Goal: Task Accomplishment & Management: Complete application form

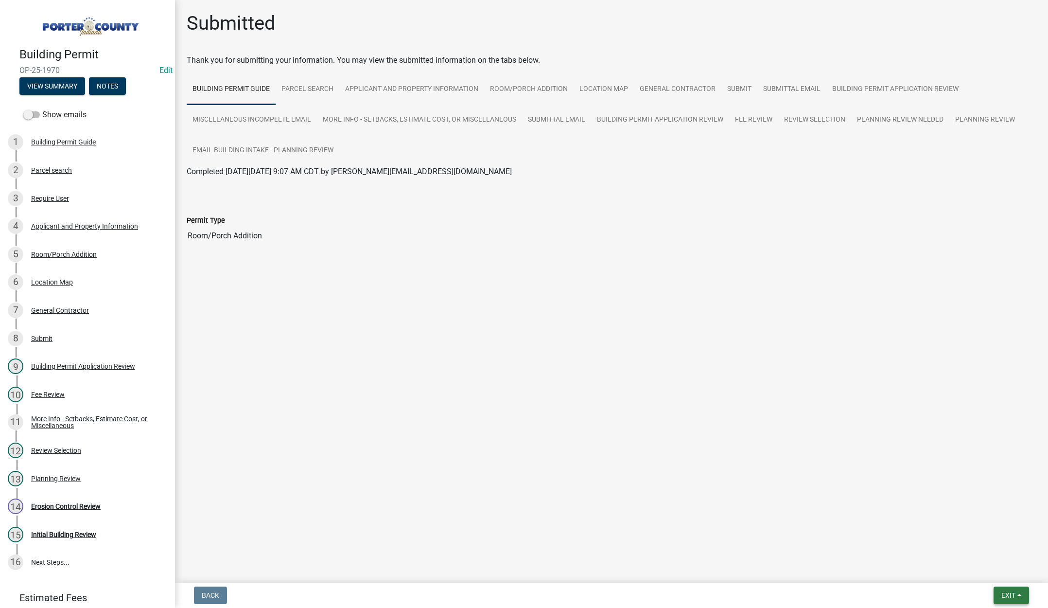
click at [1012, 592] on span "Exit" at bounding box center [1009, 595] width 14 height 8
click at [1003, 573] on button "Save & Exit" at bounding box center [991, 569] width 78 height 23
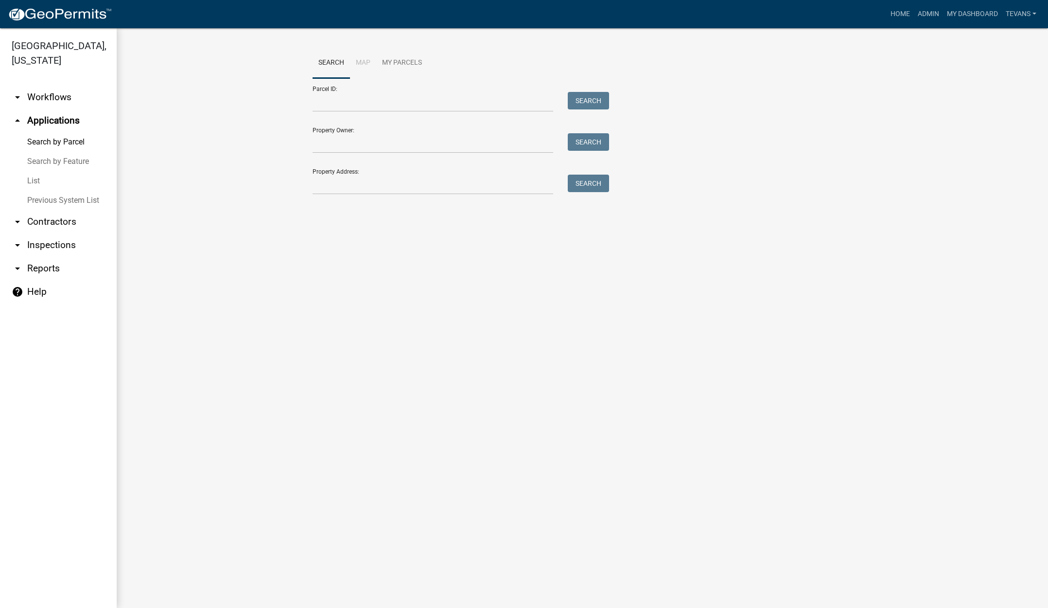
drag, startPoint x: 72, startPoint y: 329, endPoint x: 68, endPoint y: 285, distance: 44.5
click at [73, 329] on ul "arrow_drop_down Workflows List arrow_drop_up Applications Search by Parcel Sear…" at bounding box center [58, 343] width 117 height 530
click at [61, 257] on link "arrow_drop_down Reports" at bounding box center [58, 268] width 117 height 23
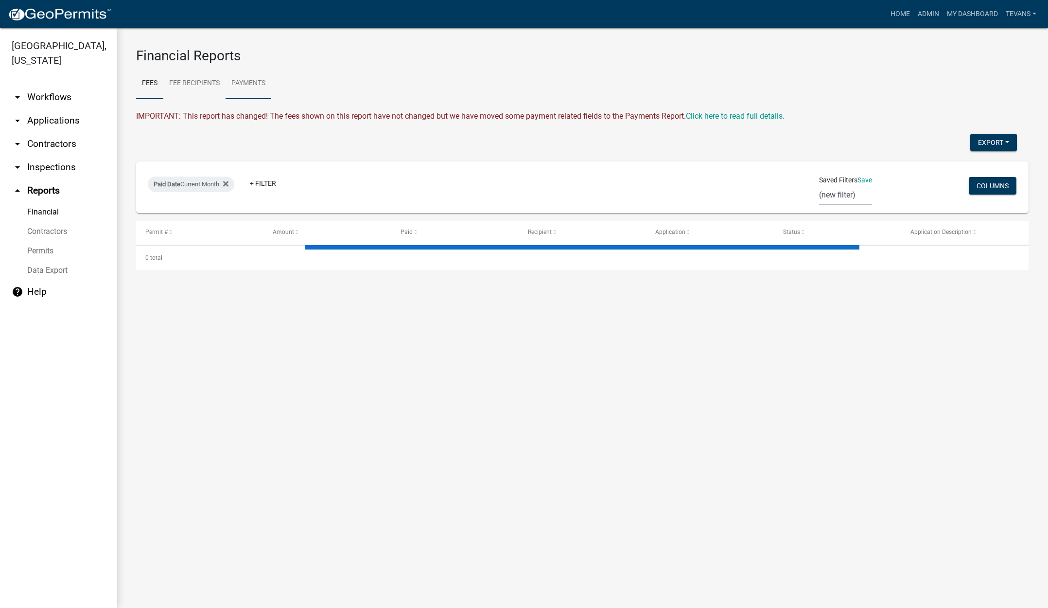
click at [262, 81] on link "Payments" at bounding box center [249, 83] width 46 height 31
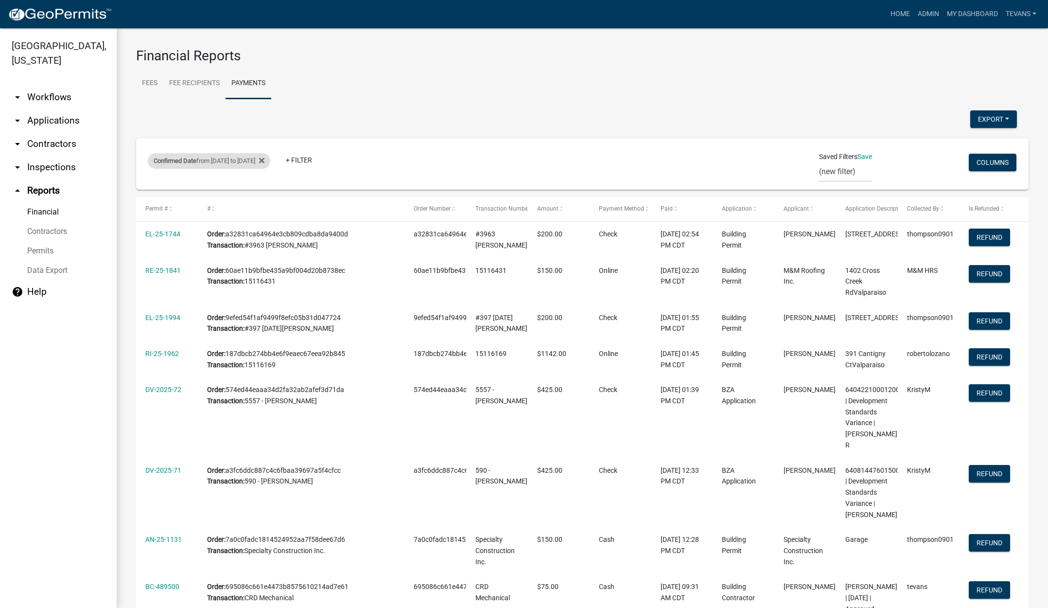
click at [265, 164] on div "Confirmed Date from [DATE] to [DATE]" at bounding box center [209, 161] width 123 height 16
select select "custom"
click at [270, 237] on input "[DATE]" at bounding box center [226, 239] width 97 height 20
type input "[DATE]"
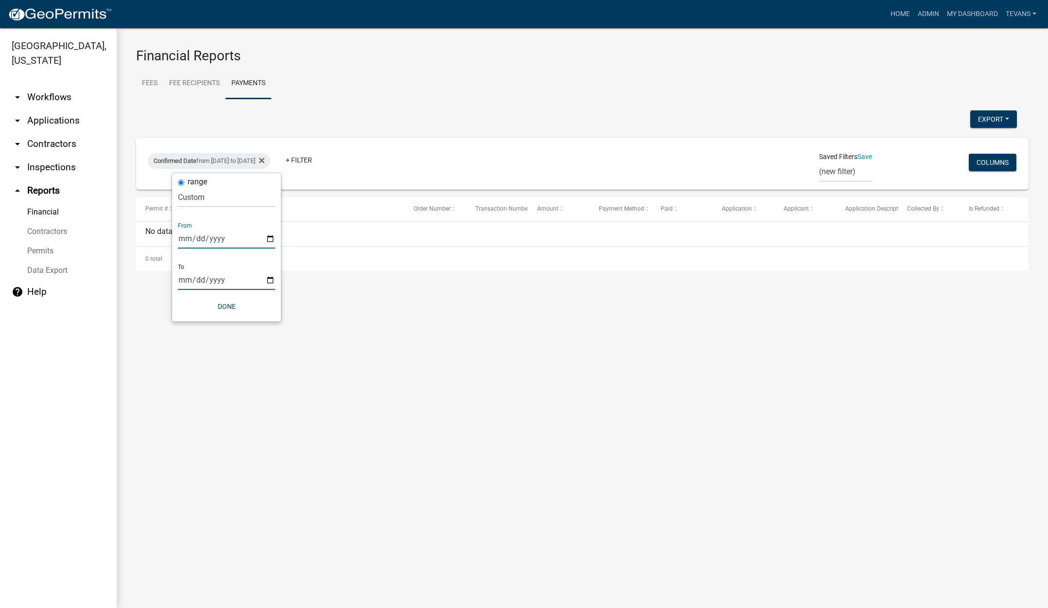
click at [270, 278] on input "[DATE]" at bounding box center [226, 280] width 97 height 20
type input "[DATE]"
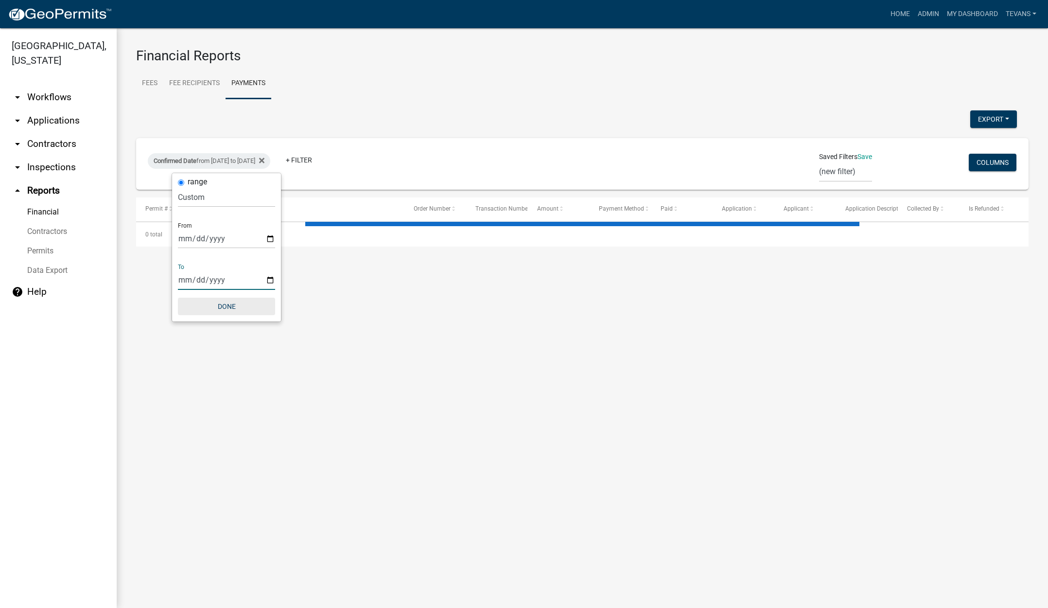
click at [219, 301] on button "Done" at bounding box center [226, 307] width 97 height 18
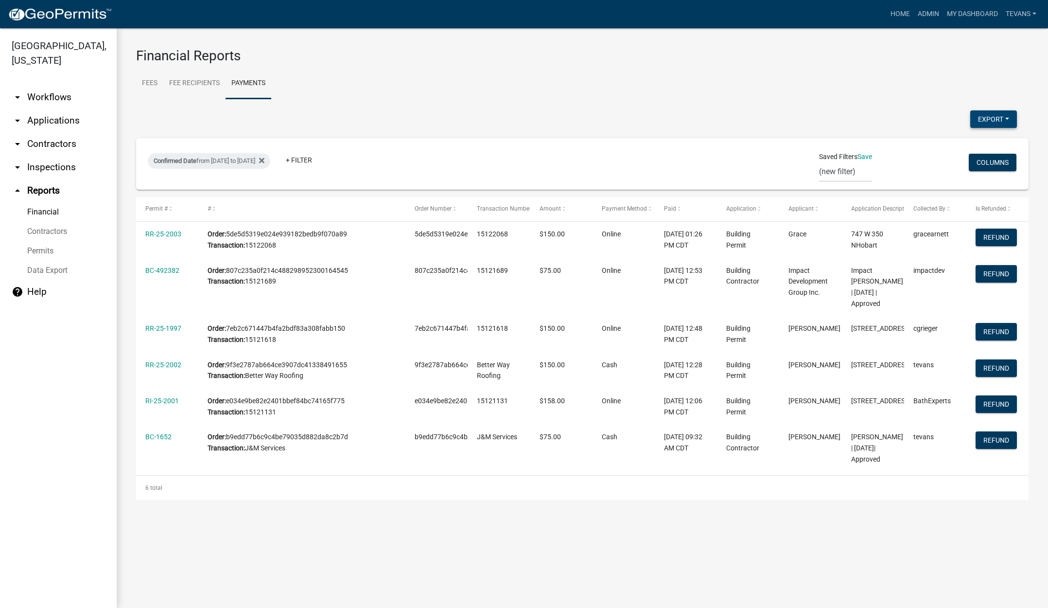
click at [995, 115] on button "Export" at bounding box center [993, 119] width 47 height 18
click at [961, 143] on button "Excel Format (.xlsx)" at bounding box center [971, 144] width 91 height 23
click at [60, 405] on ul "arrow_drop_down Workflows List arrow_drop_down Applications Search by Parcel Se…" at bounding box center [58, 343] width 117 height 530
click at [39, 132] on link "arrow_drop_down Contractors" at bounding box center [58, 143] width 117 height 23
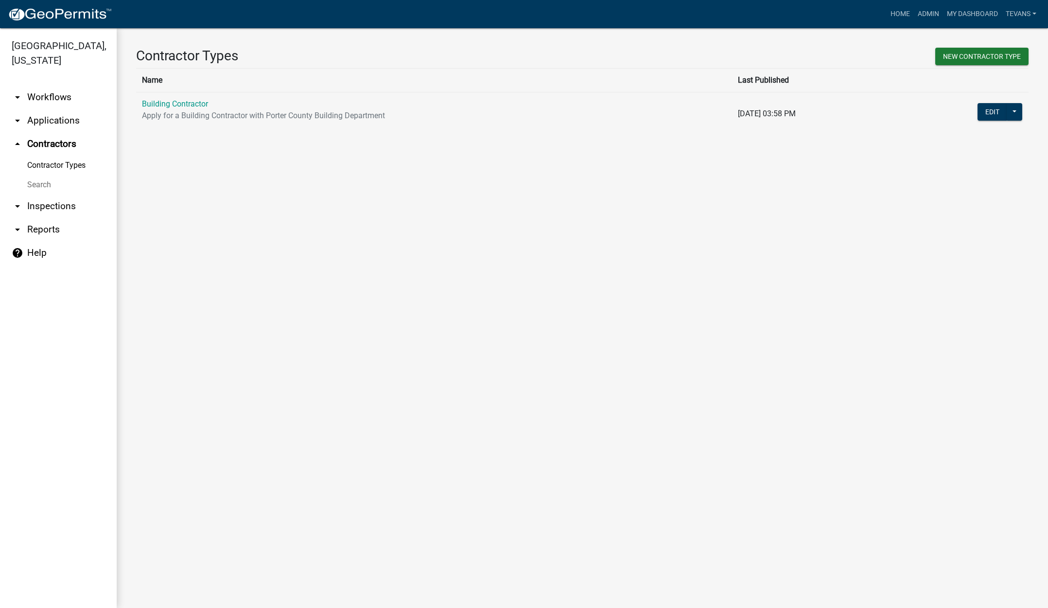
click at [39, 175] on link "Search" at bounding box center [58, 184] width 117 height 19
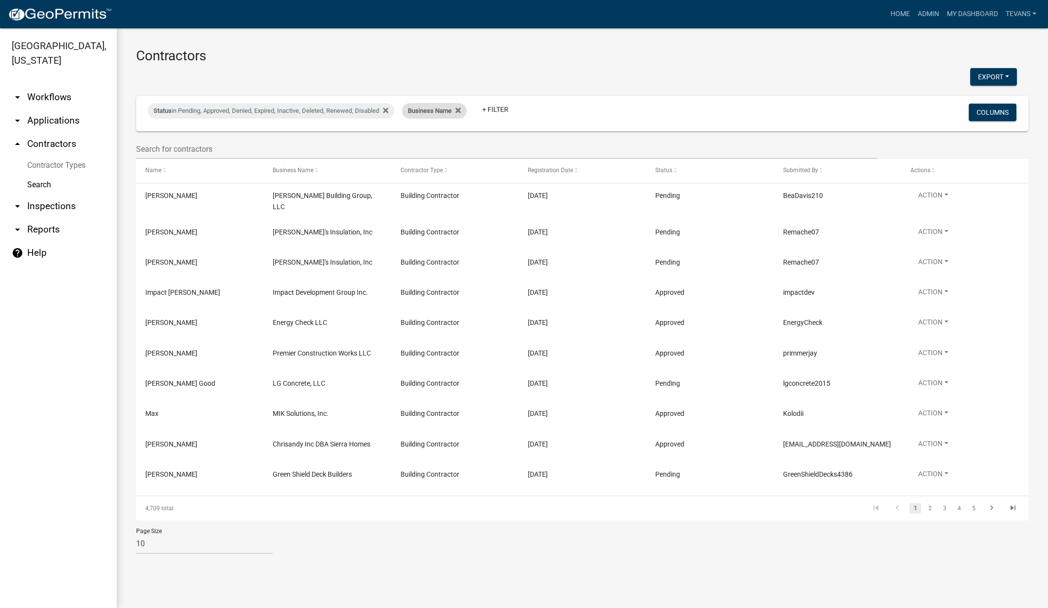
click at [442, 113] on span "Business Name" at bounding box center [430, 110] width 44 height 7
click at [420, 145] on input "text" at bounding box center [440, 147] width 89 height 20
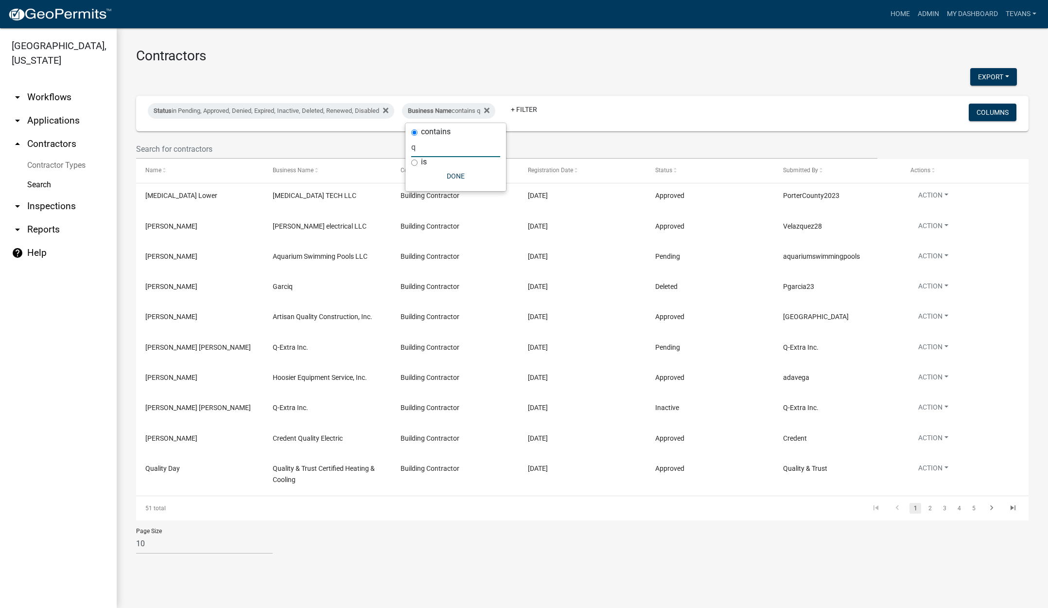
type input "q"
click at [48, 109] on link "arrow_drop_down Applications" at bounding box center [58, 120] width 117 height 23
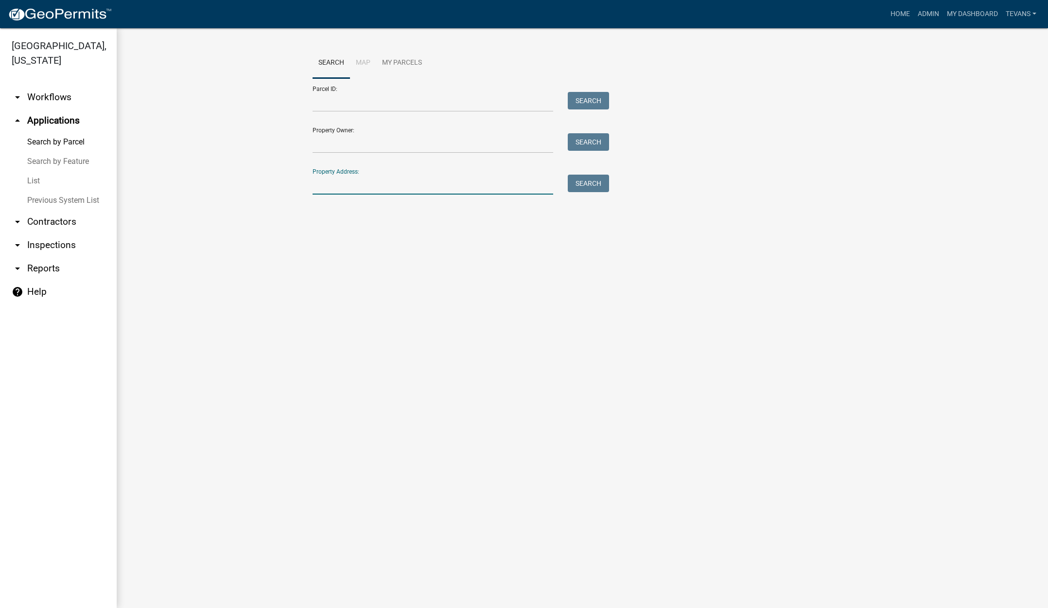
click at [440, 184] on input "Property Address:" at bounding box center [433, 185] width 241 height 20
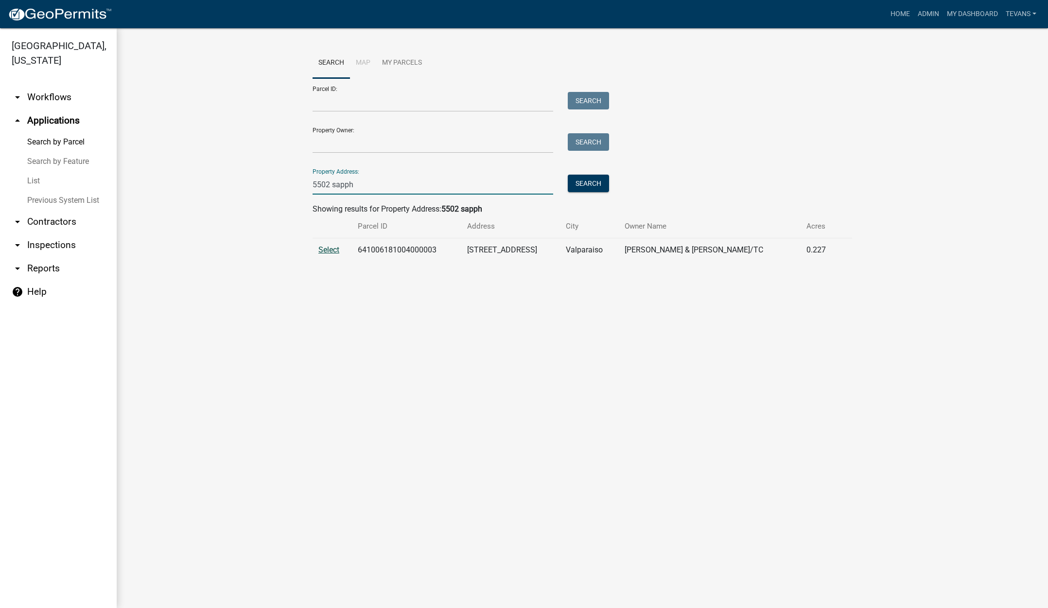
type input "5502 sapph"
click at [324, 249] on span "Select" at bounding box center [328, 249] width 21 height 9
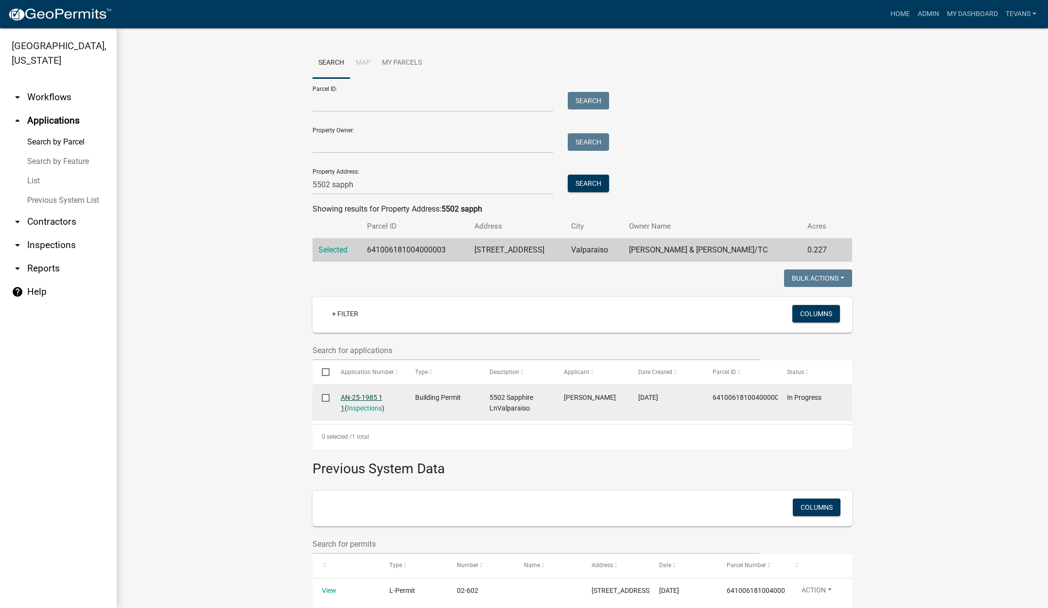
click at [348, 396] on link "AN-25-1985 1 1" at bounding box center [362, 402] width 42 height 19
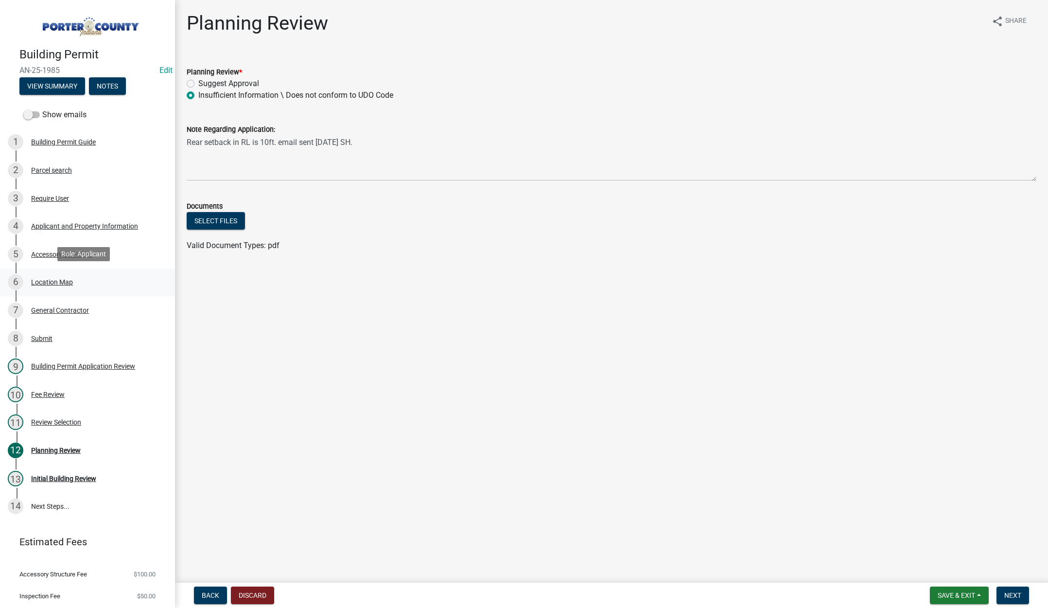
click at [48, 280] on div "Location Map" at bounding box center [52, 282] width 42 height 7
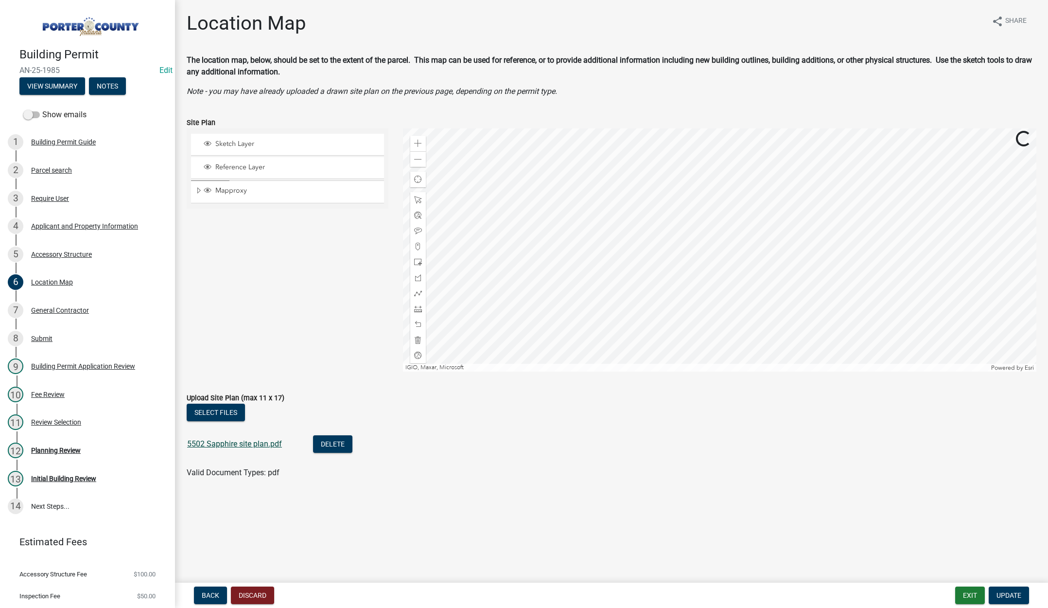
click at [237, 441] on link "5502 Sapphire site plan.pdf" at bounding box center [234, 443] width 95 height 9
click at [67, 447] on div "Planning Review" at bounding box center [56, 450] width 50 height 7
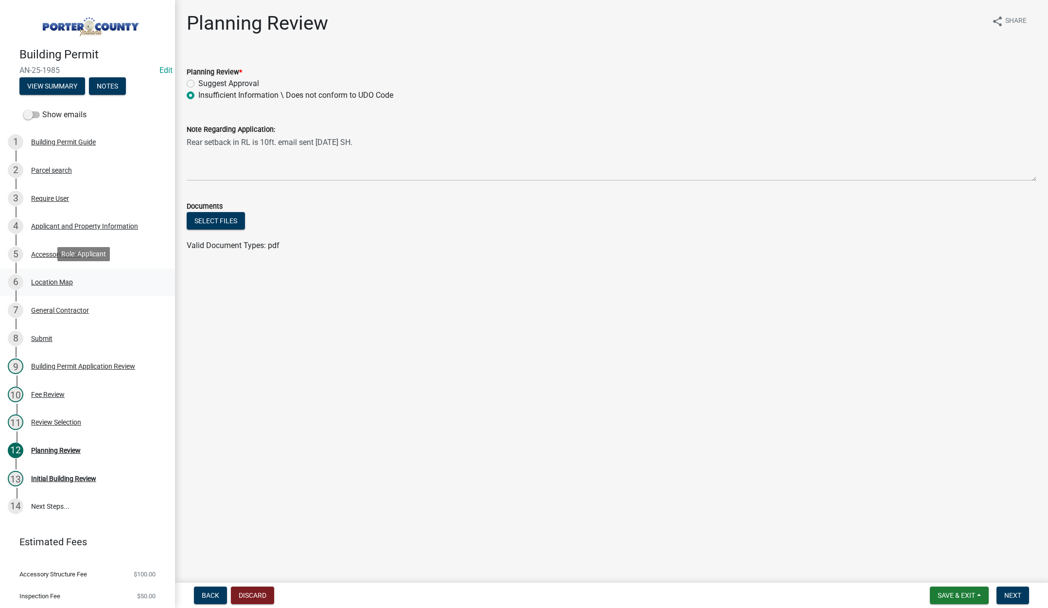
click at [52, 280] on div "Location Map" at bounding box center [52, 282] width 42 height 7
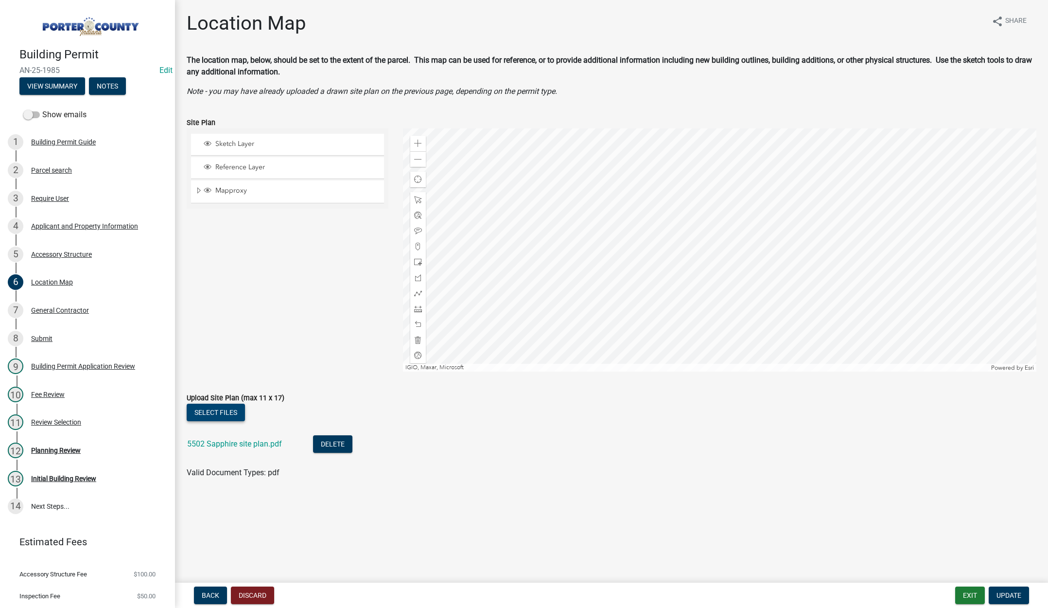
click at [212, 405] on button "Select files" at bounding box center [216, 413] width 58 height 18
click at [1015, 595] on span "Update" at bounding box center [1009, 595] width 25 height 8
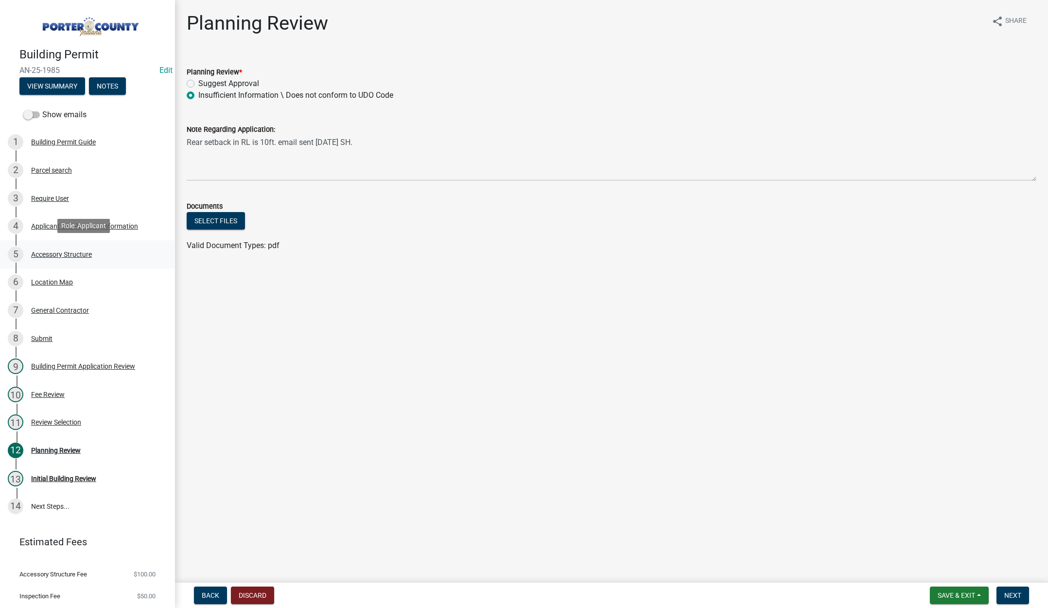
click at [77, 251] on div "Accessory Structure" at bounding box center [61, 254] width 61 height 7
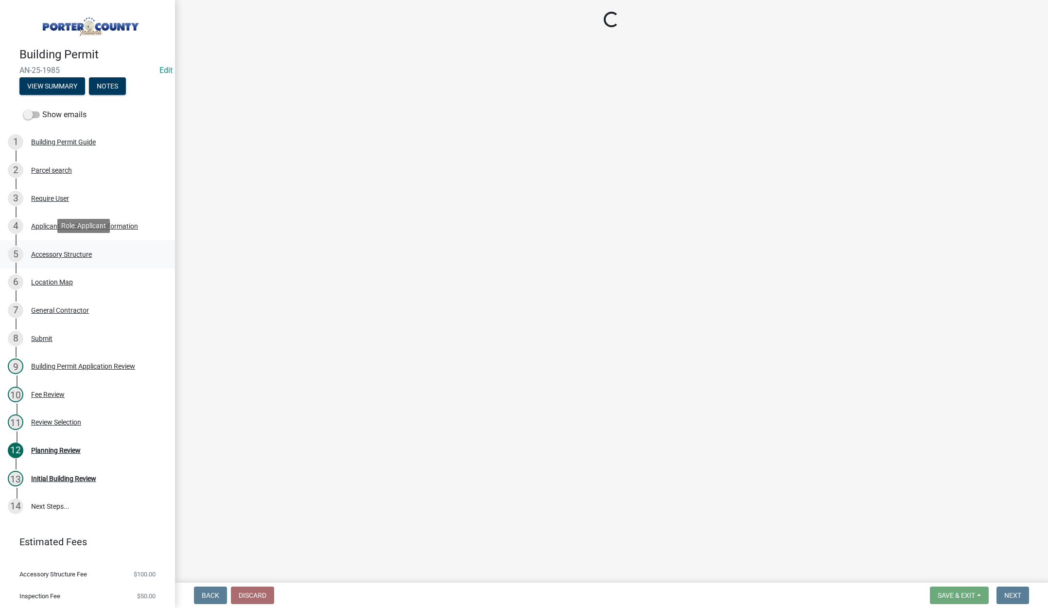
select select "b3000bfd-f408-4deb-8000-b6d1b85894a4"
select select "968dc824-c675-4889-9261-eecf15873776"
select select "29856c7f-eeba-4e54-97cb-4d08c5c5b677"
select select "d4b8d1da-05eb-44cd-bbb6-c979fa719f22"
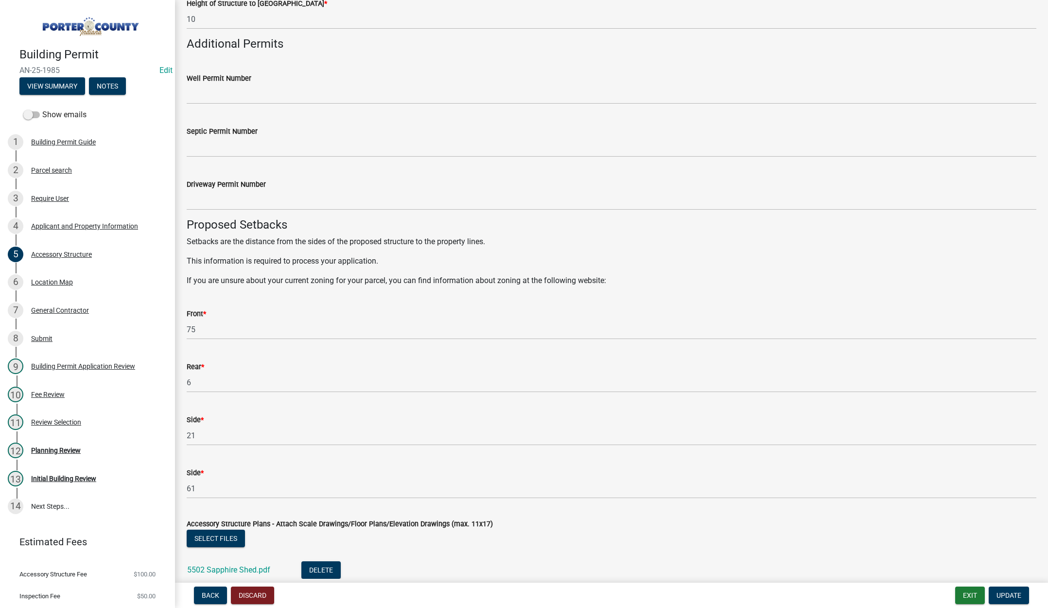
scroll to position [1410, 0]
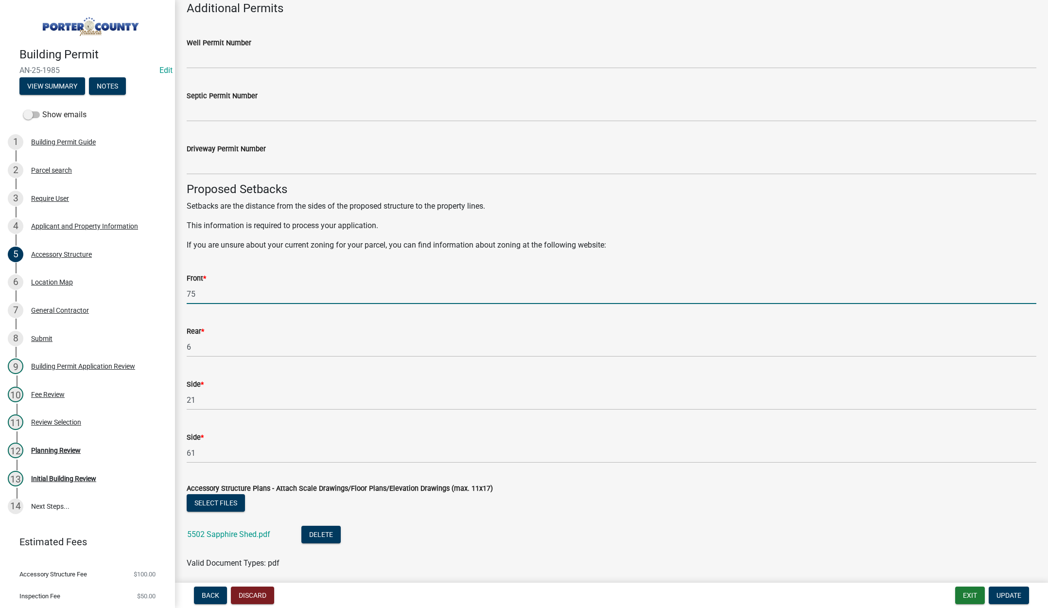
click at [213, 293] on input "75" at bounding box center [612, 294] width 850 height 20
type input "71"
click at [205, 347] on input "6" at bounding box center [612, 347] width 850 height 20
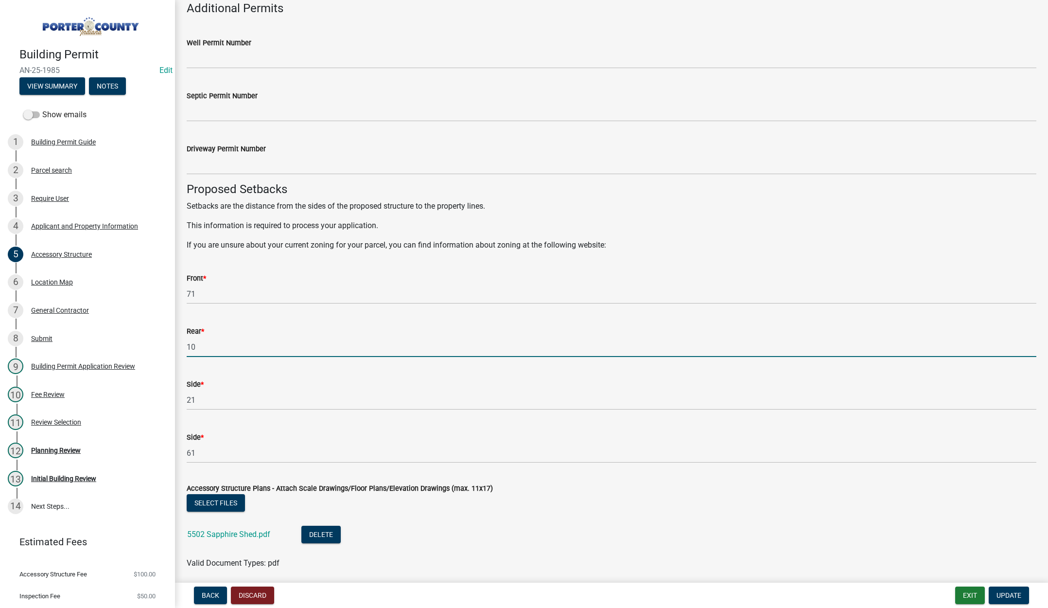
type input "10"
click at [214, 456] on input "61" at bounding box center [612, 453] width 850 height 20
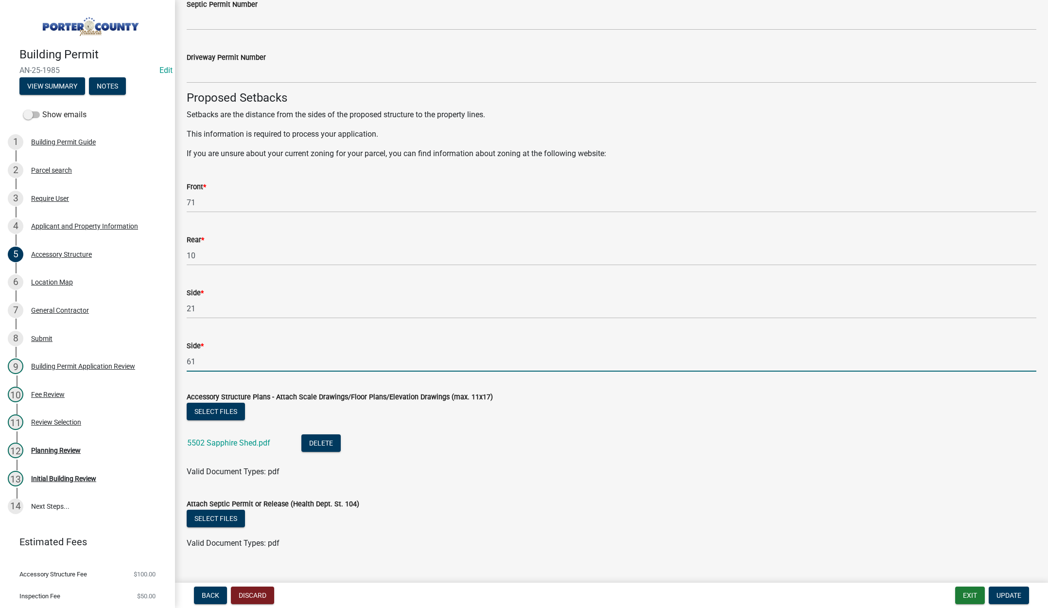
scroll to position [1518, 0]
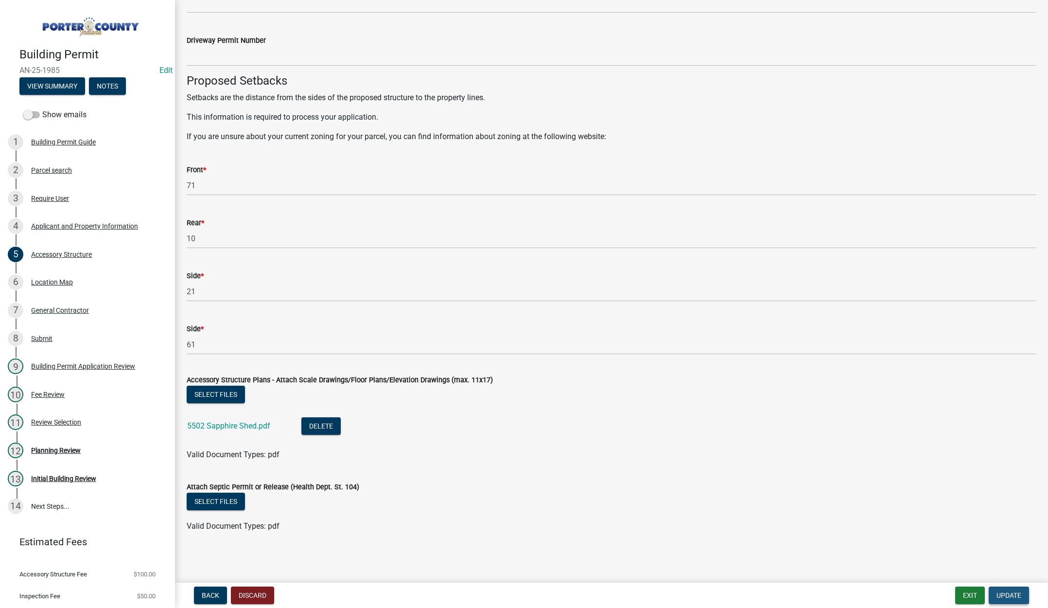
click at [1000, 592] on span "Update" at bounding box center [1009, 595] width 25 height 8
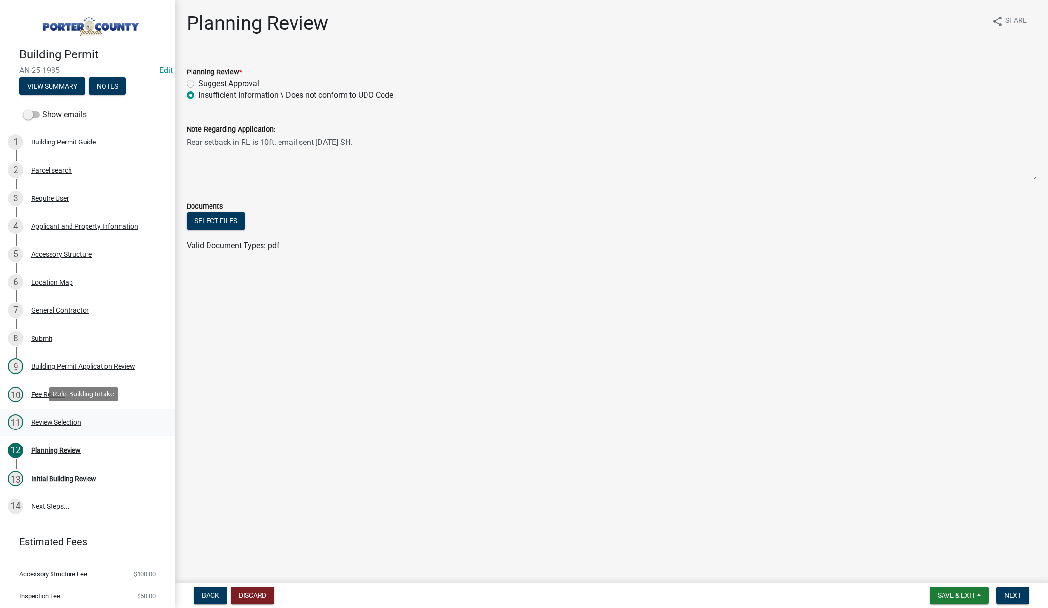
click at [62, 416] on div "11 Review Selection" at bounding box center [84, 422] width 152 height 16
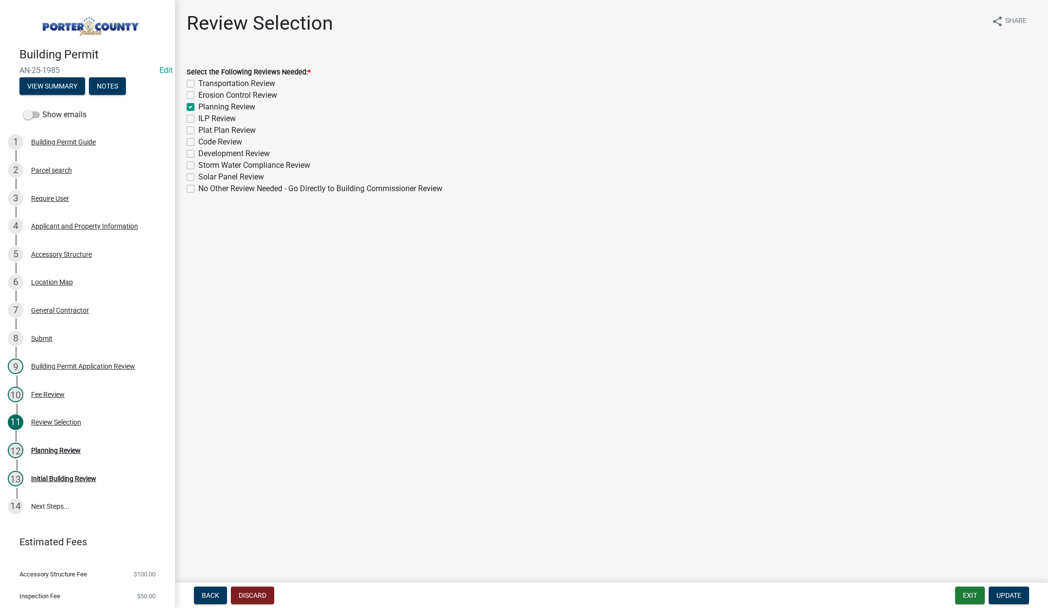
click at [198, 105] on label "Planning Review" at bounding box center [226, 107] width 57 height 12
click at [198, 105] on input "Planning Review" at bounding box center [201, 104] width 6 height 6
checkbox input "false"
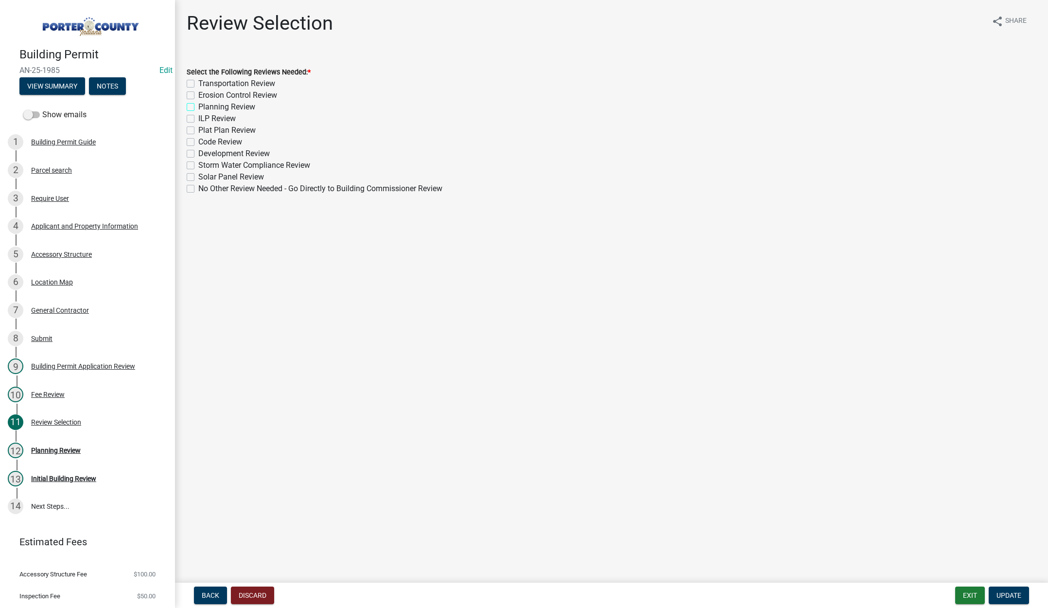
checkbox input "false"
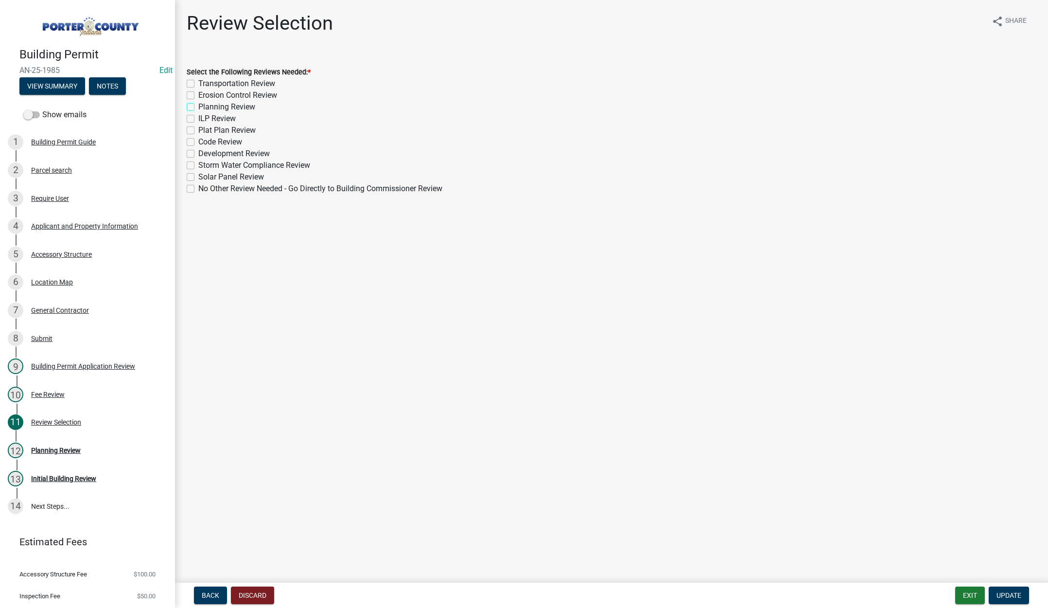
checkbox input "false"
click at [198, 189] on label "No Other Review Needed - Go Directly to Building Commissioner Review" at bounding box center [320, 189] width 244 height 12
click at [198, 189] on input "No Other Review Needed - Go Directly to Building Commissioner Review" at bounding box center [201, 186] width 6 height 6
checkbox input "true"
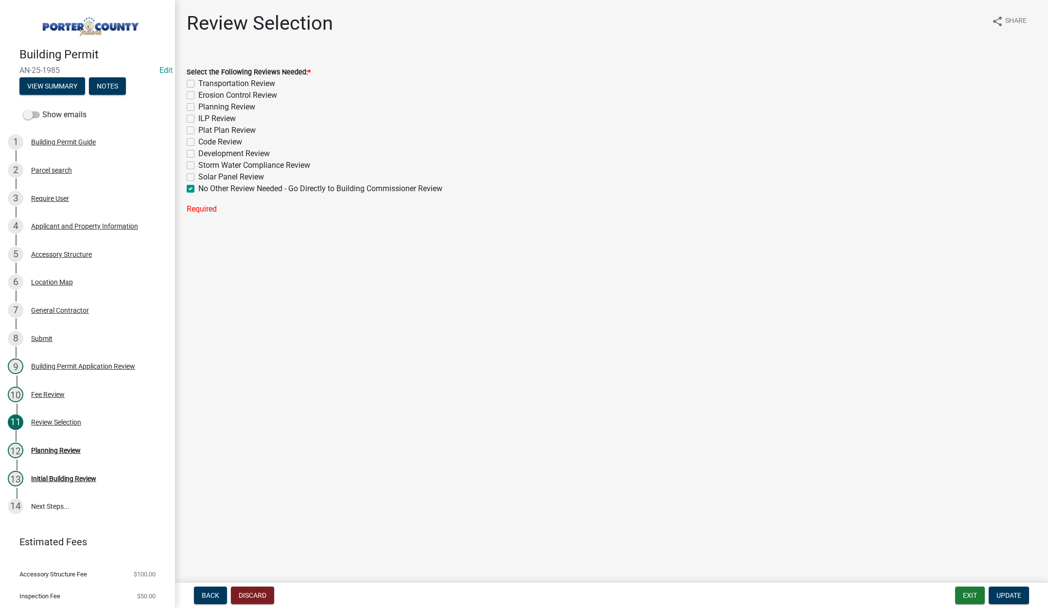
checkbox input "false"
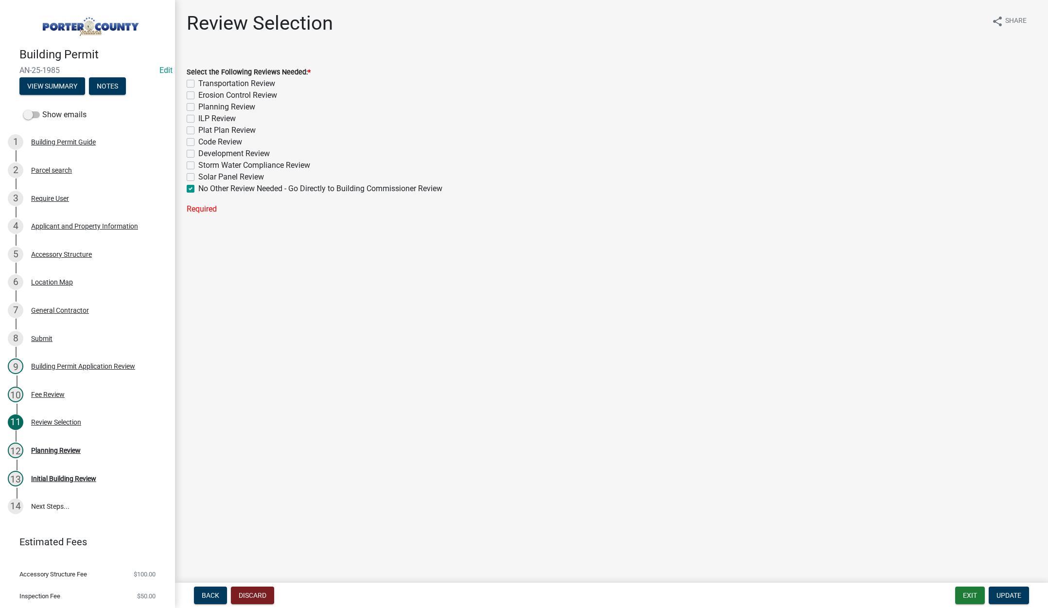
checkbox input "false"
checkbox input "true"
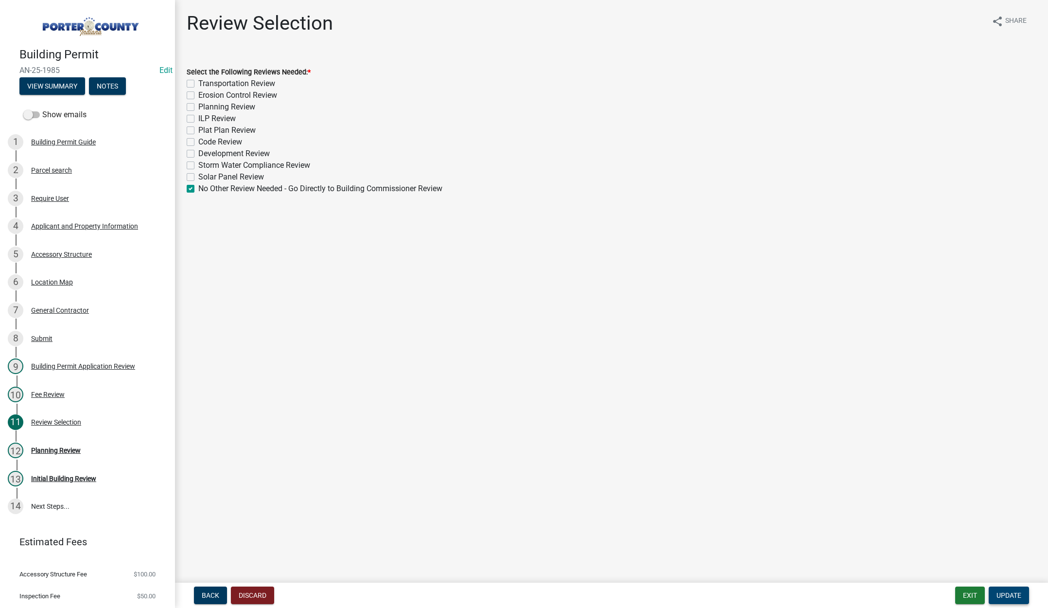
click at [1006, 594] on span "Update" at bounding box center [1009, 595] width 25 height 8
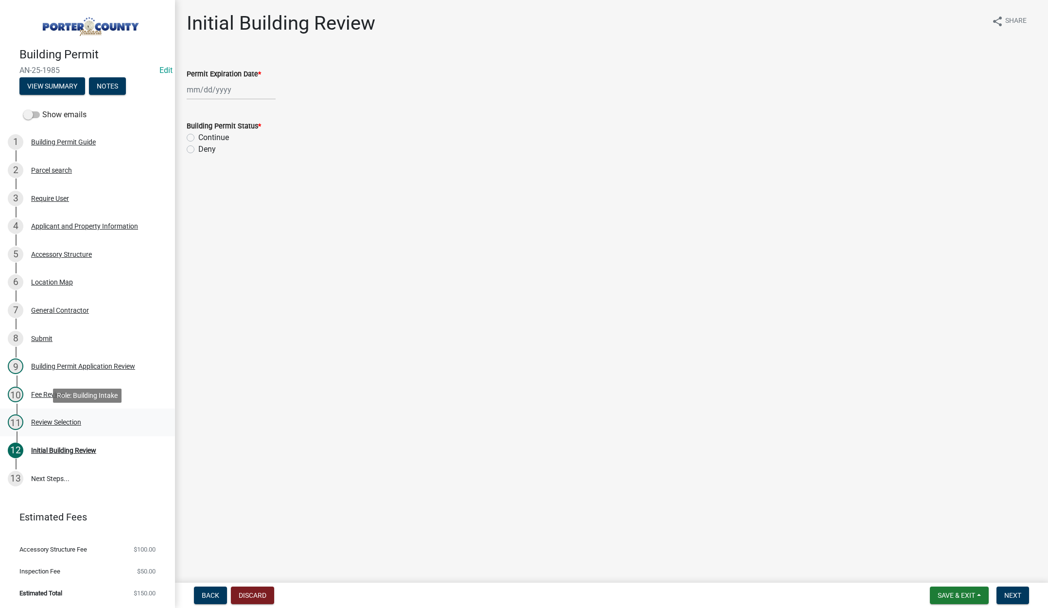
click at [58, 421] on div "Review Selection" at bounding box center [56, 422] width 50 height 7
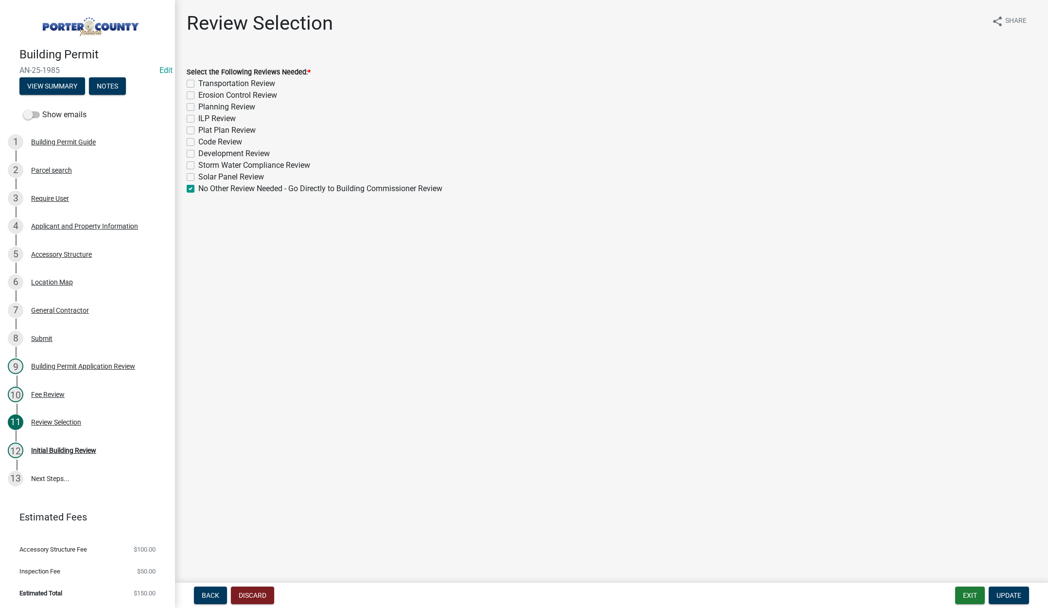
click at [198, 105] on label "Planning Review" at bounding box center [226, 107] width 57 height 12
click at [198, 105] on input "Planning Review" at bounding box center [201, 104] width 6 height 6
checkbox input "true"
checkbox input "false"
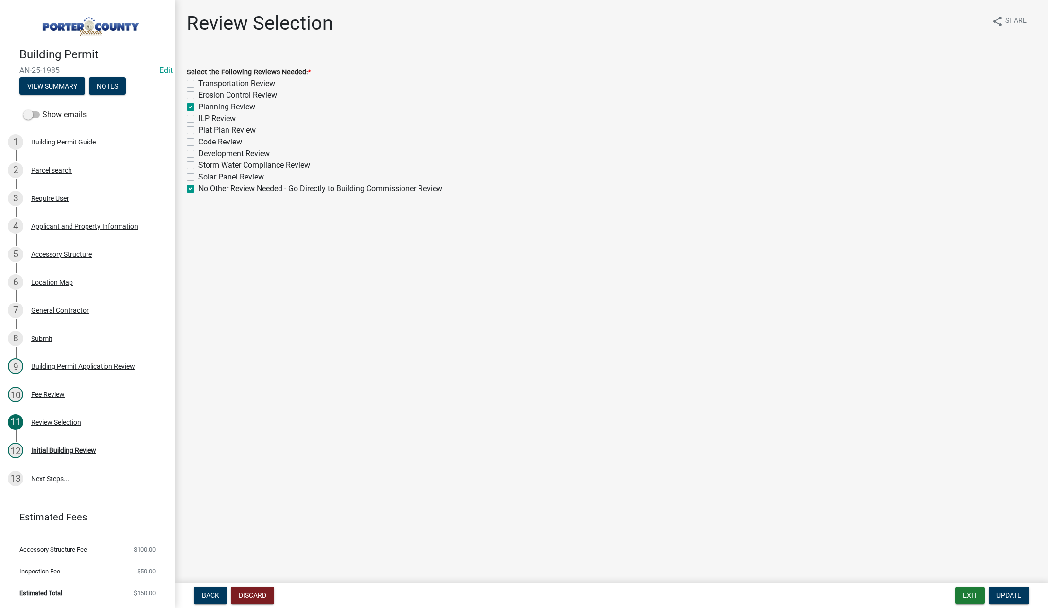
checkbox input "true"
checkbox input "false"
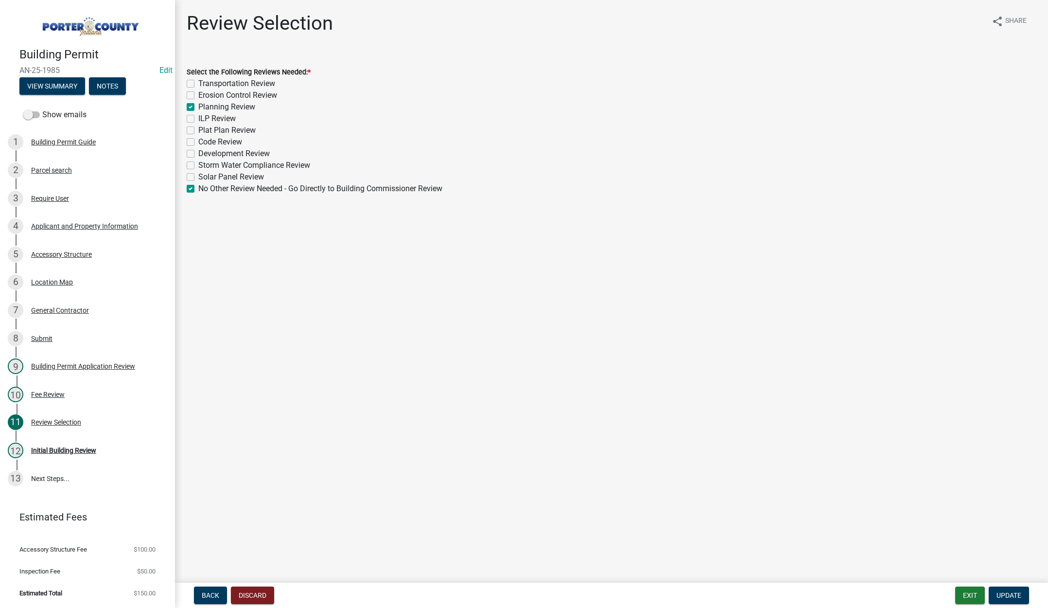
checkbox input "false"
click at [198, 189] on label "No Other Review Needed - Go Directly to Building Commissioner Review" at bounding box center [320, 189] width 244 height 12
click at [198, 189] on input "No Other Review Needed - Go Directly to Building Commissioner Review" at bounding box center [201, 186] width 6 height 6
checkbox input "false"
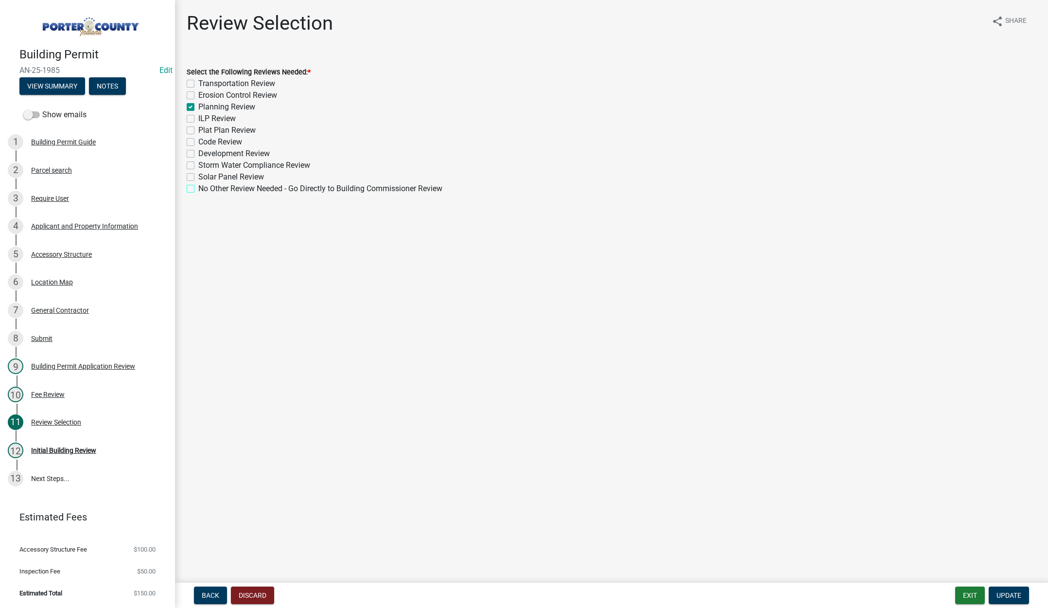
checkbox input "false"
checkbox input "true"
checkbox input "false"
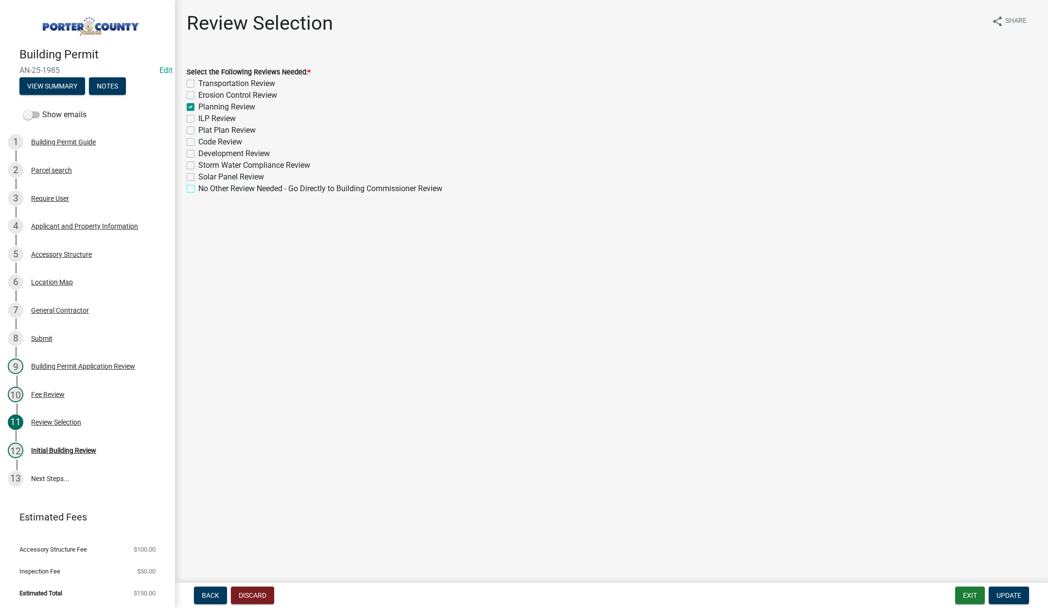
checkbox input "false"
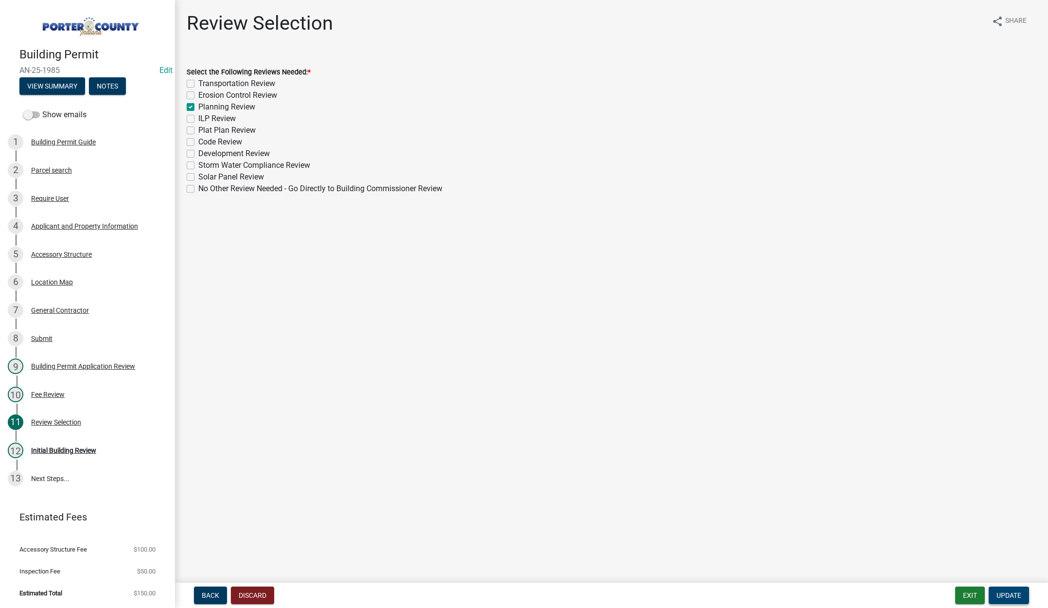
click at [1007, 596] on span "Update" at bounding box center [1009, 595] width 25 height 8
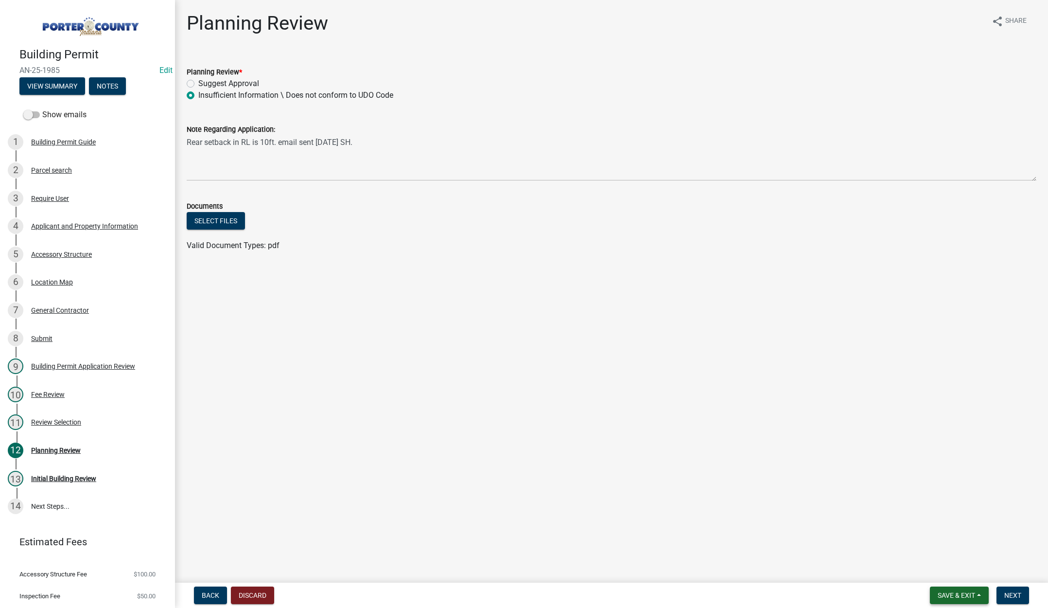
click at [948, 600] on button "Save & Exit" at bounding box center [959, 595] width 59 height 18
click at [957, 575] on button "Save & Exit" at bounding box center [950, 569] width 78 height 23
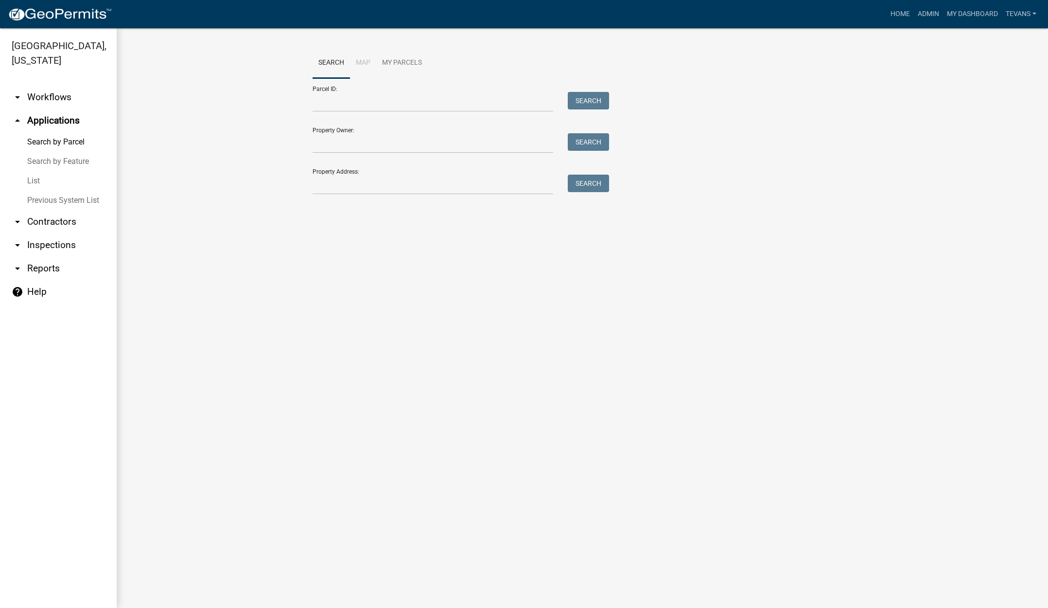
click at [72, 412] on ul "arrow_drop_down Workflows List arrow_drop_up Applications Search by Parcel Sear…" at bounding box center [58, 343] width 117 height 530
click at [57, 500] on ul "arrow_drop_down Workflows List arrow_drop_up Applications Search by Parcel Sear…" at bounding box center [58, 343] width 117 height 530
click at [891, 15] on link "Home" at bounding box center [900, 14] width 27 height 18
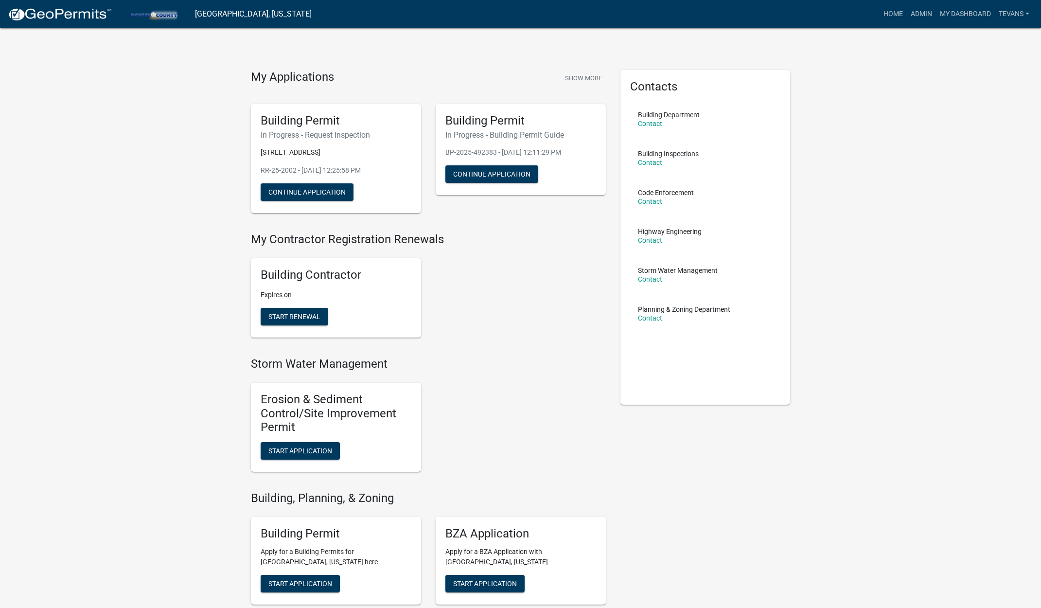
click at [310, 577] on button "Start Application" at bounding box center [300, 584] width 79 height 18
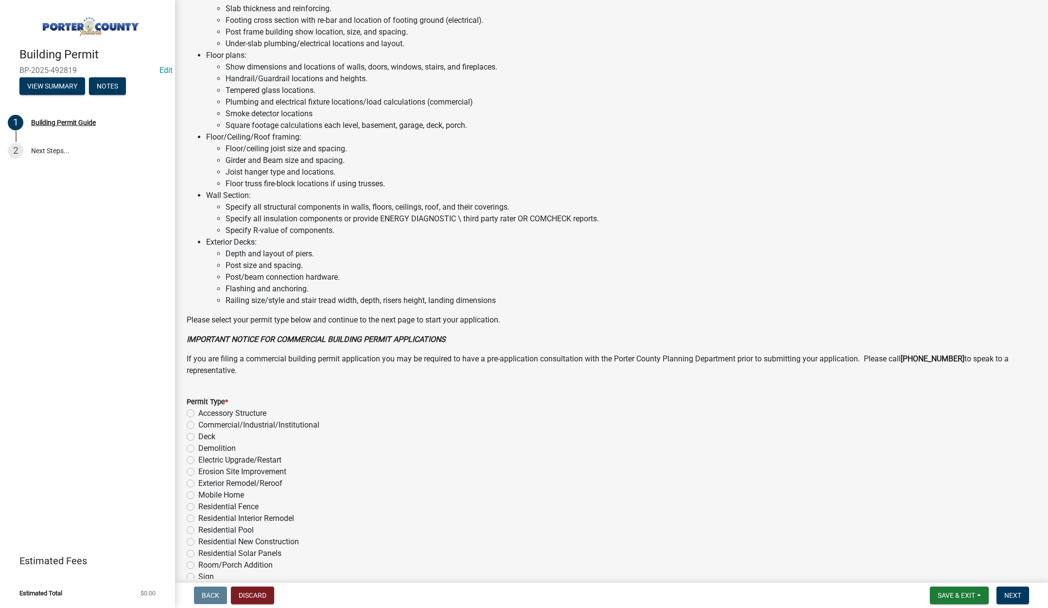
scroll to position [480, 0]
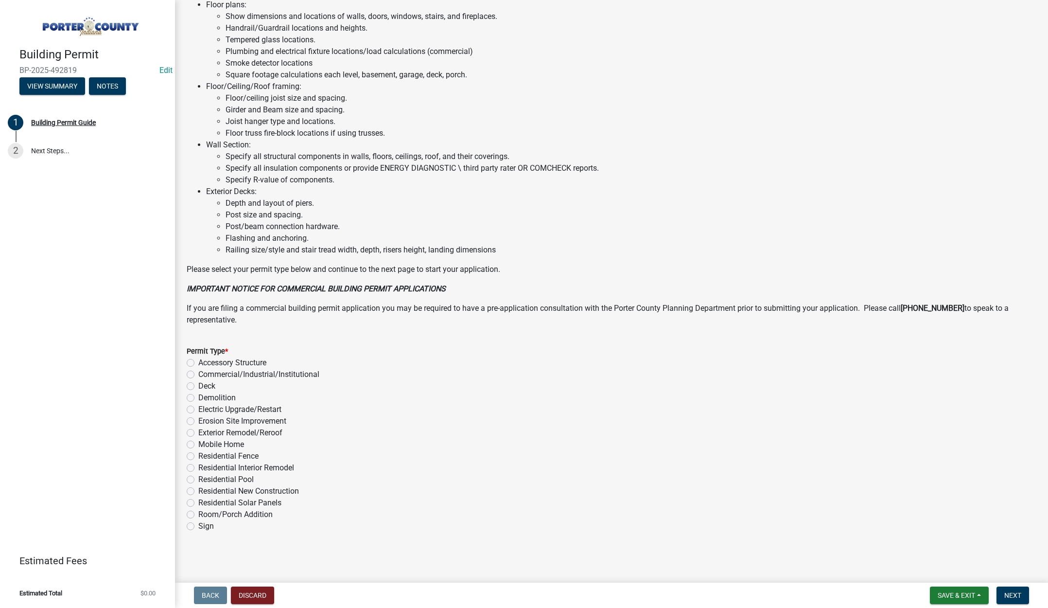
click at [198, 430] on label "Exterior Remodel/Reroof" at bounding box center [240, 433] width 84 height 12
click at [198, 430] on input "Exterior Remodel/Reroof" at bounding box center [201, 430] width 6 height 6
radio input "true"
click at [1015, 593] on span "Next" at bounding box center [1012, 595] width 17 height 8
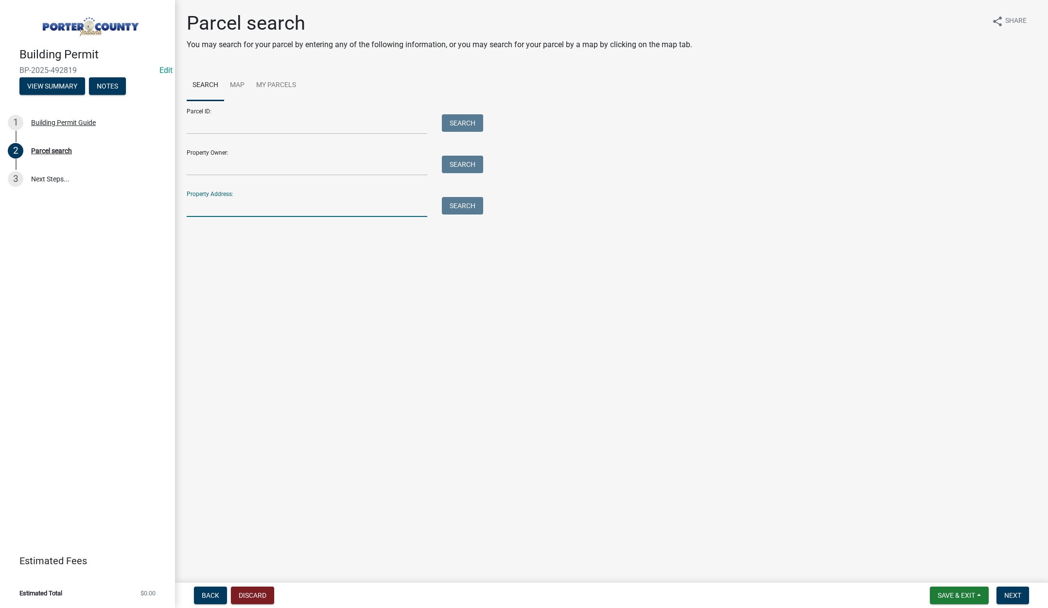
click at [240, 210] on input "Property Address:" at bounding box center [307, 207] width 241 height 20
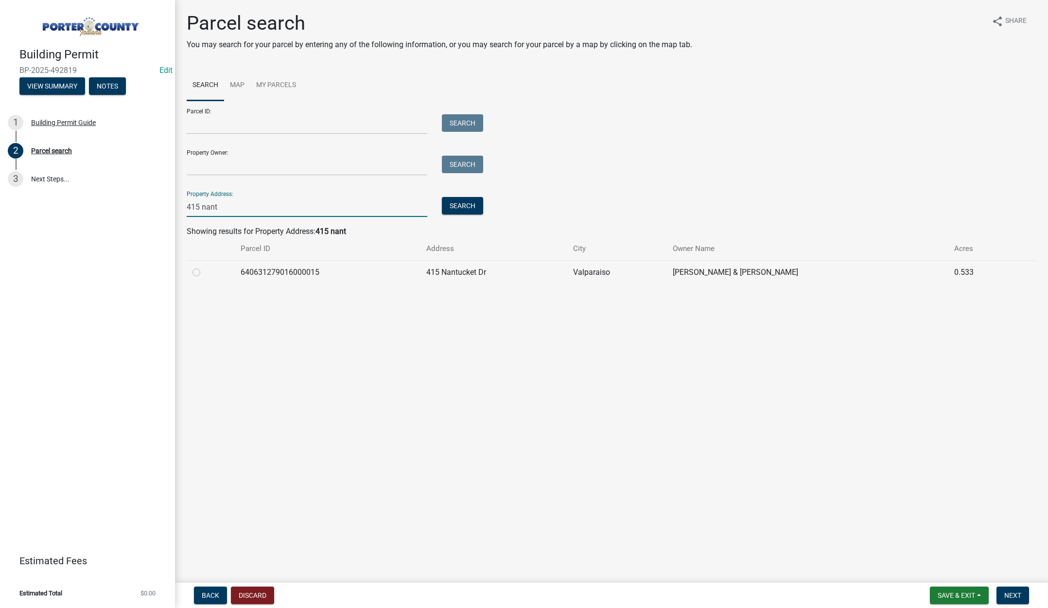
type input "415 nant"
click at [204, 266] on label at bounding box center [204, 266] width 0 height 0
click at [204, 272] on input "radio" at bounding box center [207, 269] width 6 height 6
radio input "true"
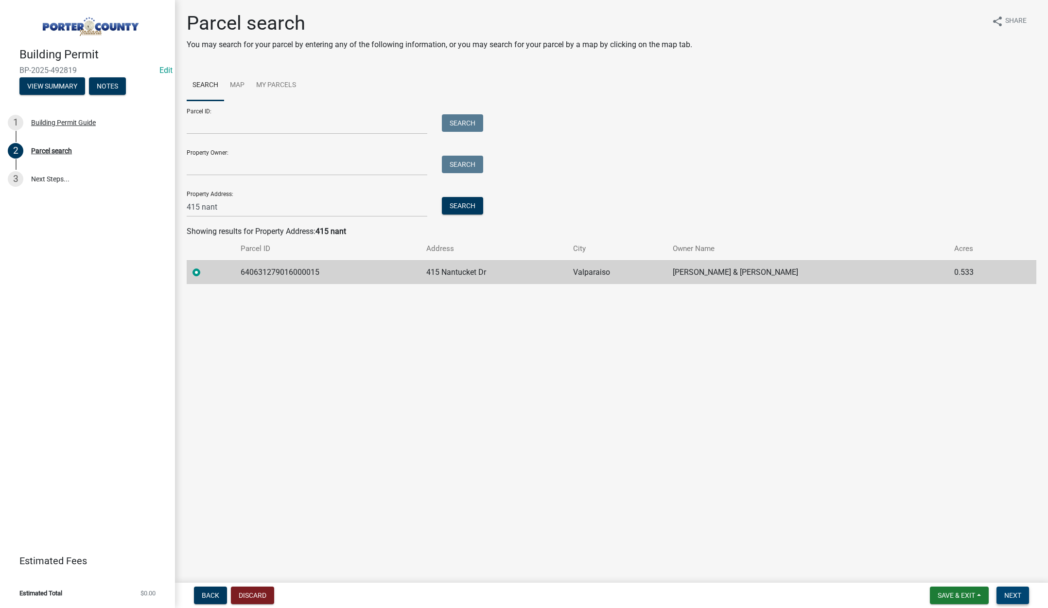
click at [1015, 592] on span "Next" at bounding box center [1012, 595] width 17 height 8
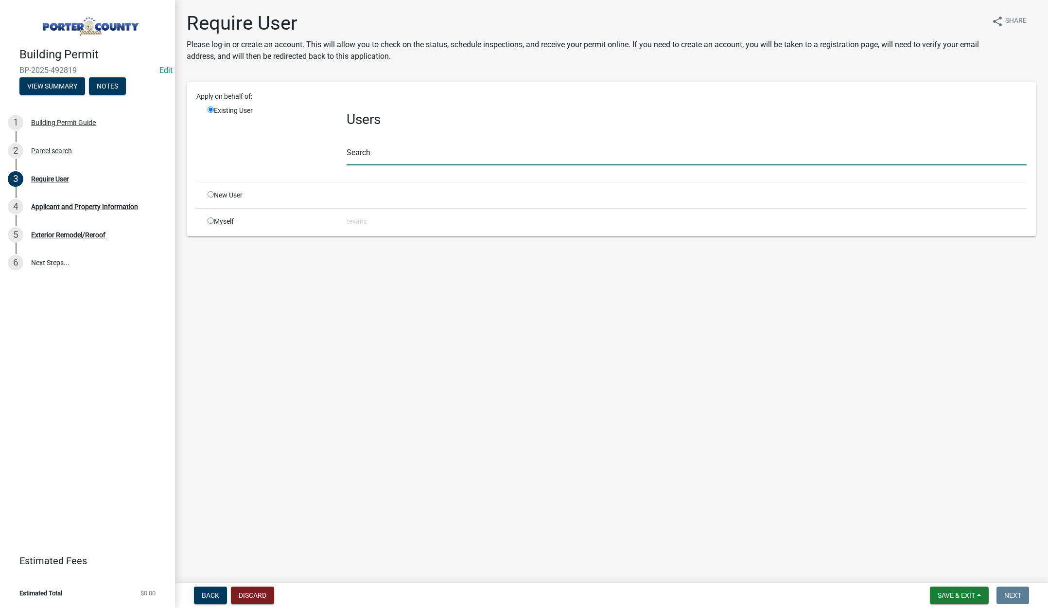
click at [354, 157] on input "text" at bounding box center [687, 155] width 680 height 20
type input "[PERSON_NAME]"
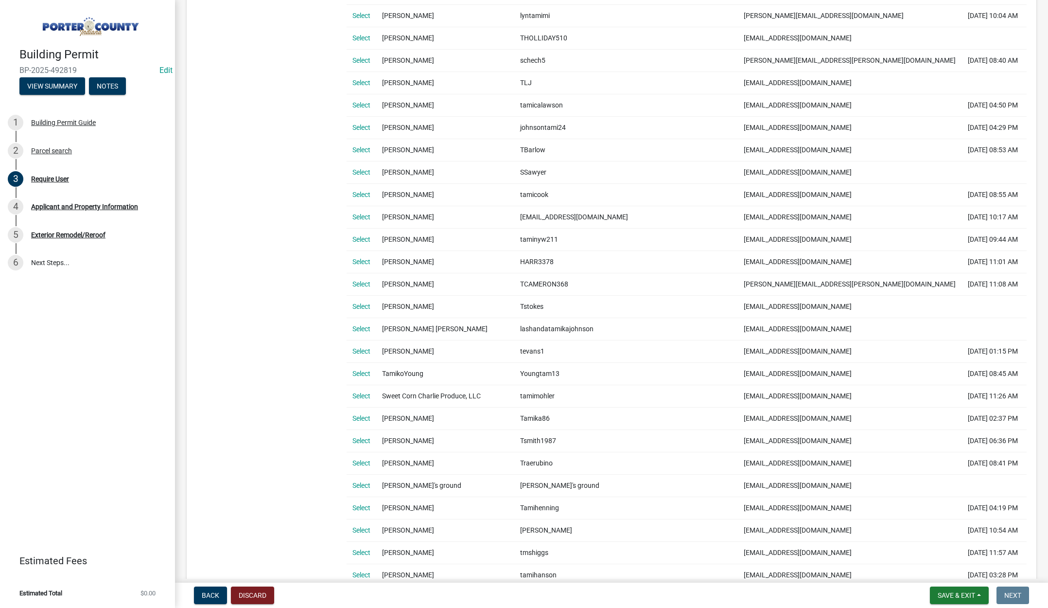
scroll to position [389, 0]
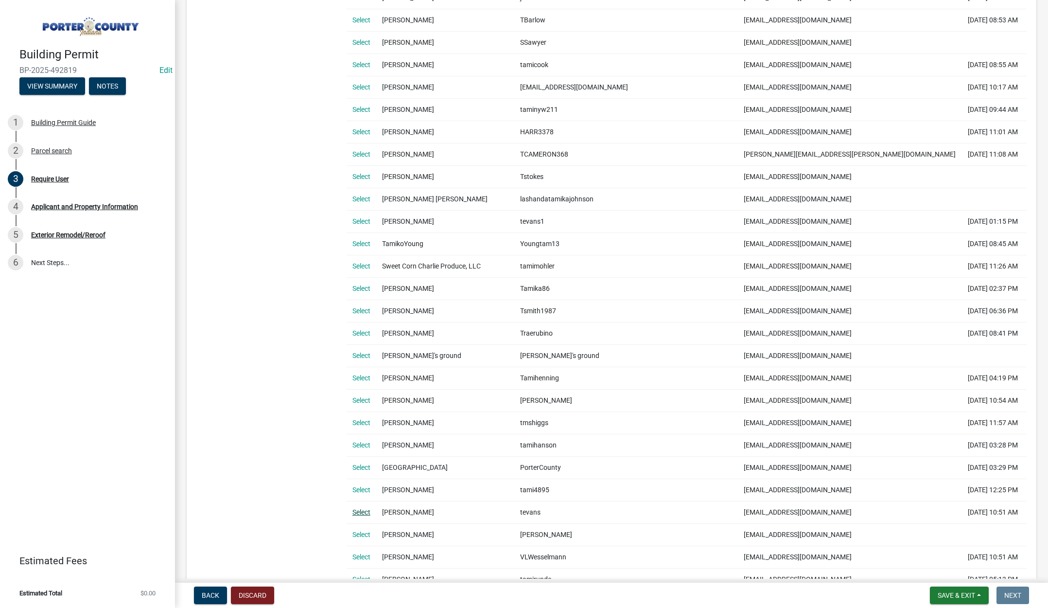
click at [363, 511] on link "Select" at bounding box center [361, 512] width 18 height 8
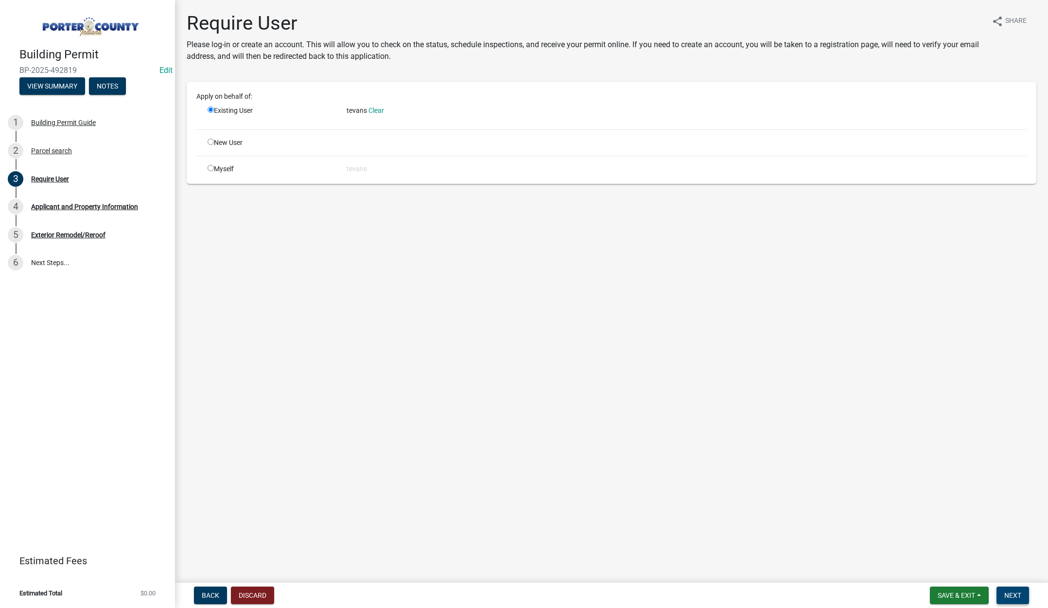
click at [1010, 593] on span "Next" at bounding box center [1012, 595] width 17 height 8
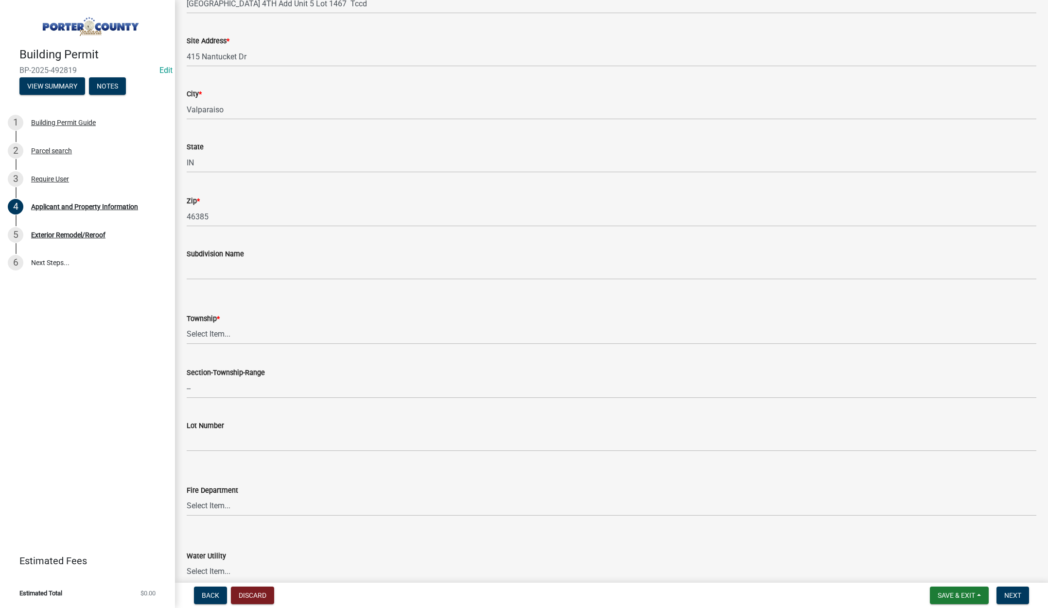
scroll to position [194, 0]
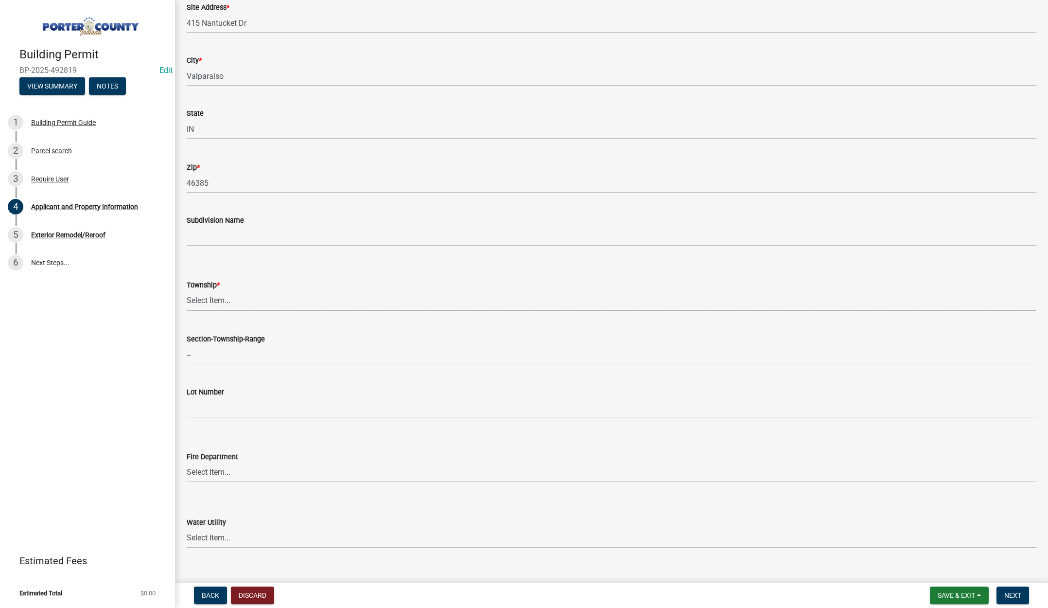
click at [218, 299] on select "Select Item... [PERSON_NAME][GEOGRAPHIC_DATA] [PERSON_NAME][GEOGRAPHIC_DATA] [G…" at bounding box center [612, 301] width 850 height 20
click at [187, 291] on select "Select Item... [PERSON_NAME][GEOGRAPHIC_DATA] [PERSON_NAME][GEOGRAPHIC_DATA] [G…" at bounding box center [612, 301] width 850 height 20
select select "3ef279d8-364d-4472-9edf-8c32643de6c0"
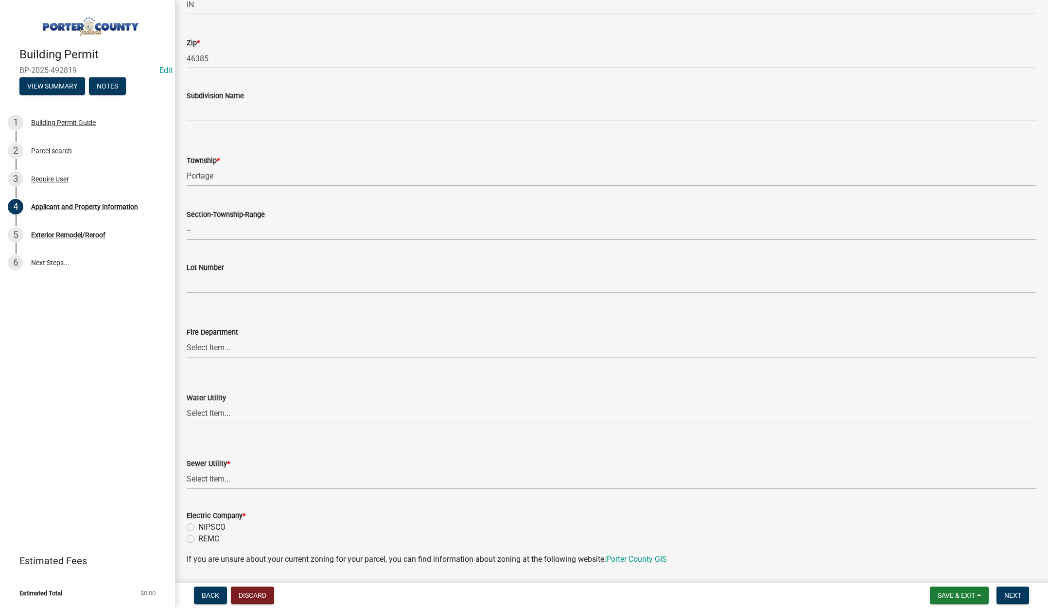
scroll to position [340, 0]
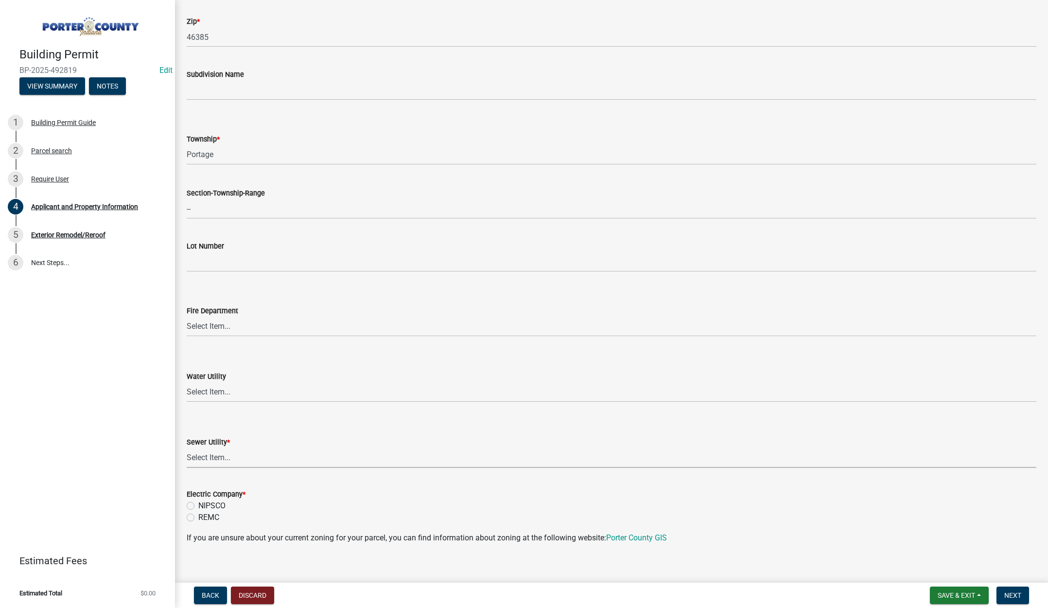
click at [210, 457] on select "Select Item... Aqua [US_STATE] Inc Damon Run Falling Waters Lake Eliza - LEACD …" at bounding box center [612, 458] width 850 height 20
click at [187, 448] on select "Select Item... Aqua [US_STATE] Inc Damon Run Falling Waters Lake Eliza - LEACD …" at bounding box center [612, 458] width 850 height 20
select select "ad46db9b-b68a-4590-8d08-f4fb10f3ead6"
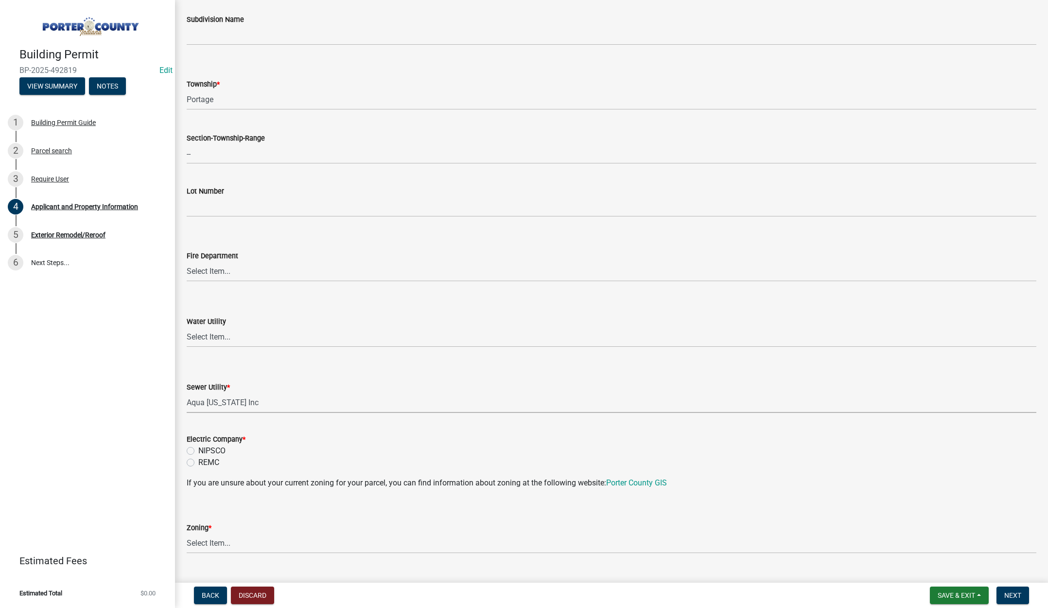
scroll to position [486, 0]
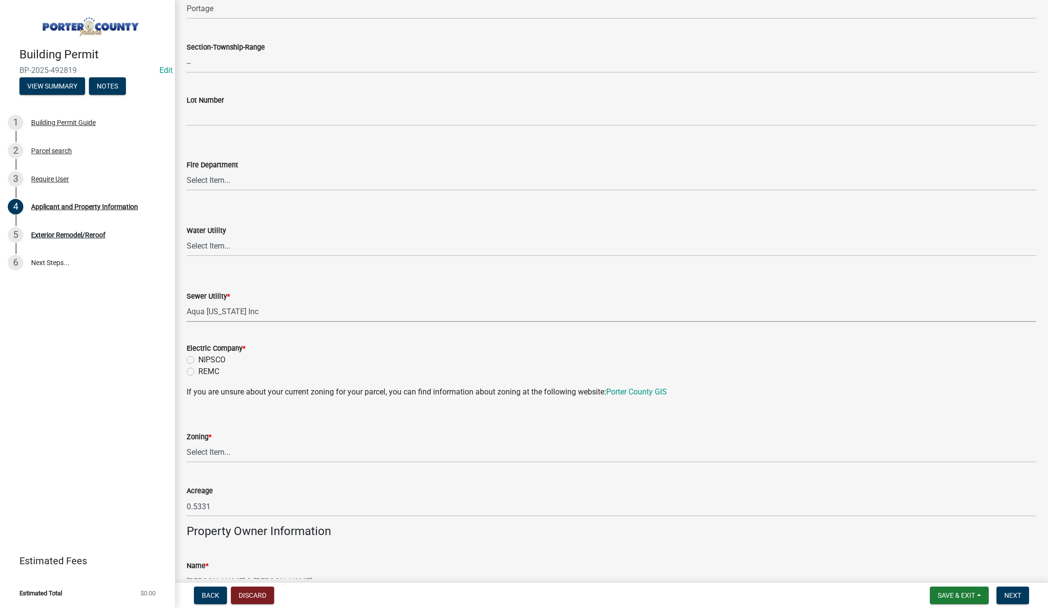
click at [198, 358] on label "NIPSCO" at bounding box center [211, 360] width 27 height 12
click at [198, 358] on input "NIPSCO" at bounding box center [201, 357] width 6 height 6
radio input "true"
click at [215, 449] on select "Select Item... A1 A2 CH CM CN I1 I2 I3 IN MP OT P1 P2 PUD R1 R2 R3 R4 RL RR" at bounding box center [612, 452] width 850 height 20
click at [187, 442] on select "Select Item... A1 A2 CH CM CN I1 I2 I3 IN MP OT P1 P2 PUD R1 R2 R3 R4 RL RR" at bounding box center [612, 452] width 850 height 20
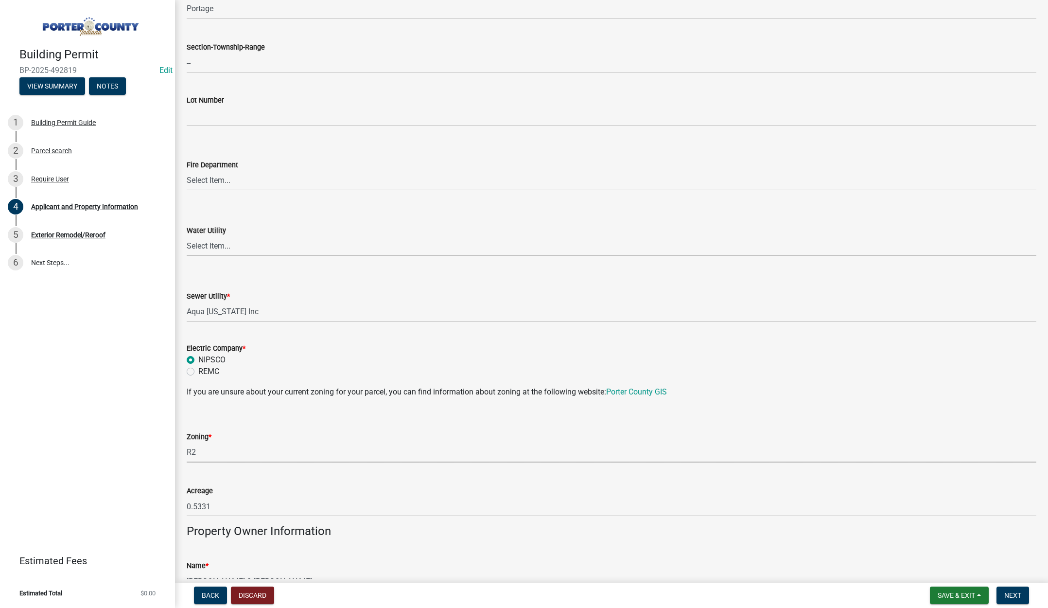
select select "0d764019-f1ff-4f3b-9299-33f0d080acc7"
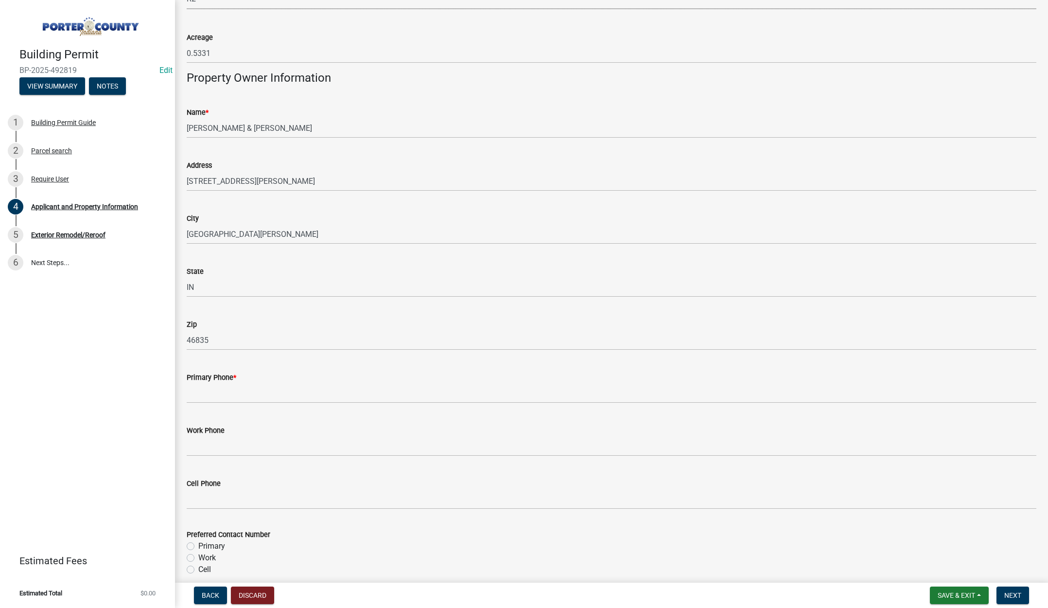
scroll to position [1070, 0]
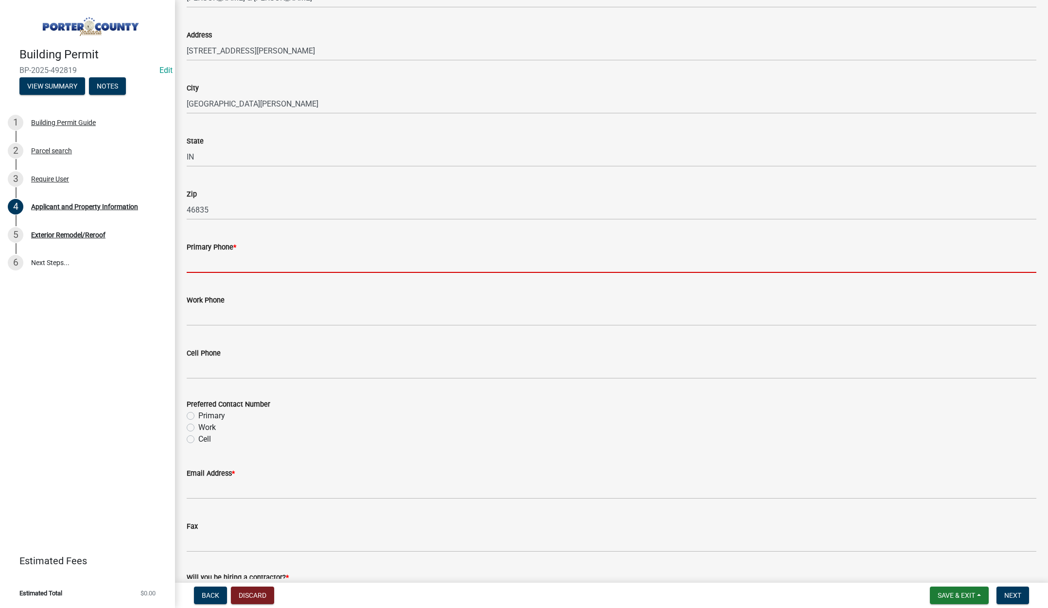
click at [216, 261] on input "Primary Phone *" at bounding box center [612, 263] width 850 height 20
type input "[PHONE_NUMBER]"
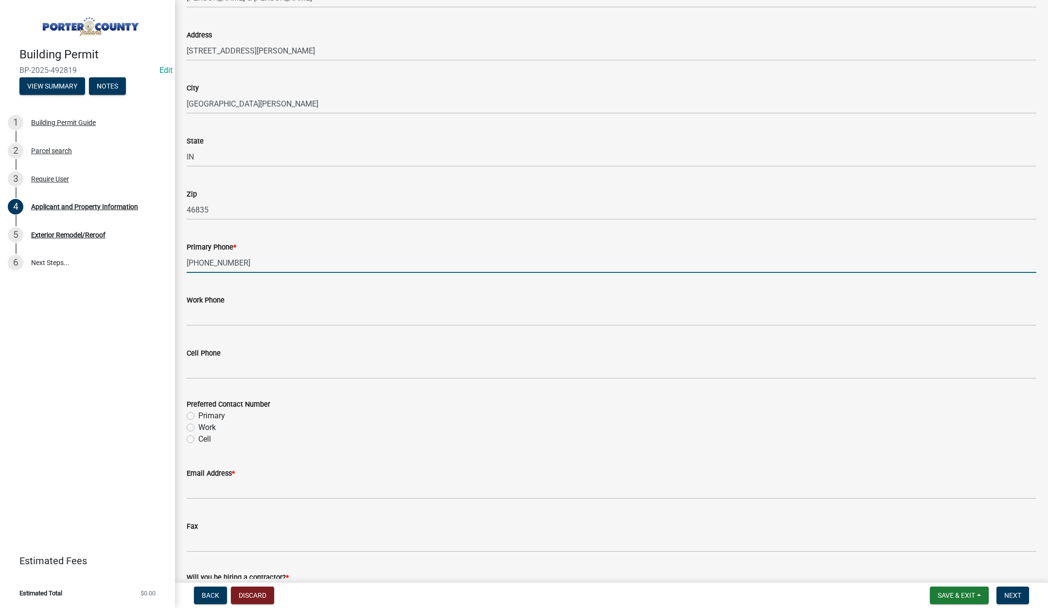
click at [198, 413] on label "Primary" at bounding box center [211, 416] width 27 height 12
click at [198, 413] on input "Primary" at bounding box center [201, 413] width 6 height 6
radio input "true"
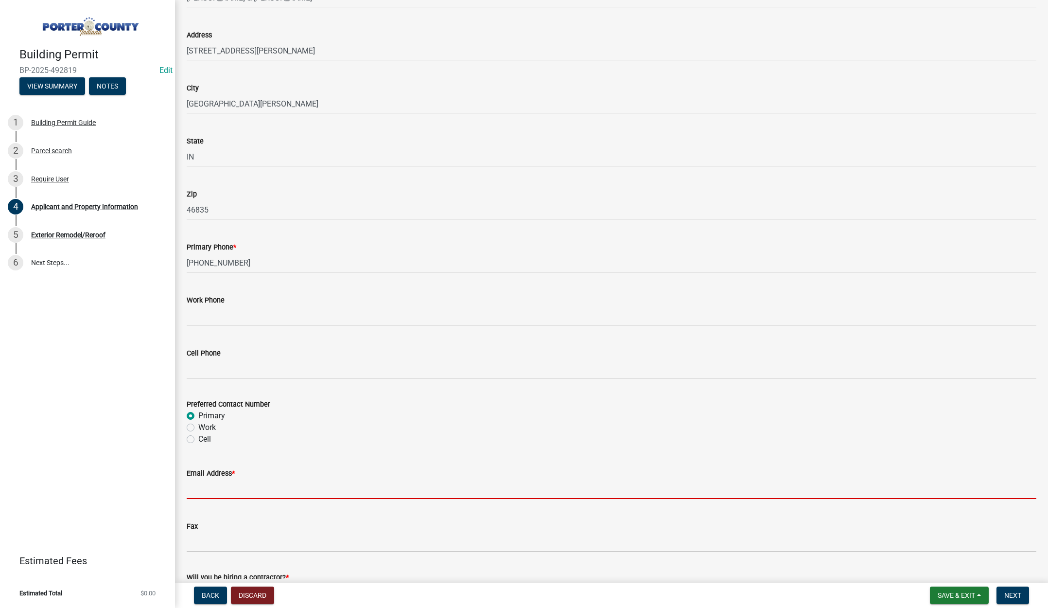
click at [200, 488] on input "Email Address *" at bounding box center [612, 489] width 850 height 20
type input "[EMAIL_ADDRESS][DOMAIN_NAME]"
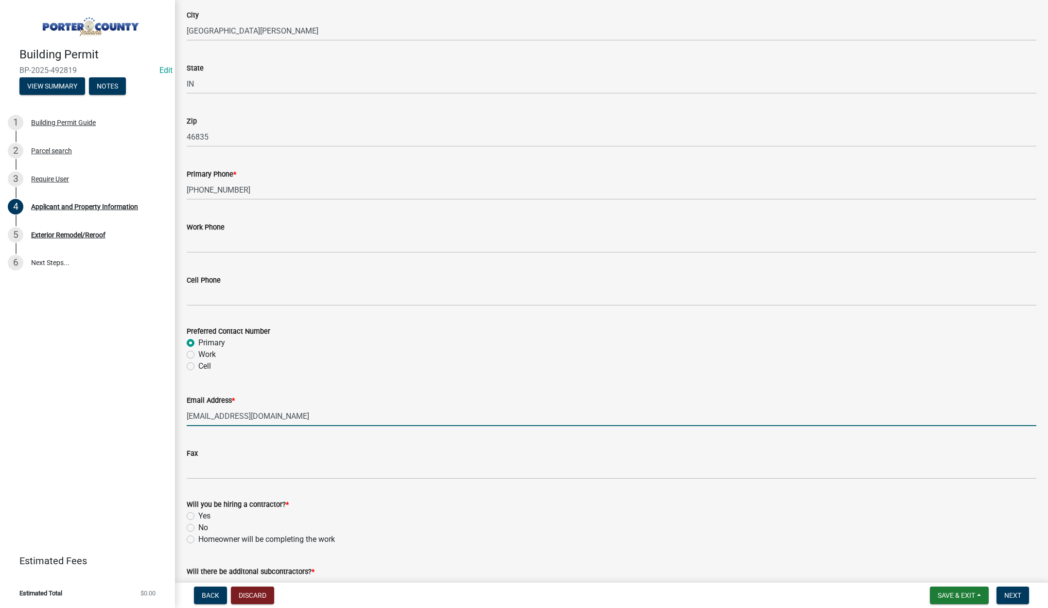
scroll to position [1211, 0]
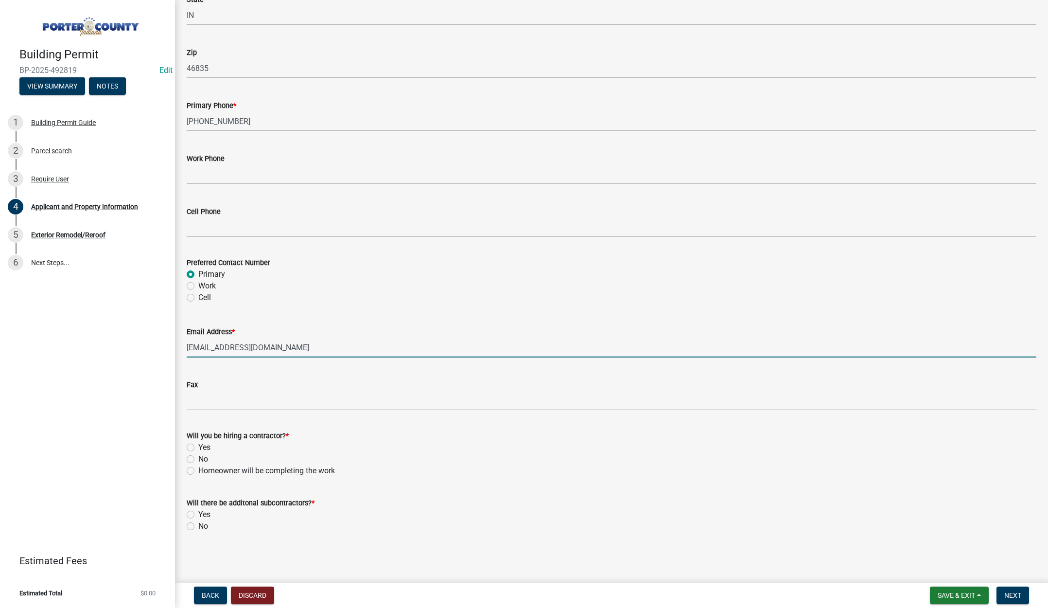
click at [198, 445] on label "Yes" at bounding box center [204, 447] width 12 height 12
click at [198, 445] on input "Yes" at bounding box center [201, 444] width 6 height 6
radio input "true"
click at [198, 522] on label "No" at bounding box center [203, 526] width 10 height 12
click at [198, 522] on input "No" at bounding box center [201, 523] width 6 height 6
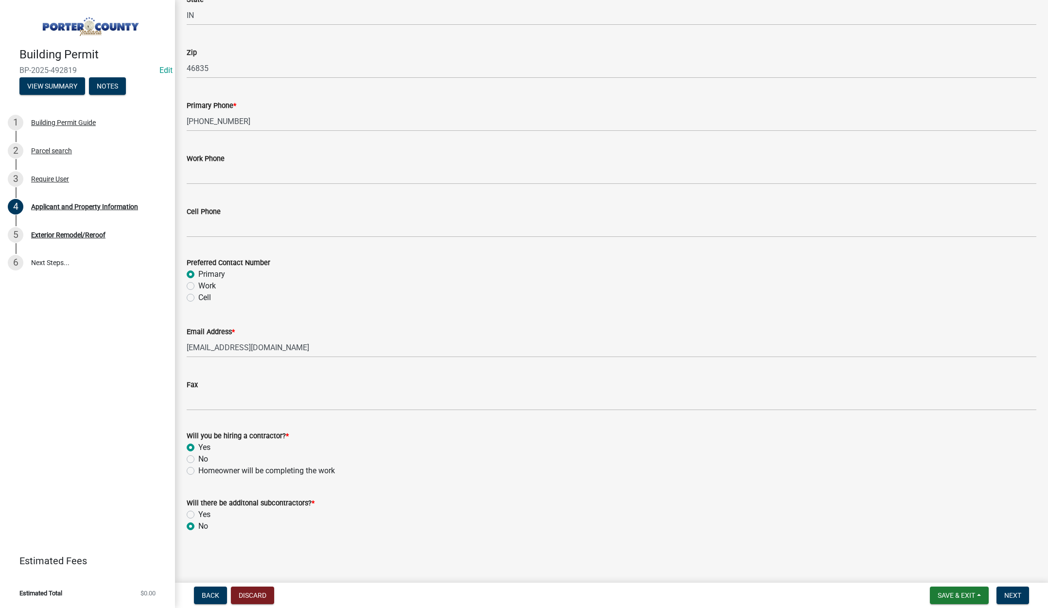
radio input "true"
click at [1013, 592] on span "Next" at bounding box center [1012, 595] width 17 height 8
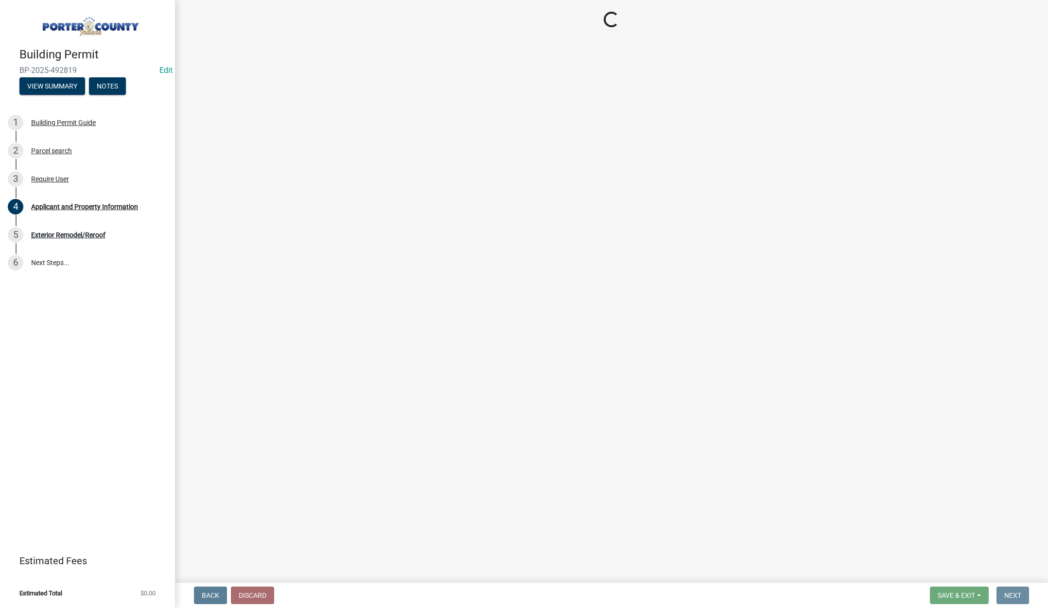
scroll to position [0, 0]
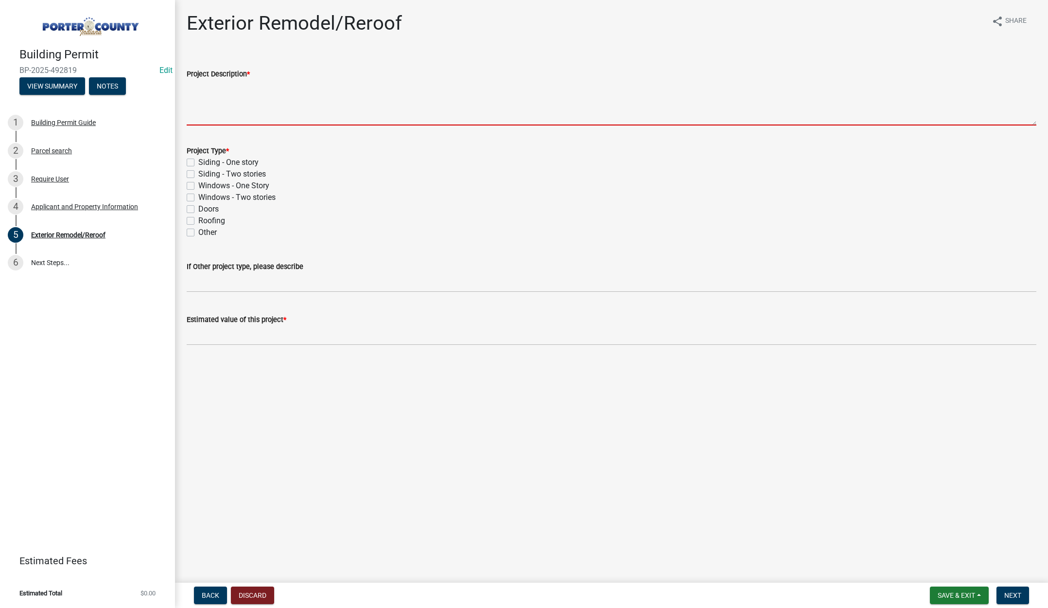
click at [220, 87] on textarea "Project Description *" at bounding box center [612, 103] width 850 height 46
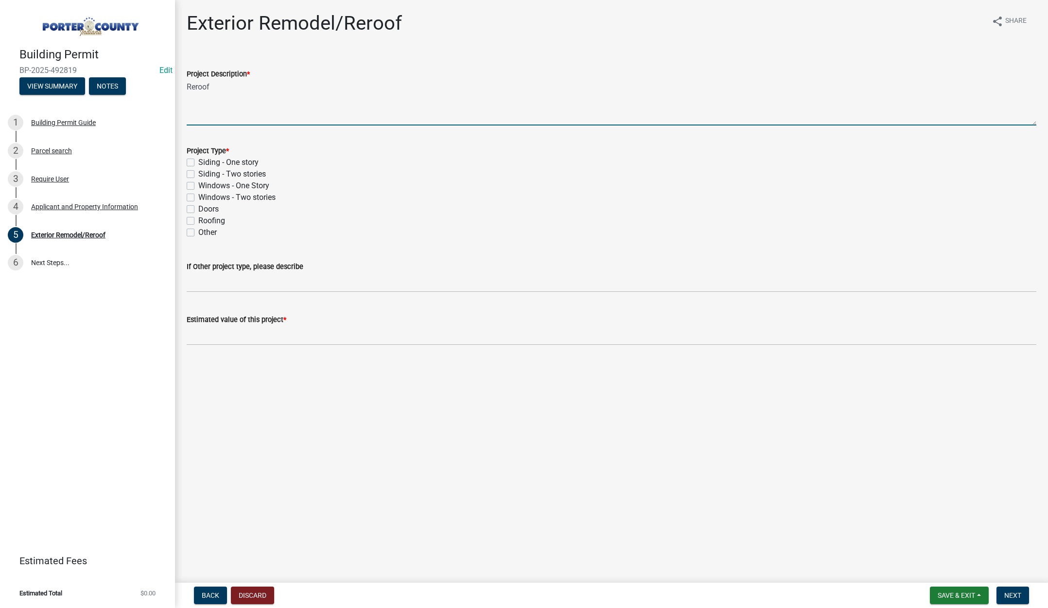
type textarea "Reroof"
click at [198, 221] on label "Roofing" at bounding box center [211, 221] width 27 height 12
click at [198, 221] on input "Roofing" at bounding box center [201, 218] width 6 height 6
checkbox input "true"
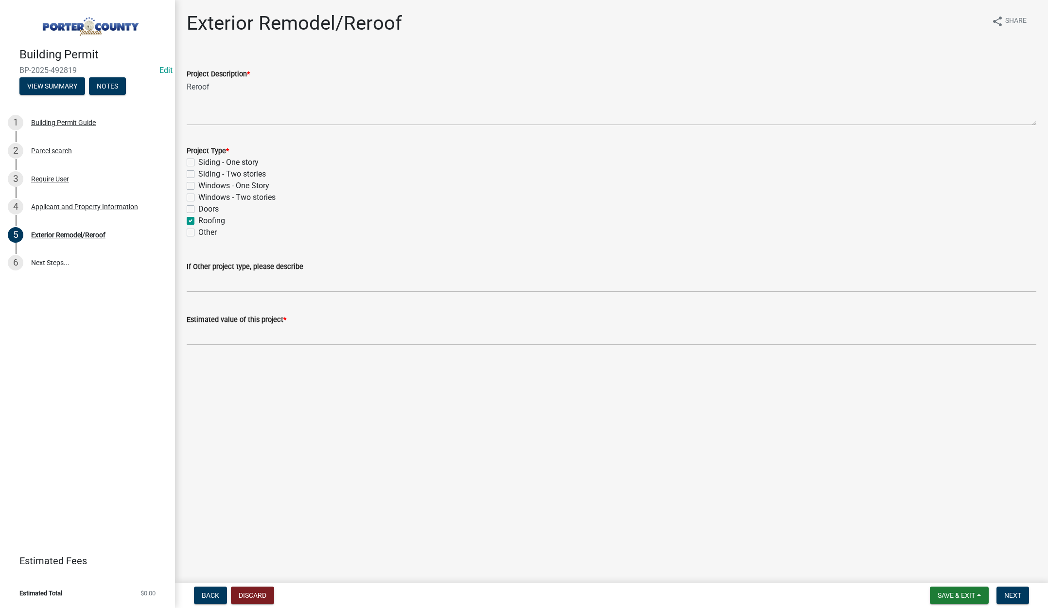
checkbox input "false"
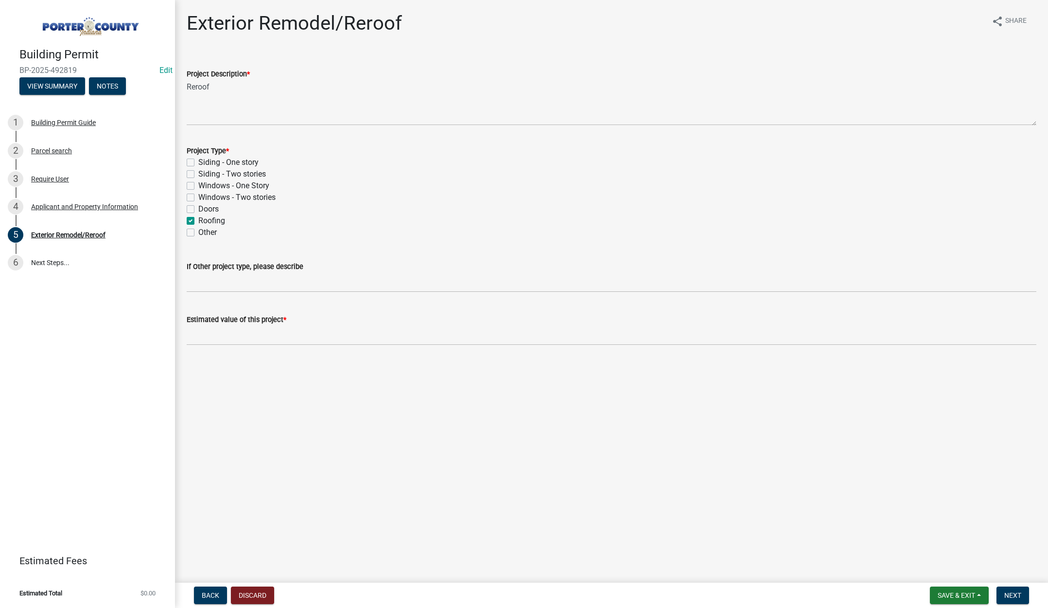
checkbox input "true"
checkbox input "false"
click at [211, 336] on input "text" at bounding box center [612, 335] width 850 height 20
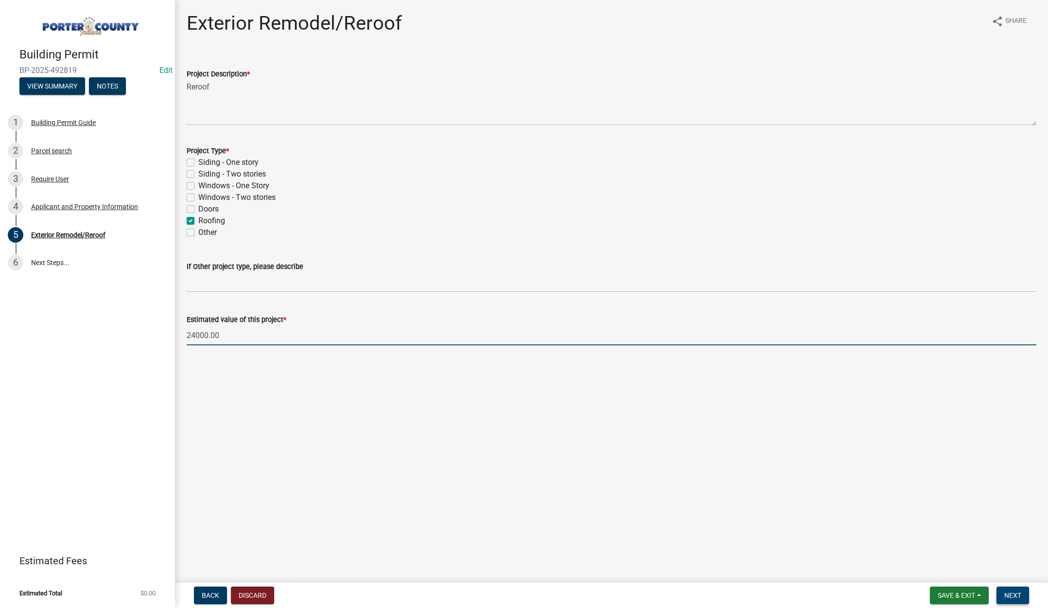
type input "24000"
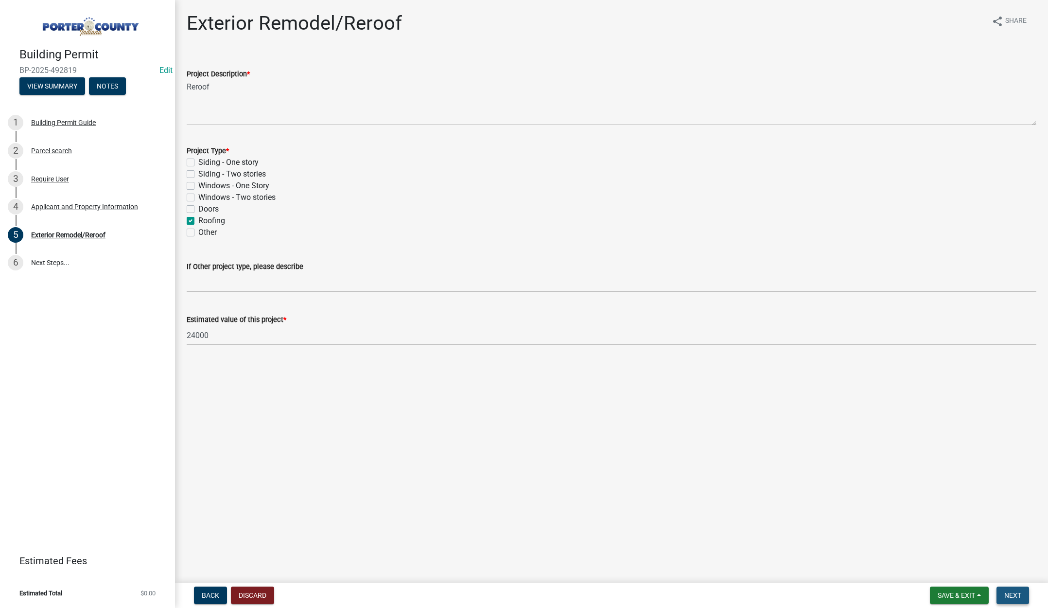
click at [1008, 595] on span "Next" at bounding box center [1012, 595] width 17 height 8
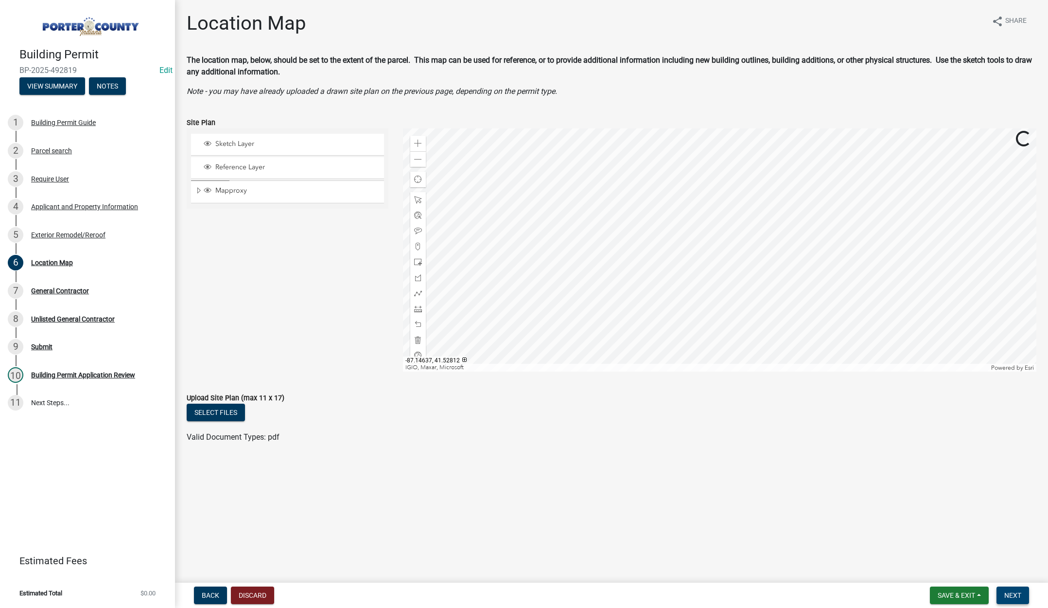
click at [1008, 590] on button "Next" at bounding box center [1013, 595] width 33 height 18
click at [1006, 590] on button "Next" at bounding box center [1013, 595] width 33 height 18
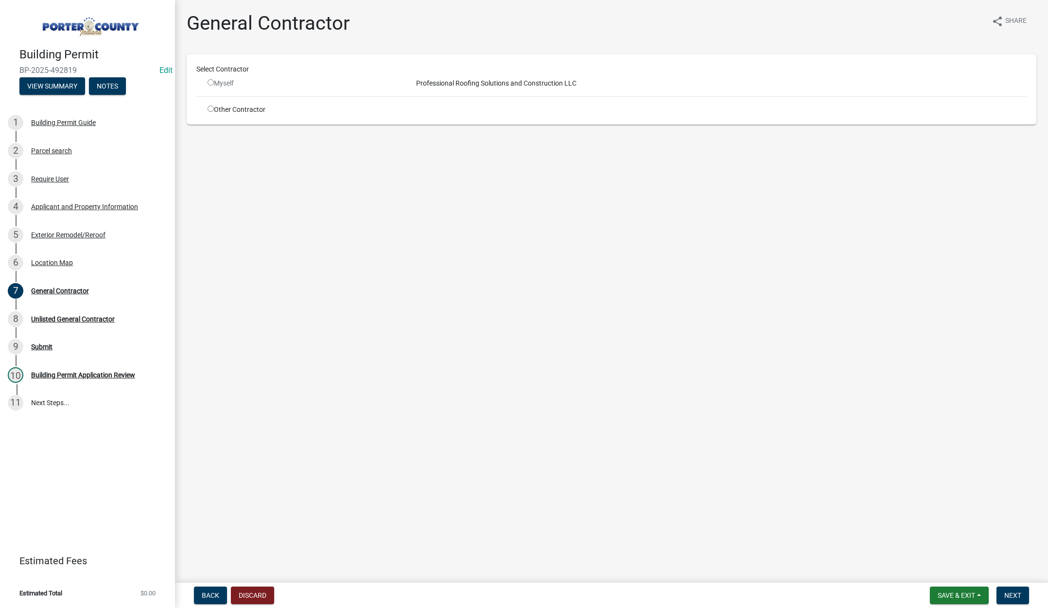
click at [210, 107] on input "radio" at bounding box center [211, 109] width 6 height 6
radio input "true"
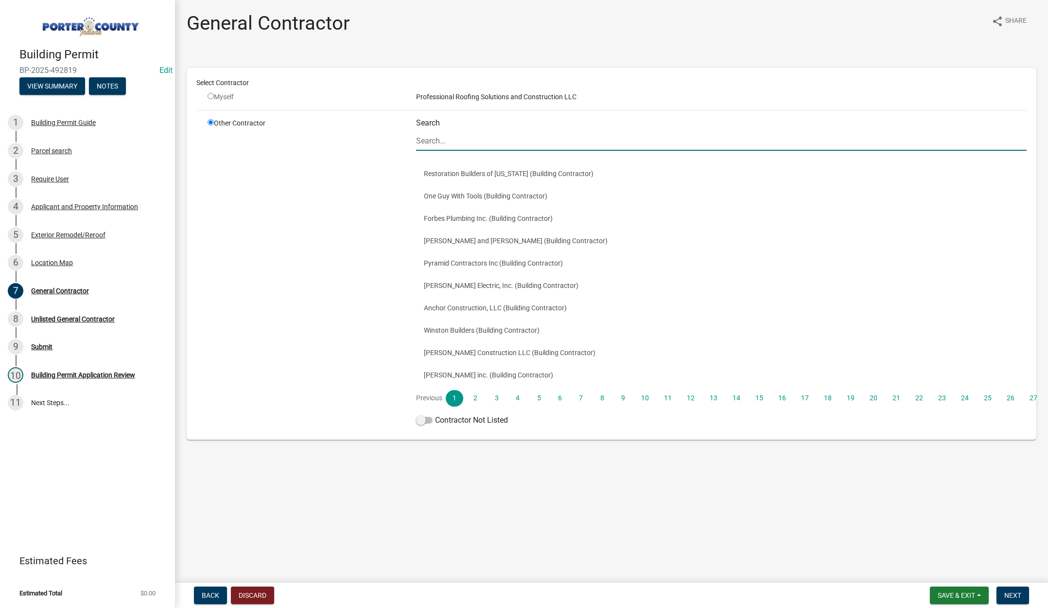
click at [473, 145] on input "Search" at bounding box center [721, 141] width 611 height 20
type input "tri coun"
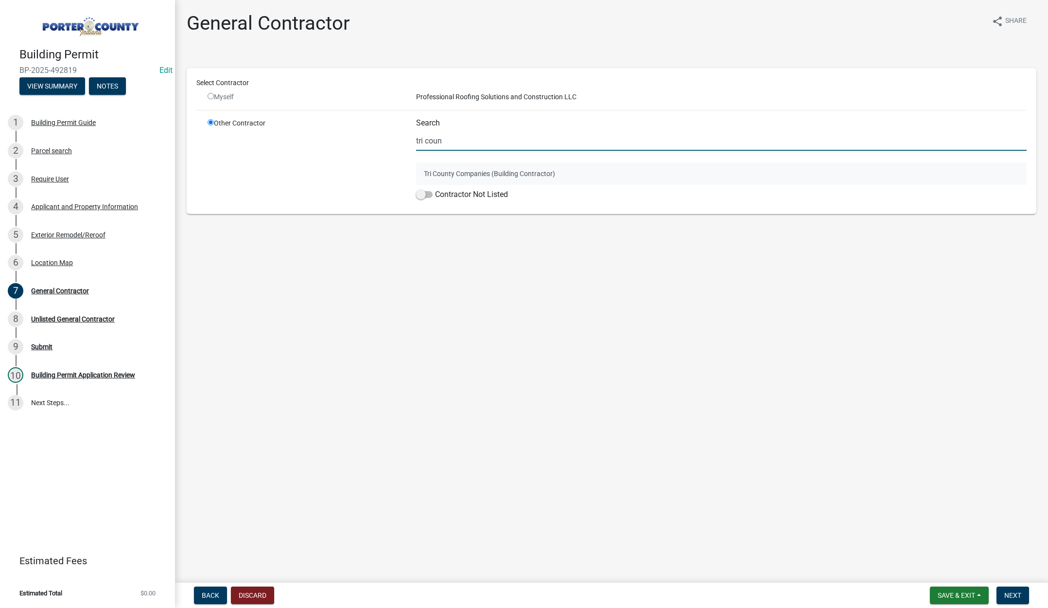
click at [476, 174] on button "Tri County Companies (Building Contractor)" at bounding box center [721, 173] width 611 height 22
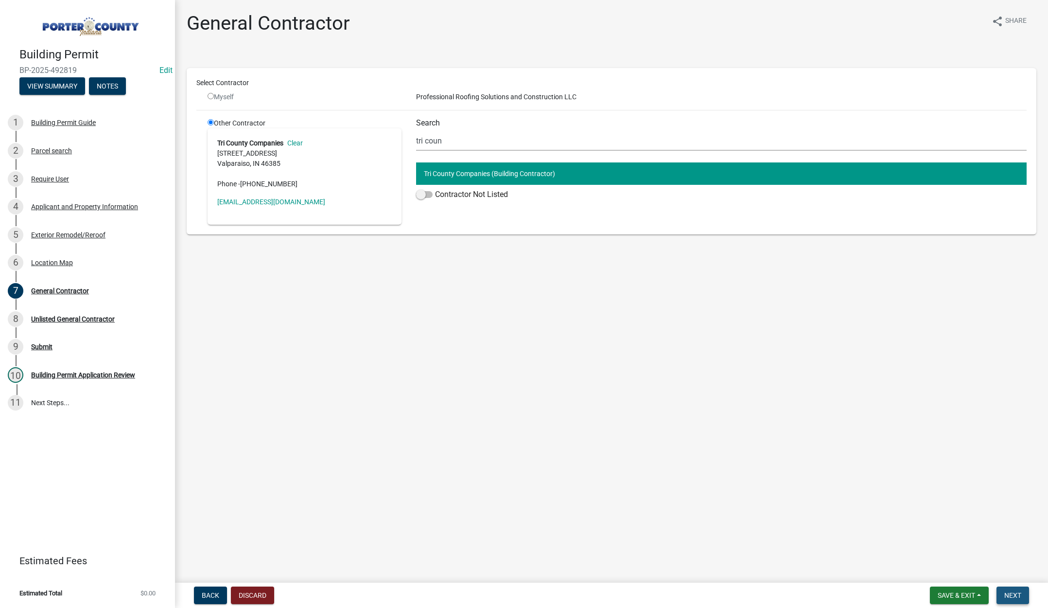
click at [1015, 595] on span "Next" at bounding box center [1012, 595] width 17 height 8
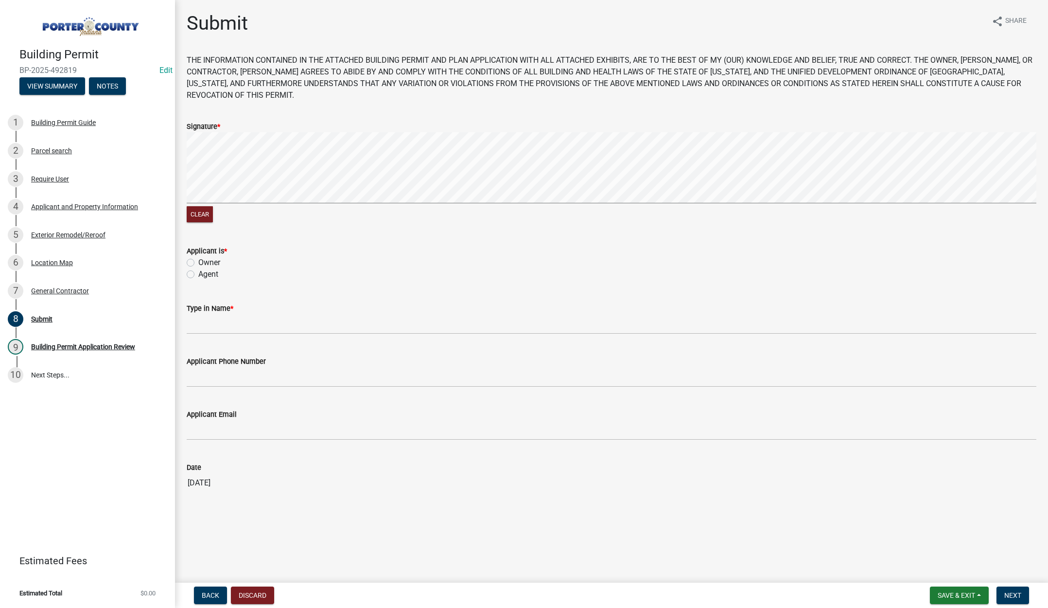
click at [198, 273] on label "Agent" at bounding box center [208, 274] width 20 height 12
click at [198, 273] on input "Agent" at bounding box center [201, 271] width 6 height 6
radio input "true"
click at [212, 323] on input "Type in Name *" at bounding box center [612, 324] width 850 height 20
type input "[PERSON_NAME]"
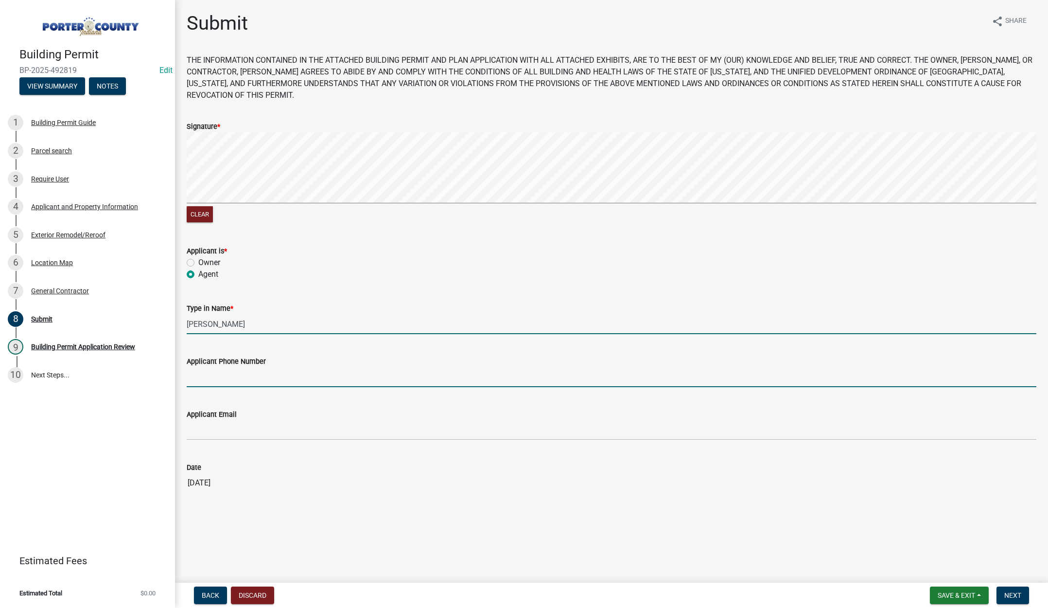
type input "2193093058"
click at [253, 379] on input "2193093058" at bounding box center [612, 377] width 850 height 20
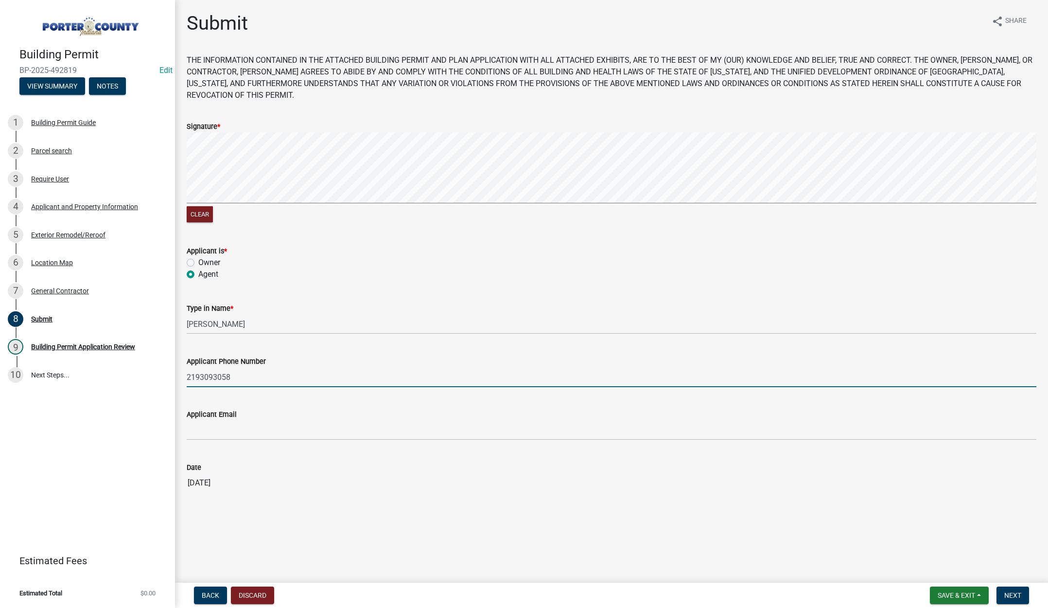
click at [253, 378] on input "2193093058" at bounding box center [612, 377] width 850 height 20
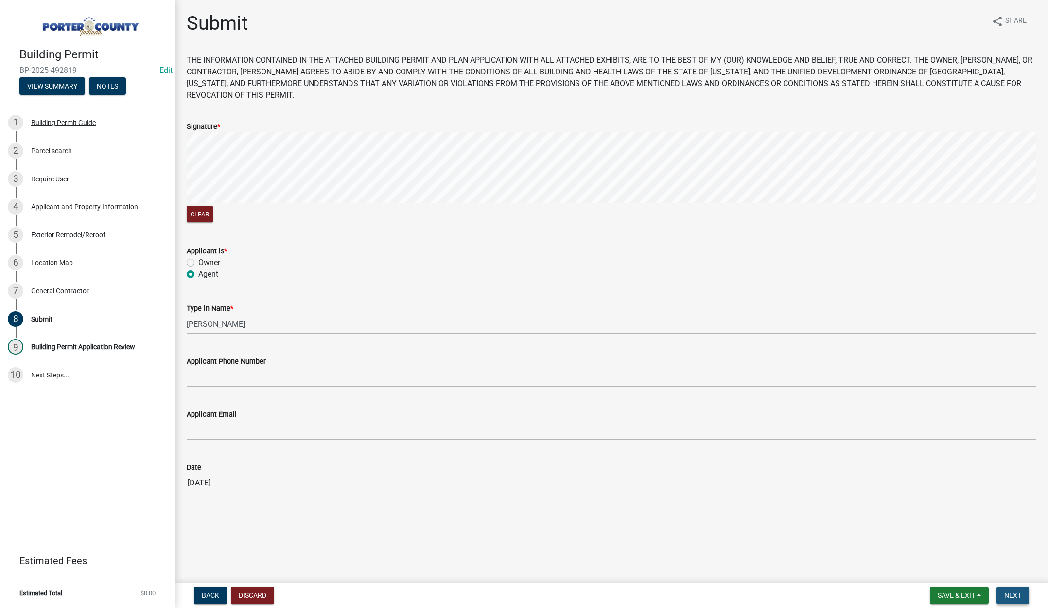
click at [1013, 596] on span "Next" at bounding box center [1012, 595] width 17 height 8
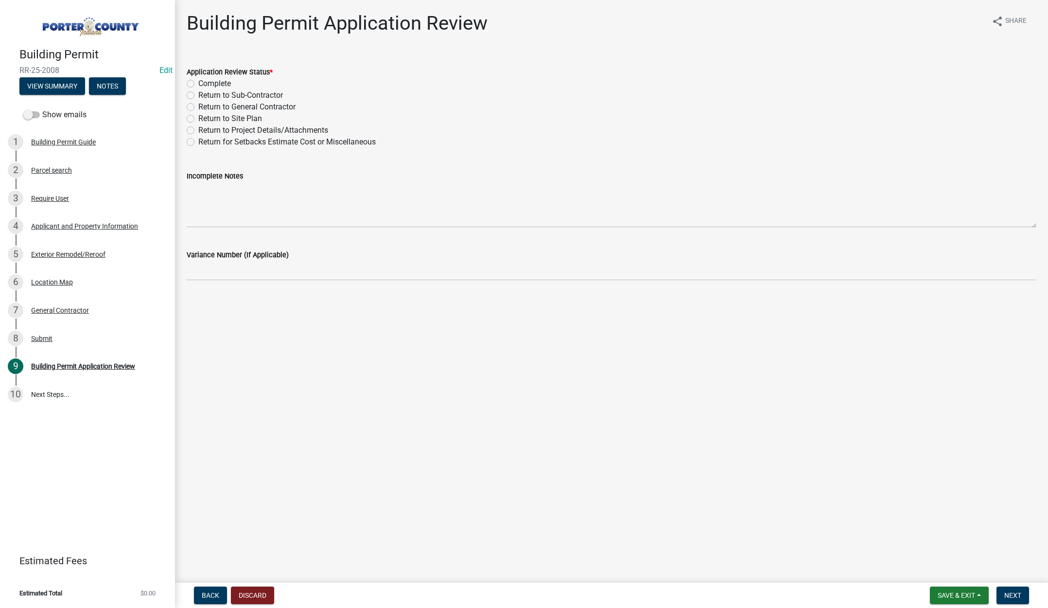
click at [198, 83] on label "Complete" at bounding box center [214, 84] width 33 height 12
click at [198, 83] on input "Complete" at bounding box center [201, 81] width 6 height 6
radio input "true"
click at [1013, 596] on span "Next" at bounding box center [1012, 595] width 17 height 8
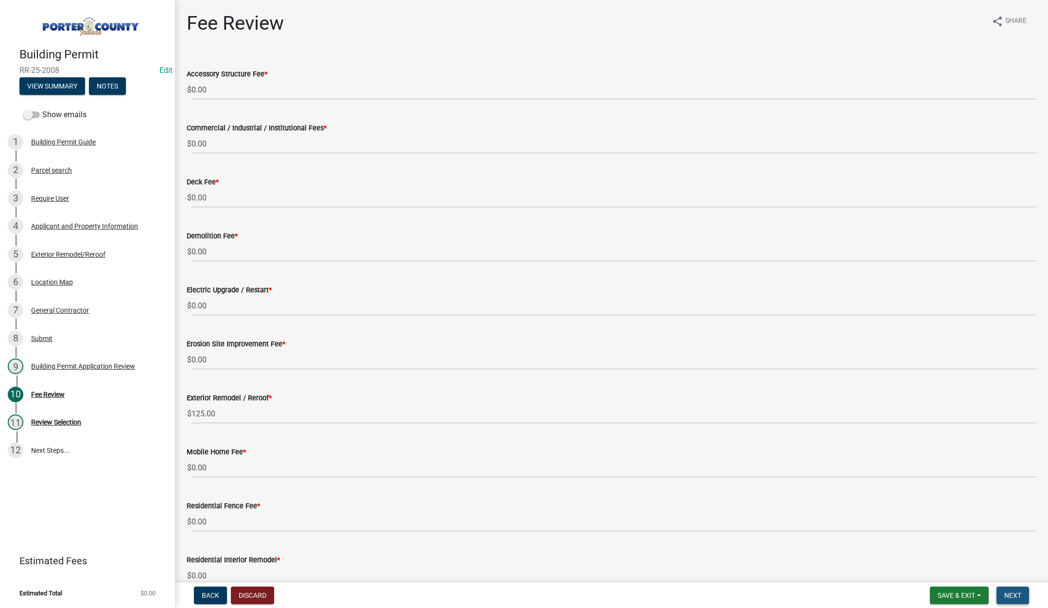
click at [1007, 589] on button "Next" at bounding box center [1013, 595] width 33 height 18
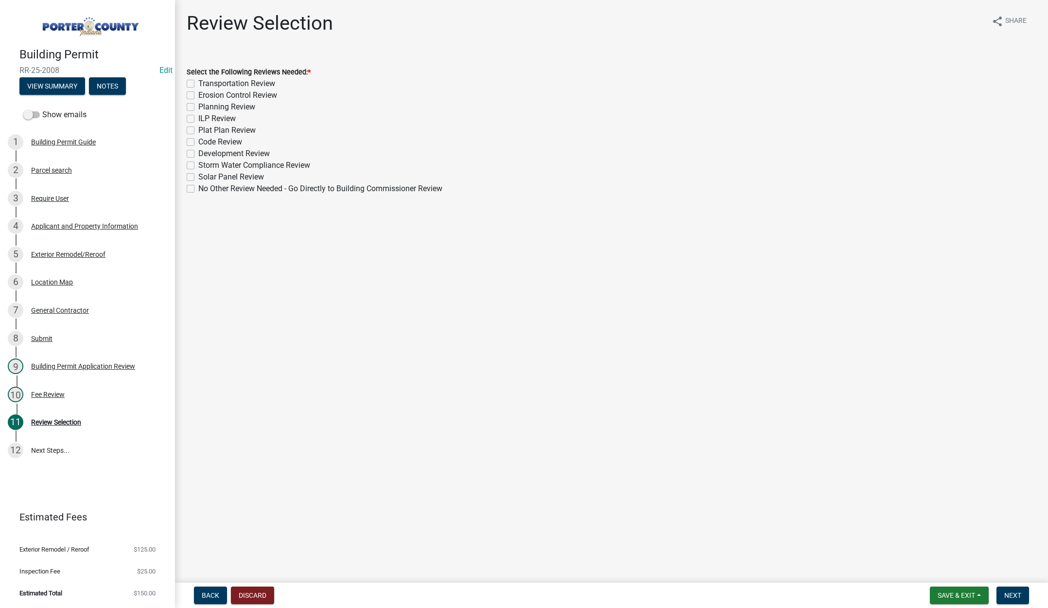
click at [198, 189] on label "No Other Review Needed - Go Directly to Building Commissioner Review" at bounding box center [320, 189] width 244 height 12
click at [198, 189] on input "No Other Review Needed - Go Directly to Building Commissioner Review" at bounding box center [201, 186] width 6 height 6
checkbox input "true"
checkbox input "false"
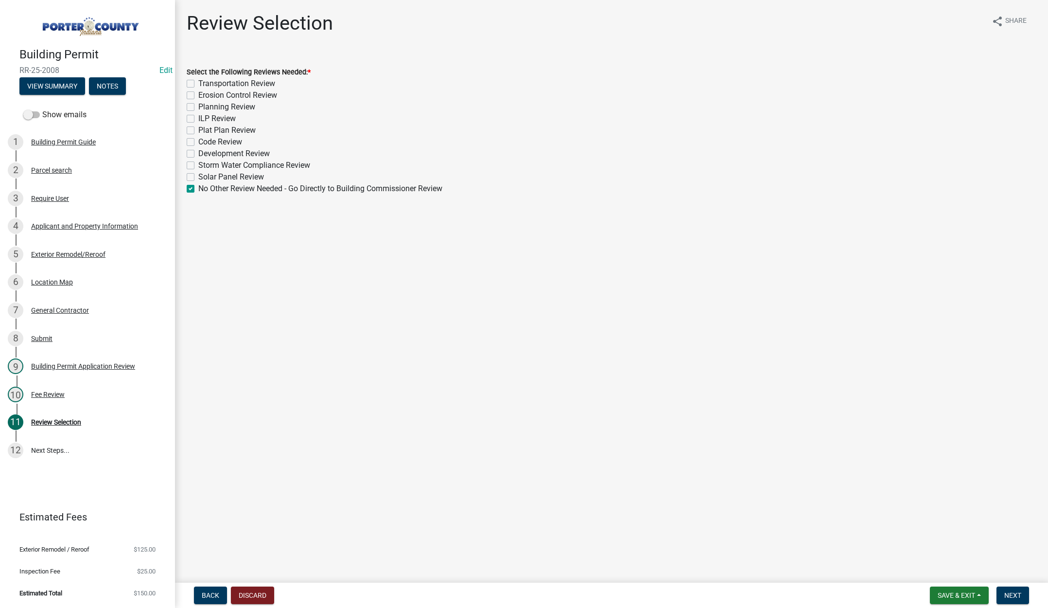
checkbox input "false"
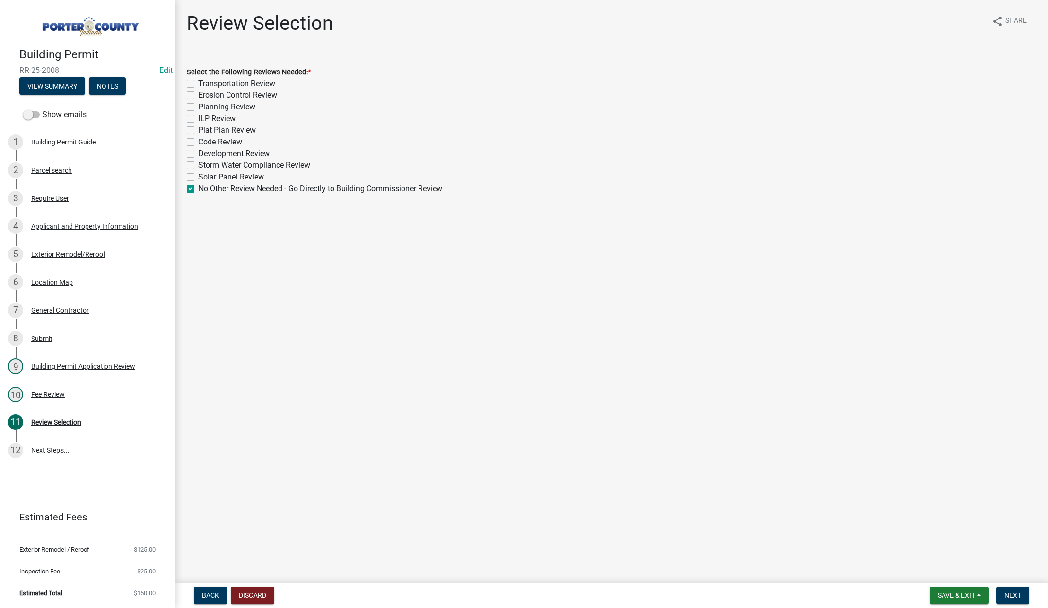
checkbox input "false"
checkbox input "true"
drag, startPoint x: 1006, startPoint y: 594, endPoint x: 1012, endPoint y: 594, distance: 5.9
click at [1006, 594] on span "Next" at bounding box center [1012, 595] width 17 height 8
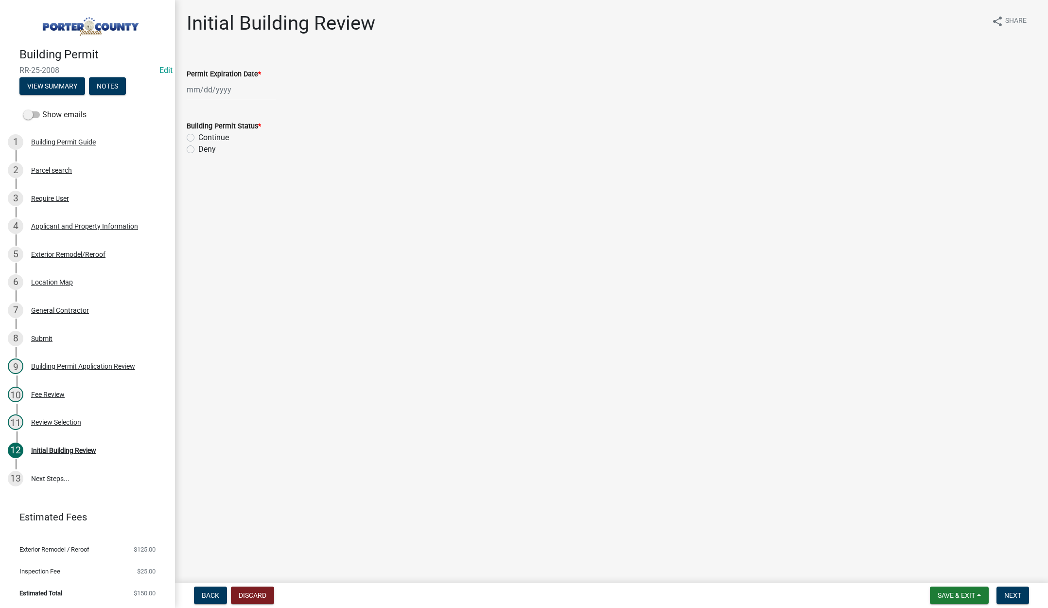
select select "10"
click at [247, 87] on div "[PERSON_NAME] Feb Mar Apr [PERSON_NAME][DATE] Oct Nov [DATE] 1526 1527 1528 152…" at bounding box center [231, 90] width 89 height 20
click at [271, 111] on select "1525 1526 1527 1528 1529 1530 1531 1532 1533 1534 1535 1536 1537 1538 1539 1540…" at bounding box center [263, 110] width 35 height 15
click at [268, 112] on select "1525 1526 1527 1528 1529 1530 1531 1532 1533 1534 1535 1536 1537 1538 1539 1540…" at bounding box center [263, 110] width 35 height 15
select select "2026"
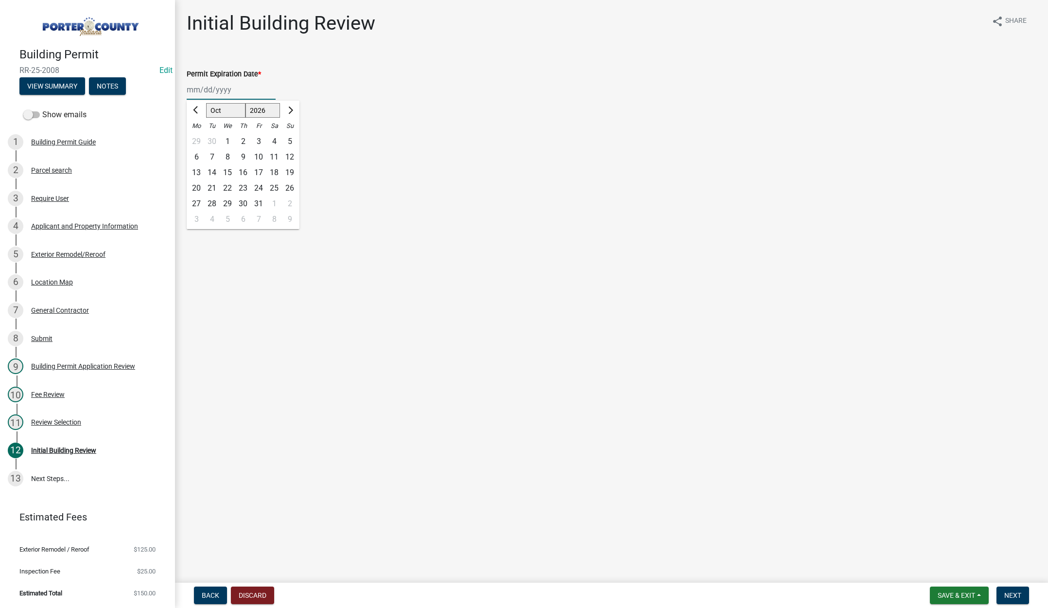
click at [246, 103] on select "1525 1526 1527 1528 1529 1530 1531 1532 1533 1534 1535 1536 1537 1538 1539 1540…" at bounding box center [263, 110] width 35 height 15
click at [242, 171] on div "15" at bounding box center [243, 173] width 16 height 16
type input "[DATE]"
click at [198, 137] on label "Continue" at bounding box center [213, 138] width 31 height 12
click at [198, 137] on input "Continue" at bounding box center [201, 135] width 6 height 6
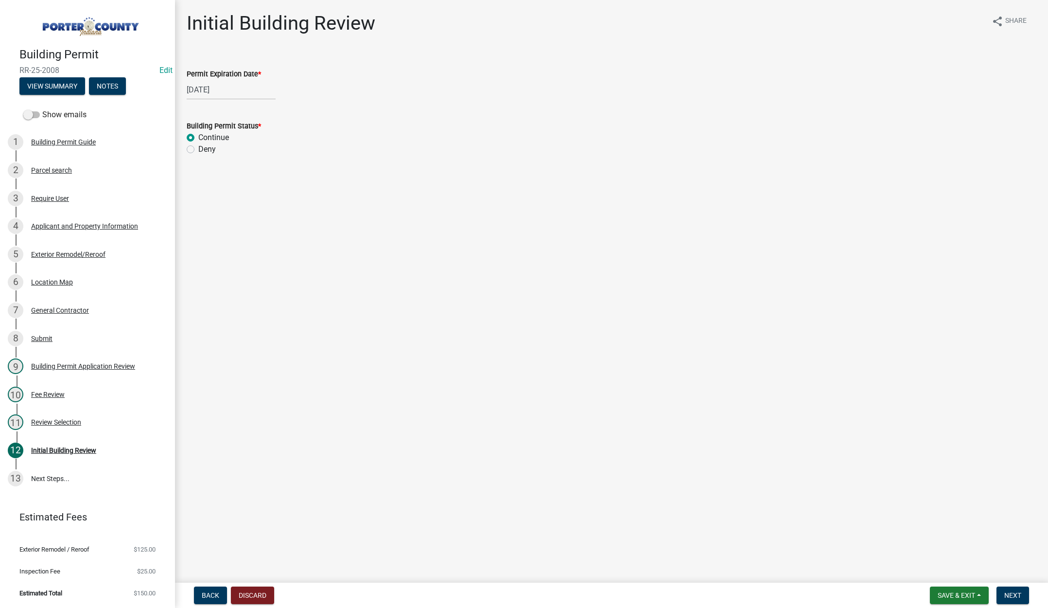
radio input "true"
click at [1012, 591] on span "Next" at bounding box center [1012, 595] width 17 height 8
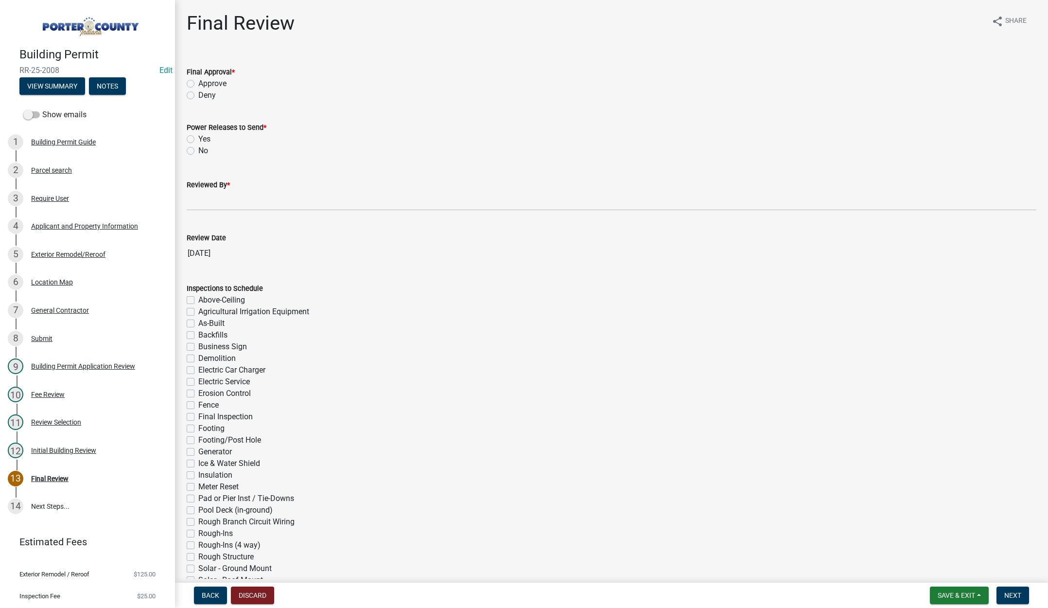
click at [198, 83] on label "Approve" at bounding box center [212, 84] width 28 height 12
click at [198, 83] on input "Approve" at bounding box center [201, 81] width 6 height 6
radio input "true"
click at [198, 150] on label "No" at bounding box center [203, 151] width 10 height 12
click at [198, 150] on input "No" at bounding box center [201, 148] width 6 height 6
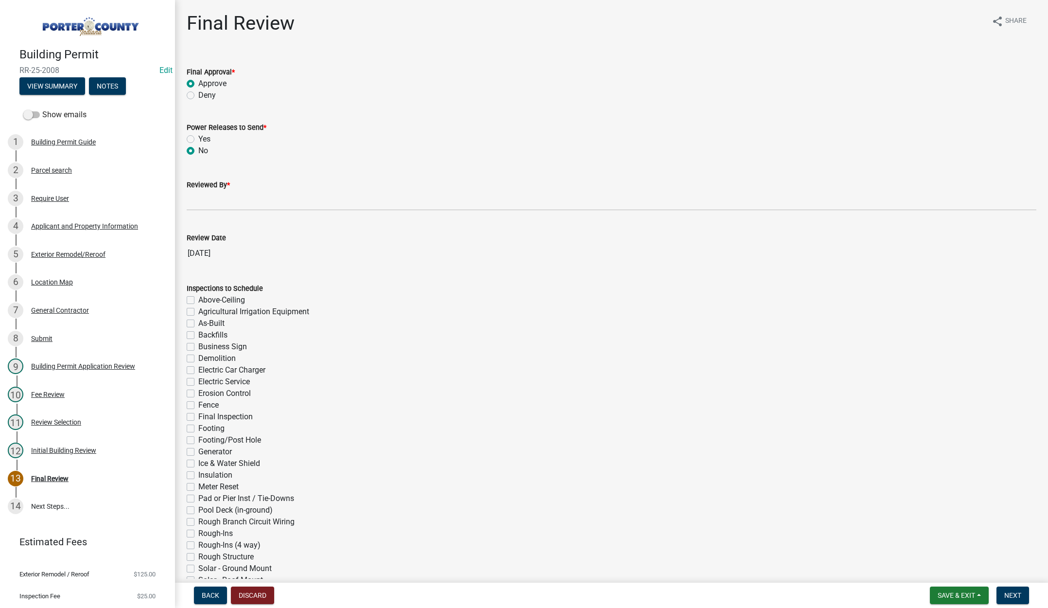
radio input "true"
drag, startPoint x: 200, startPoint y: 197, endPoint x: 210, endPoint y: 201, distance: 10.3
click at [200, 197] on input "Reviewed By *" at bounding box center [612, 201] width 850 height 20
type input "[PERSON_NAME]"
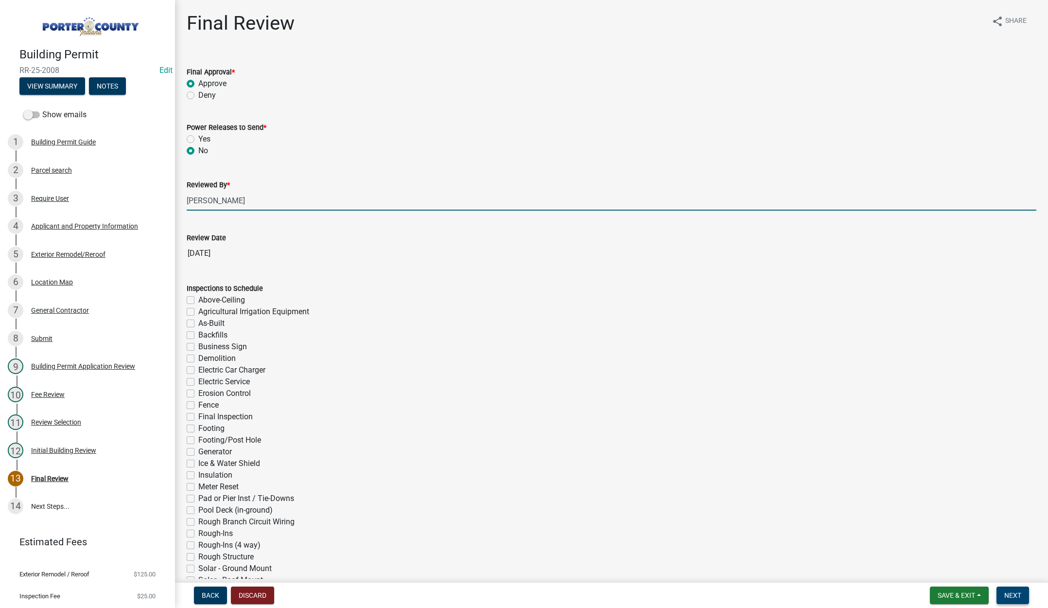
click at [1015, 595] on span "Next" at bounding box center [1012, 595] width 17 height 8
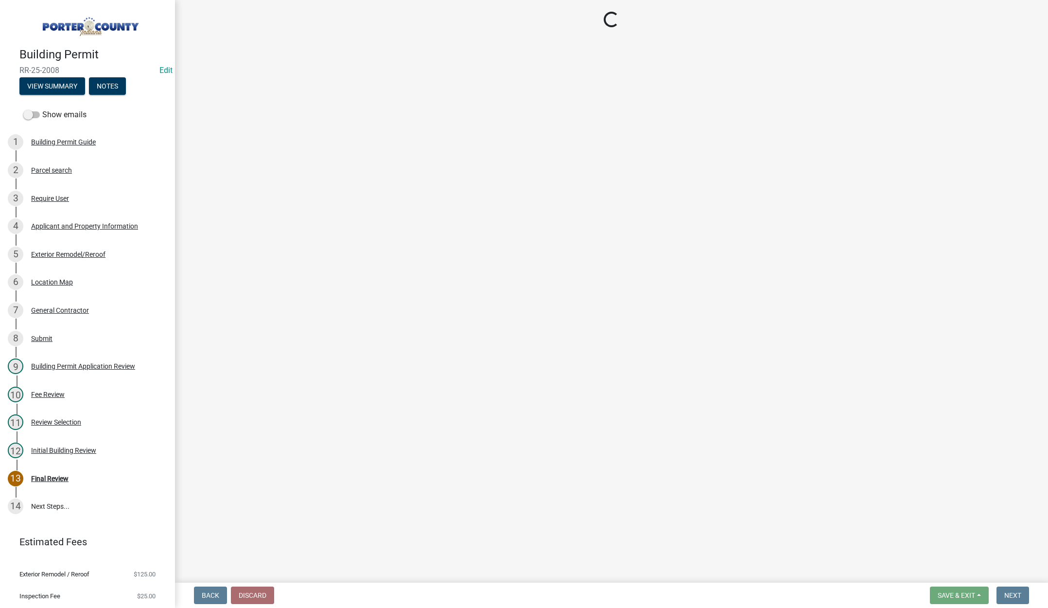
select select "3: 3"
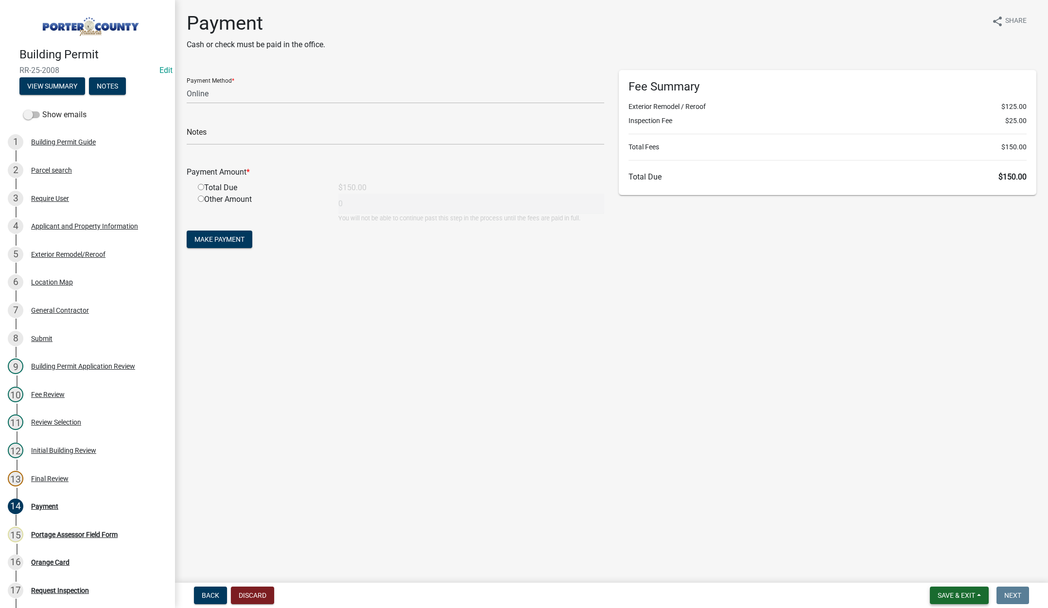
click at [945, 596] on span "Save & Exit" at bounding box center [956, 595] width 37 height 8
click at [944, 566] on button "Save & Exit" at bounding box center [950, 569] width 78 height 23
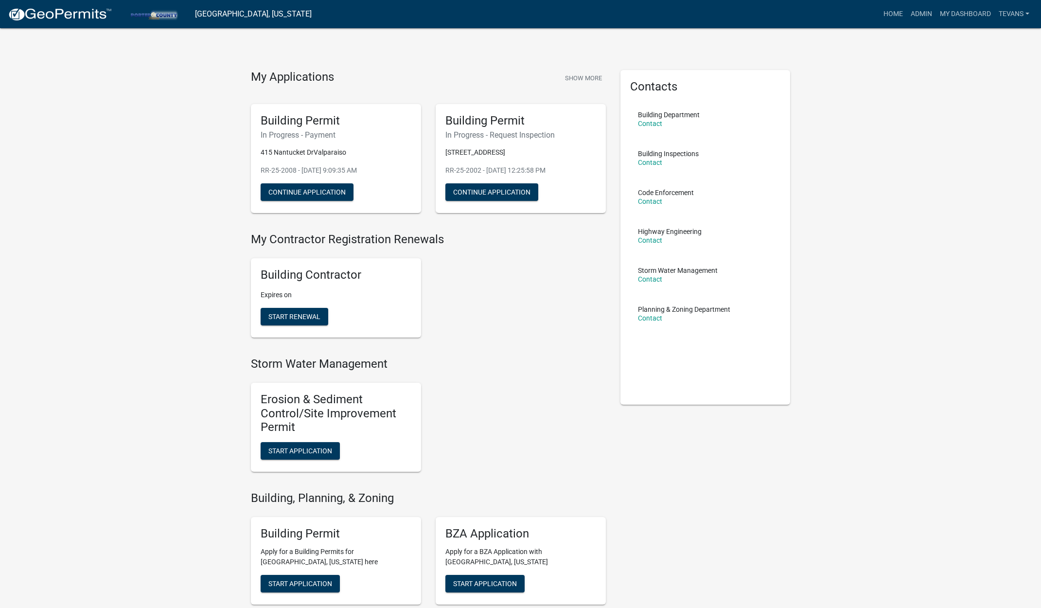
click at [312, 573] on div "Building Permit Apply for a Building Permits for [GEOGRAPHIC_DATA], [US_STATE] …" at bounding box center [336, 561] width 170 height 88
click at [312, 582] on span "Start Application" at bounding box center [300, 583] width 64 height 8
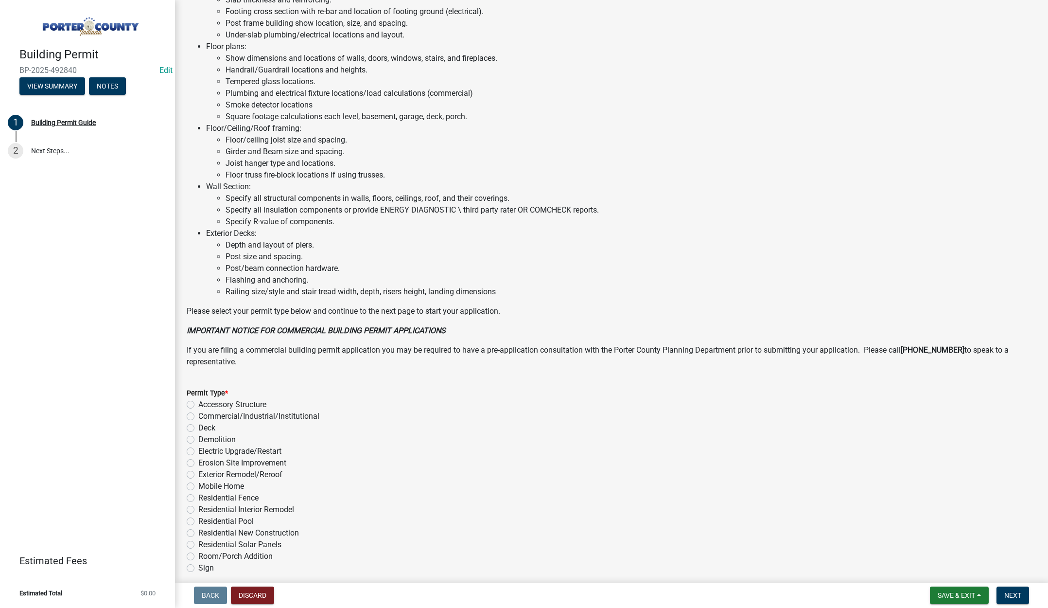
scroll to position [480, 0]
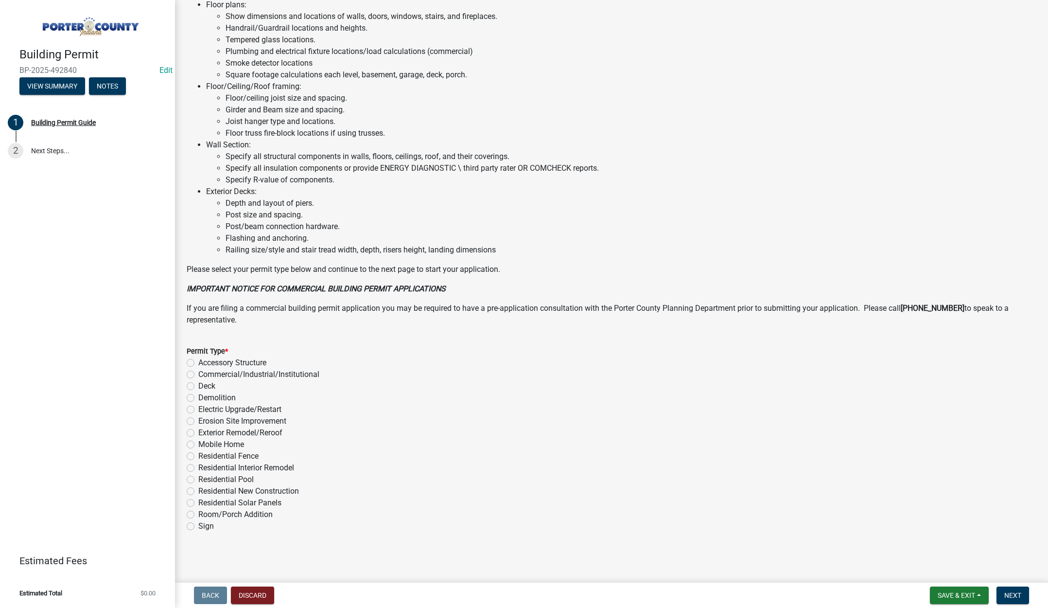
click at [198, 432] on label "Exterior Remodel/Reroof" at bounding box center [240, 433] width 84 height 12
click at [198, 432] on input "Exterior Remodel/Reroof" at bounding box center [201, 430] width 6 height 6
radio input "true"
click at [1010, 593] on span "Next" at bounding box center [1012, 595] width 17 height 8
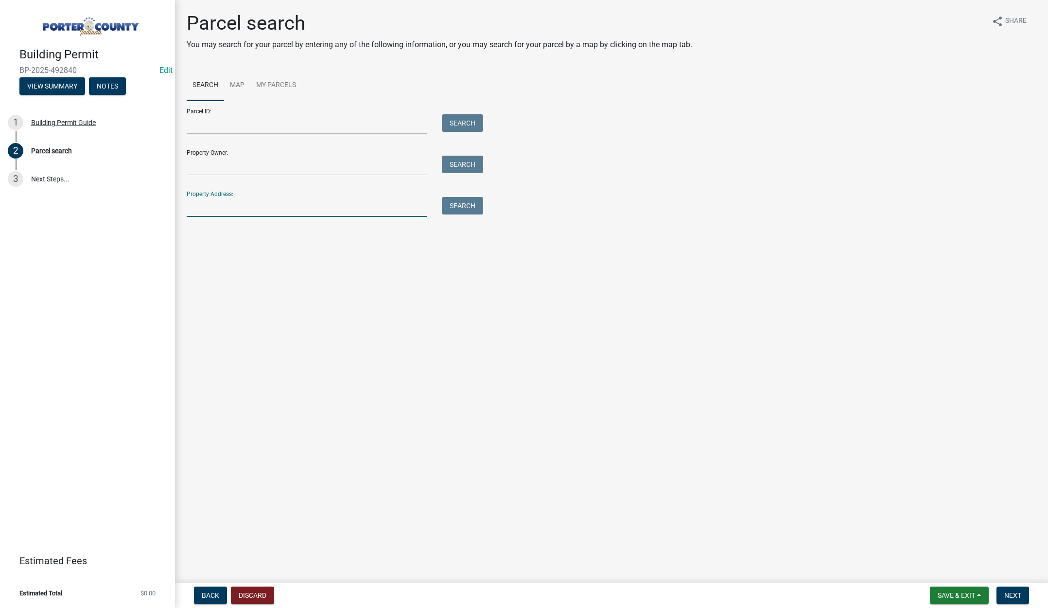
click at [257, 211] on input "Property Address:" at bounding box center [307, 207] width 241 height 20
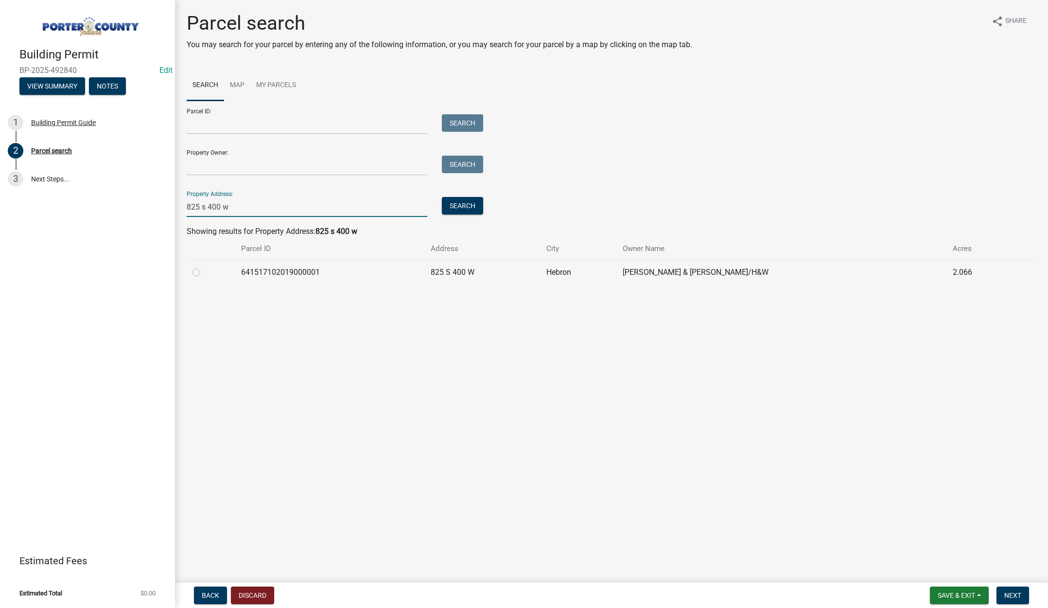
type input "825 s 400 w"
click at [204, 266] on label at bounding box center [204, 266] width 0 height 0
click at [204, 273] on input "radio" at bounding box center [207, 269] width 6 height 6
radio input "true"
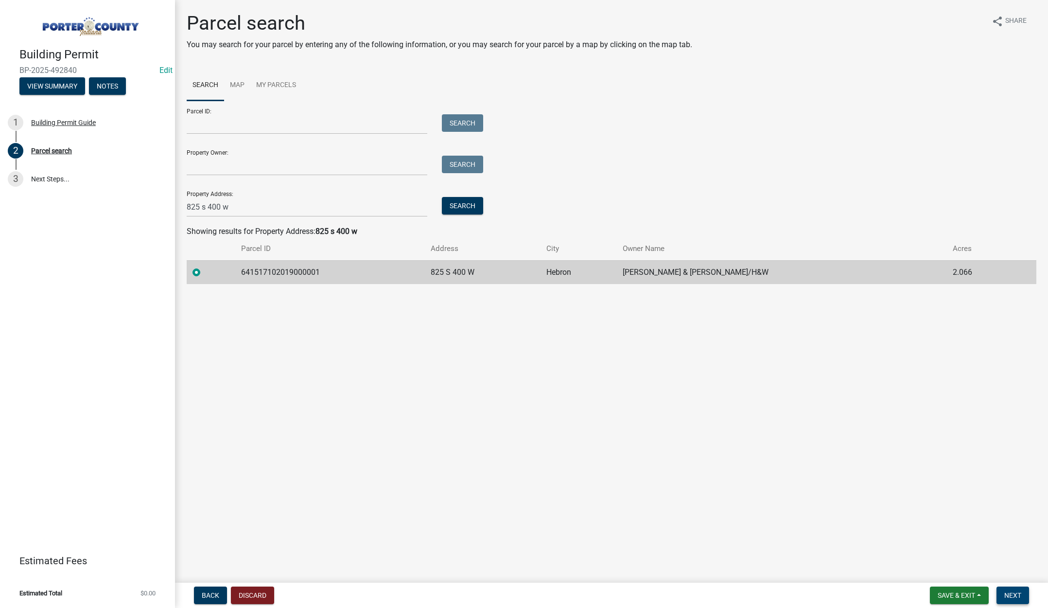
click at [1009, 593] on span "Next" at bounding box center [1012, 595] width 17 height 8
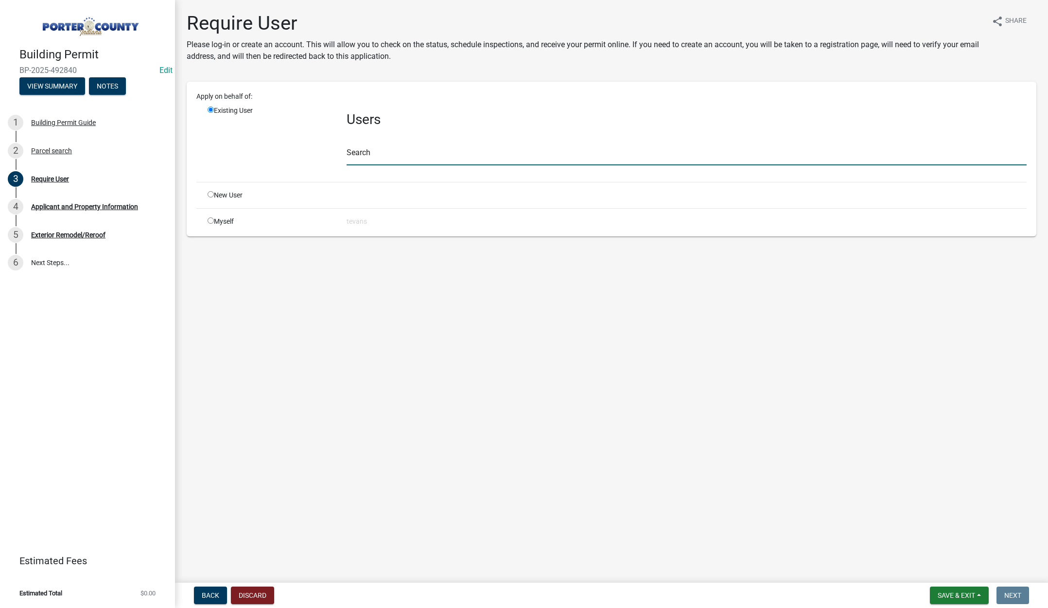
click at [360, 157] on input "text" at bounding box center [687, 155] width 680 height 20
type input "[PERSON_NAME]"
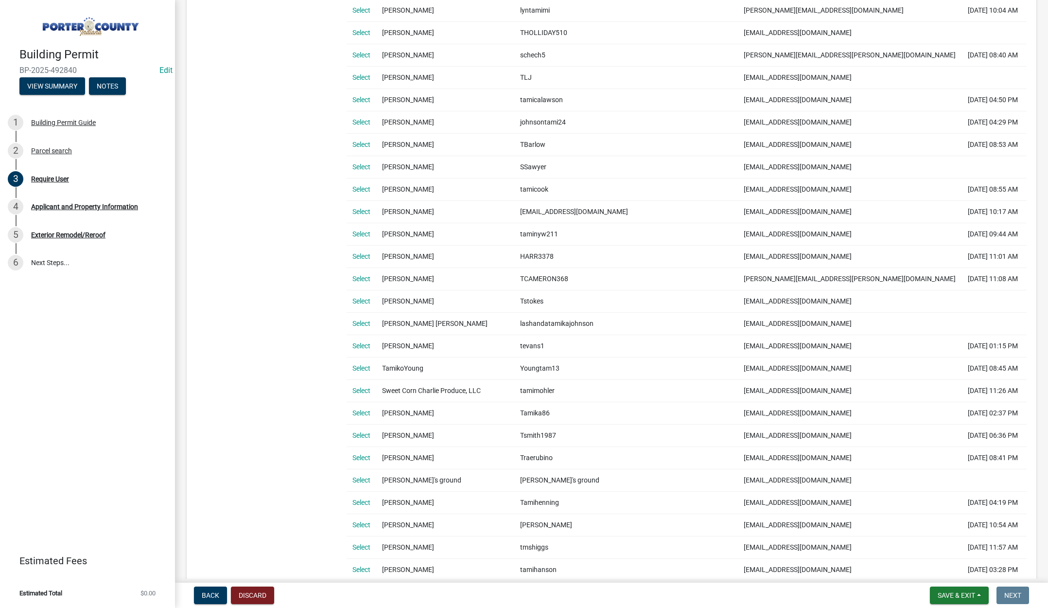
scroll to position [340, 0]
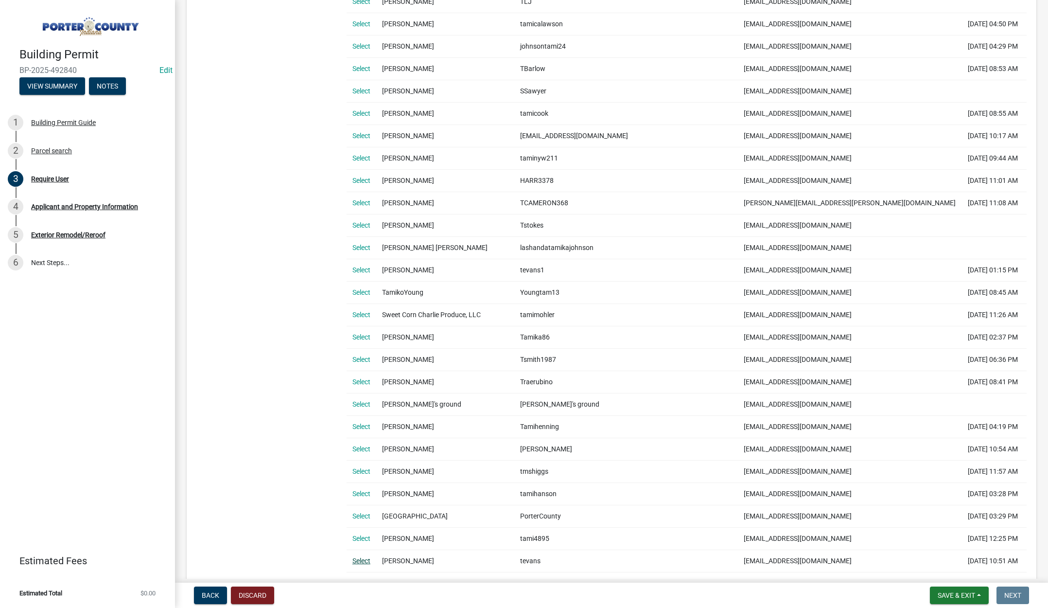
click at [362, 559] on link "Select" at bounding box center [361, 561] width 18 height 8
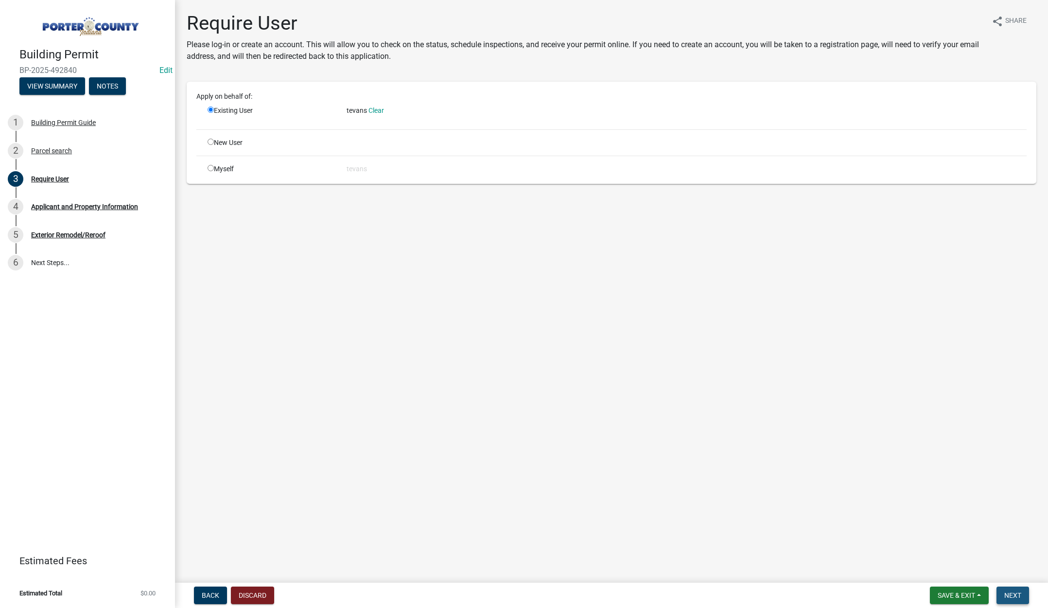
click at [1009, 593] on span "Next" at bounding box center [1012, 595] width 17 height 8
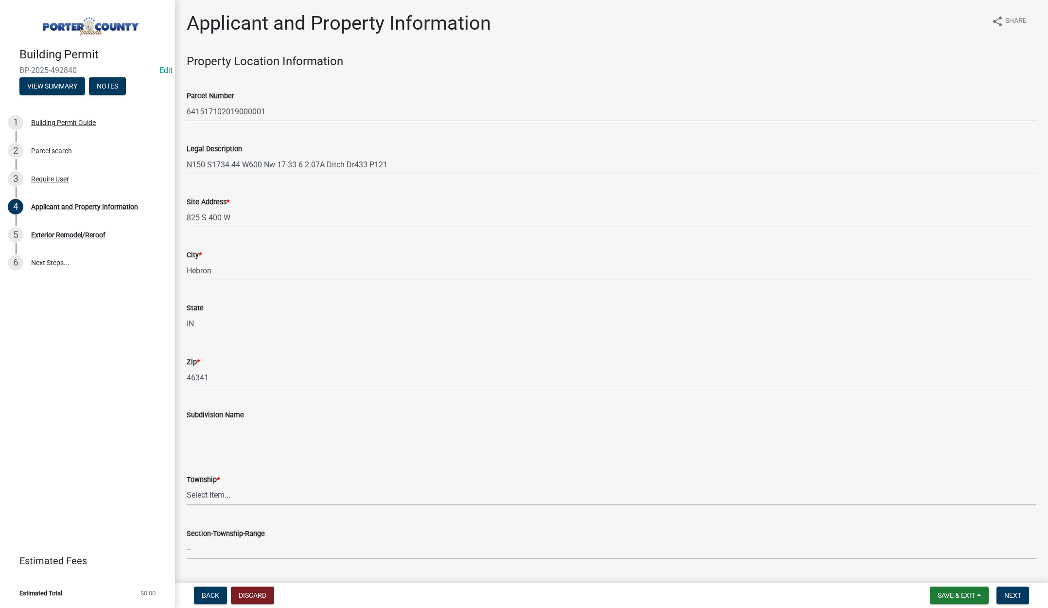
click at [219, 492] on select "Select Item... [PERSON_NAME][GEOGRAPHIC_DATA] [PERSON_NAME][GEOGRAPHIC_DATA] [G…" at bounding box center [612, 495] width 850 height 20
click at [187, 485] on select "Select Item... [PERSON_NAME][GEOGRAPHIC_DATA] [PERSON_NAME][GEOGRAPHIC_DATA] [G…" at bounding box center [612, 495] width 850 height 20
select select "727dfea8-a90f-47eb-b41f-dba829b609f5"
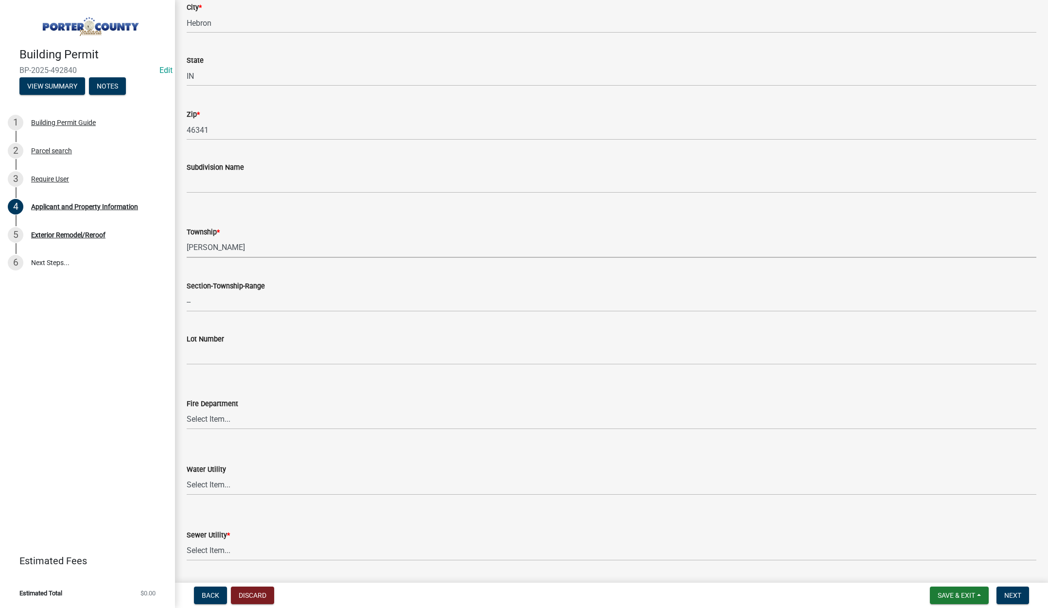
scroll to position [340, 0]
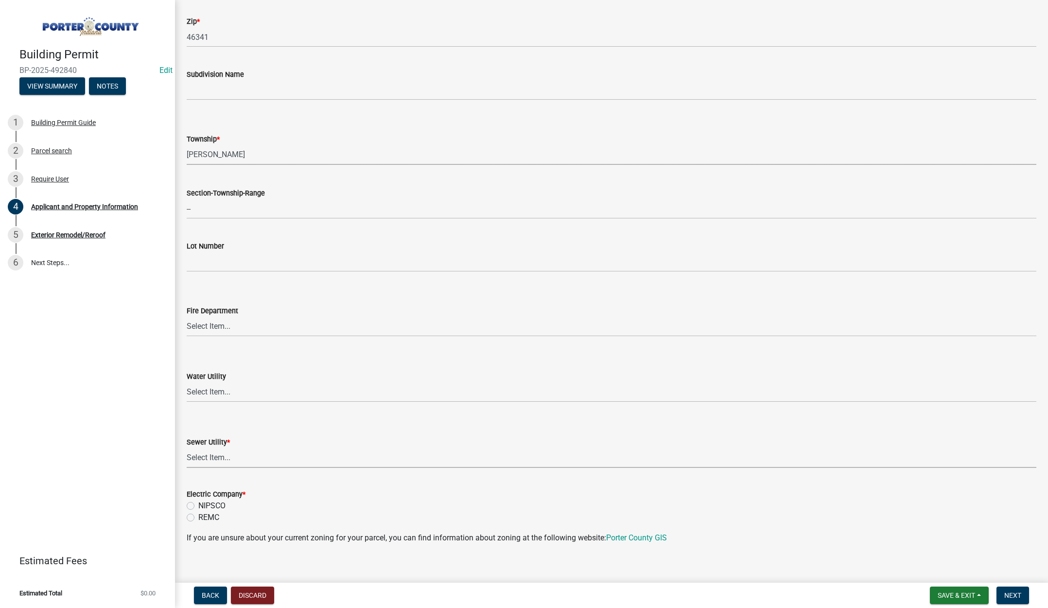
click at [217, 457] on select "Select Item... Aqua [US_STATE] Inc Damon Run Falling Waters Lake Eliza - LEACD …" at bounding box center [612, 458] width 850 height 20
click at [187, 448] on select "Select Item... Aqua [US_STATE] Inc Damon Run Falling Waters Lake Eliza - LEACD …" at bounding box center [612, 458] width 850 height 20
select select "ea6751d4-6bf7-4a16-89ee-f7801ab82aa1"
click at [198, 518] on label "REMC" at bounding box center [208, 517] width 21 height 12
click at [198, 518] on input "REMC" at bounding box center [201, 514] width 6 height 6
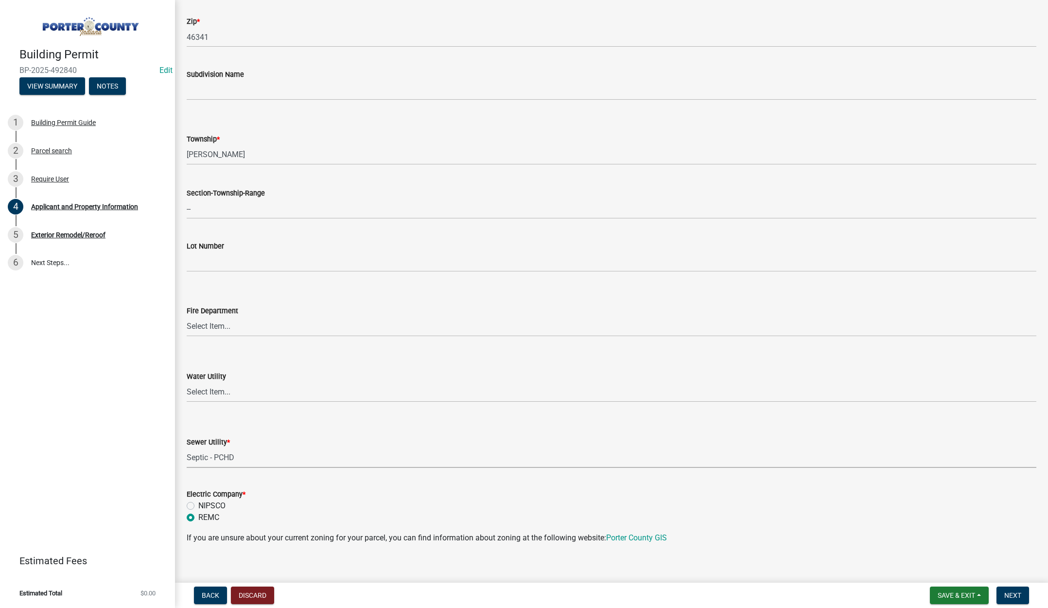
radio input "true"
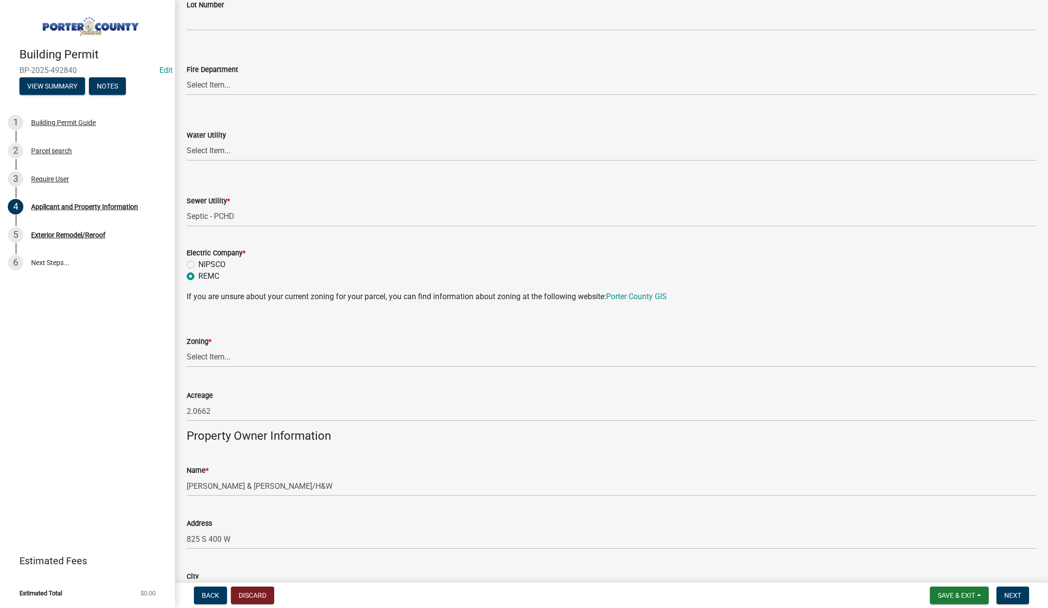
scroll to position [583, 0]
click at [221, 355] on select "Select Item... A1 A2 CH CM CN I1 I2 I3 IN MP OT P1 P2 PUD R1 R2 R3 R4 RL RR" at bounding box center [612, 355] width 850 height 20
click at [187, 345] on select "Select Item... A1 A2 CH CM CN I1 I2 I3 IN MP OT P1 P2 PUD R1 R2 R3 R4 RL RR" at bounding box center [612, 355] width 850 height 20
select select "92efe679-05f4-414a-9426-51627fba5de6"
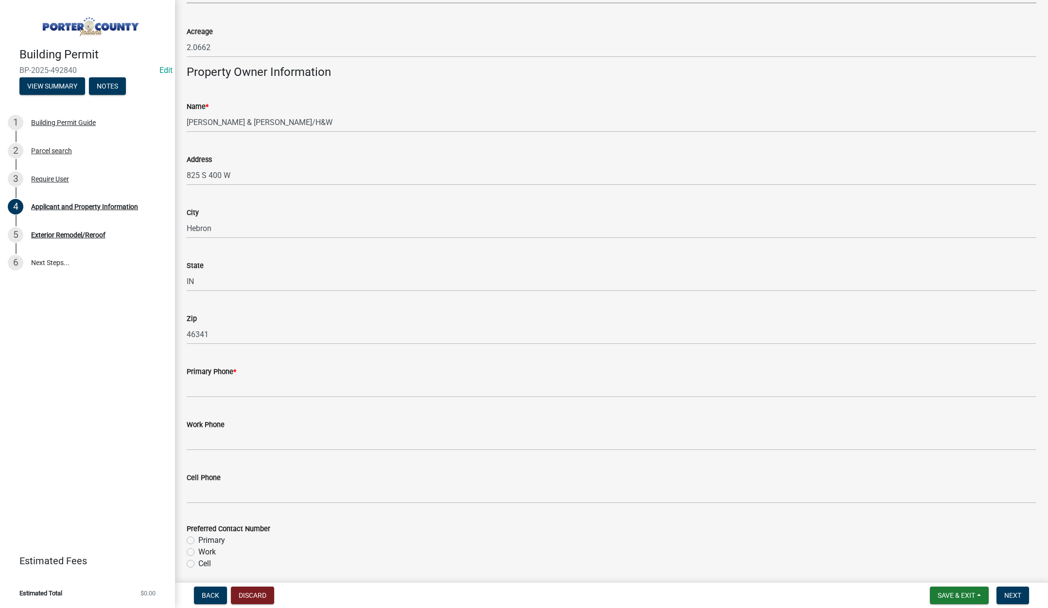
scroll to position [972, 0]
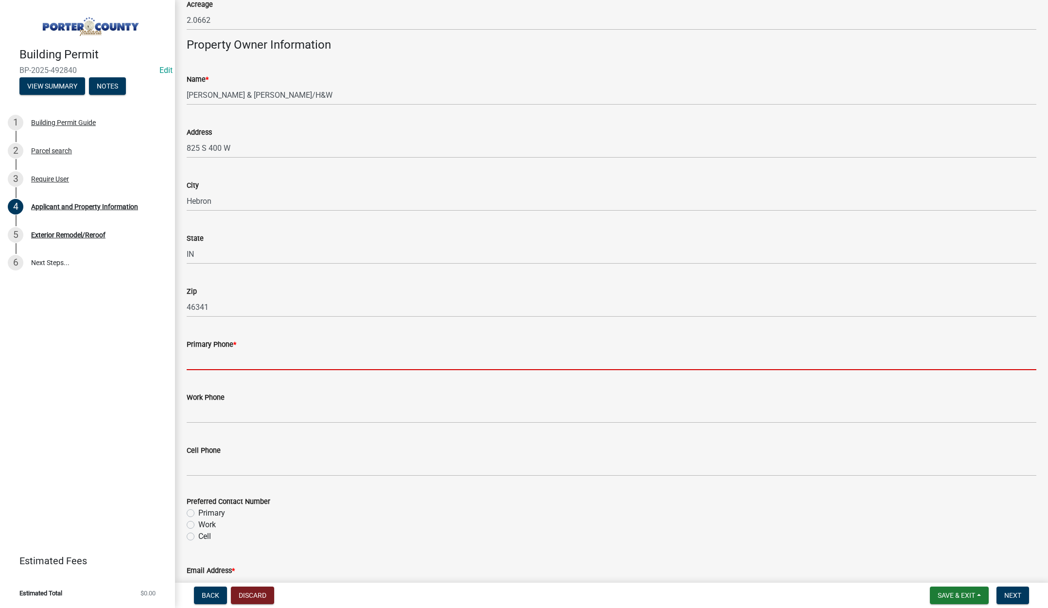
click at [235, 353] on input "Primary Phone *" at bounding box center [612, 360] width 850 height 20
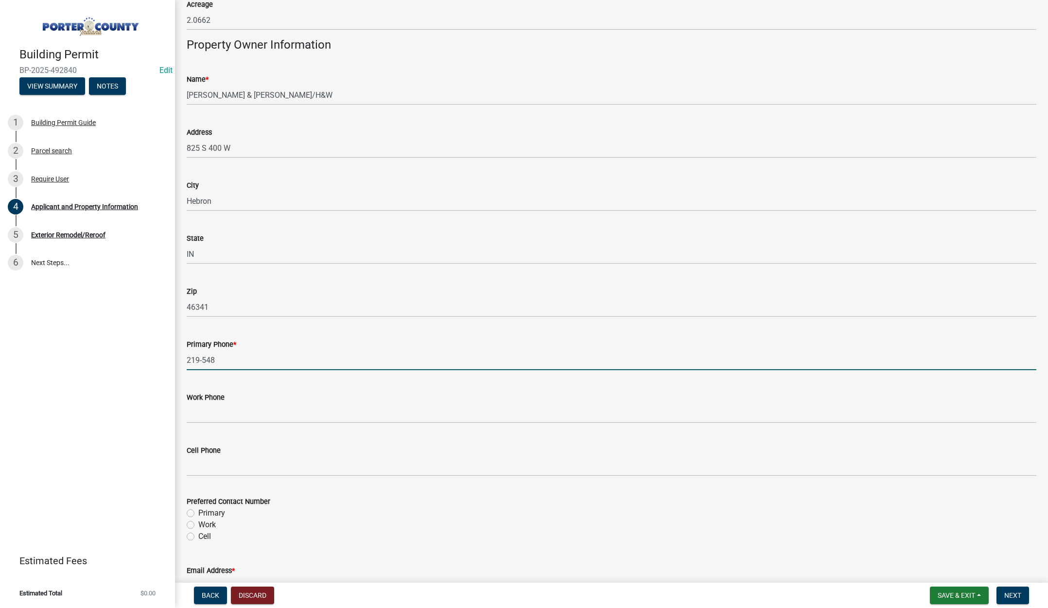
type input "[PHONE_NUMBER]"
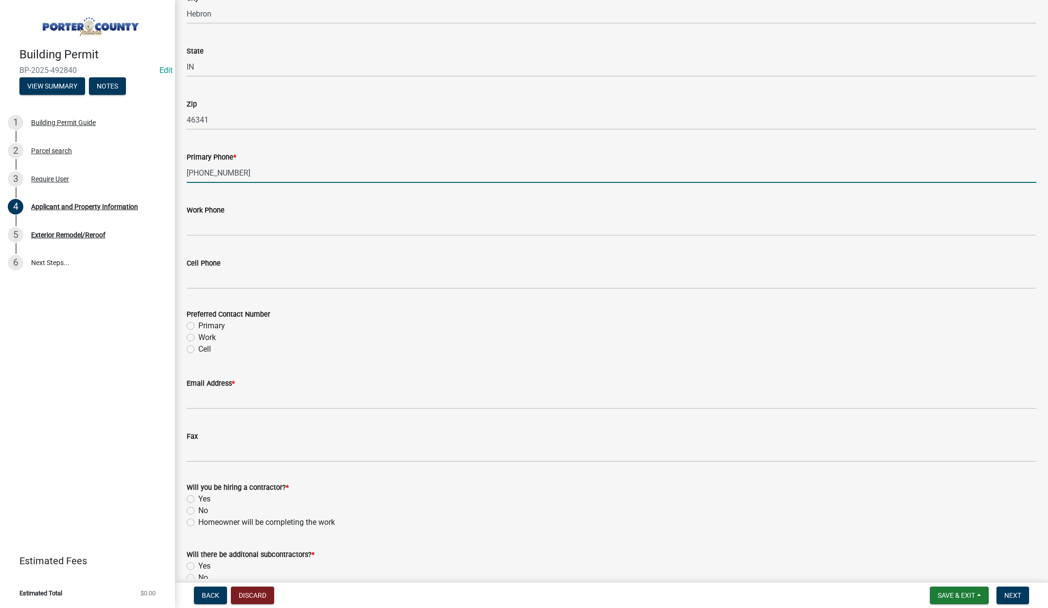
scroll to position [1167, 0]
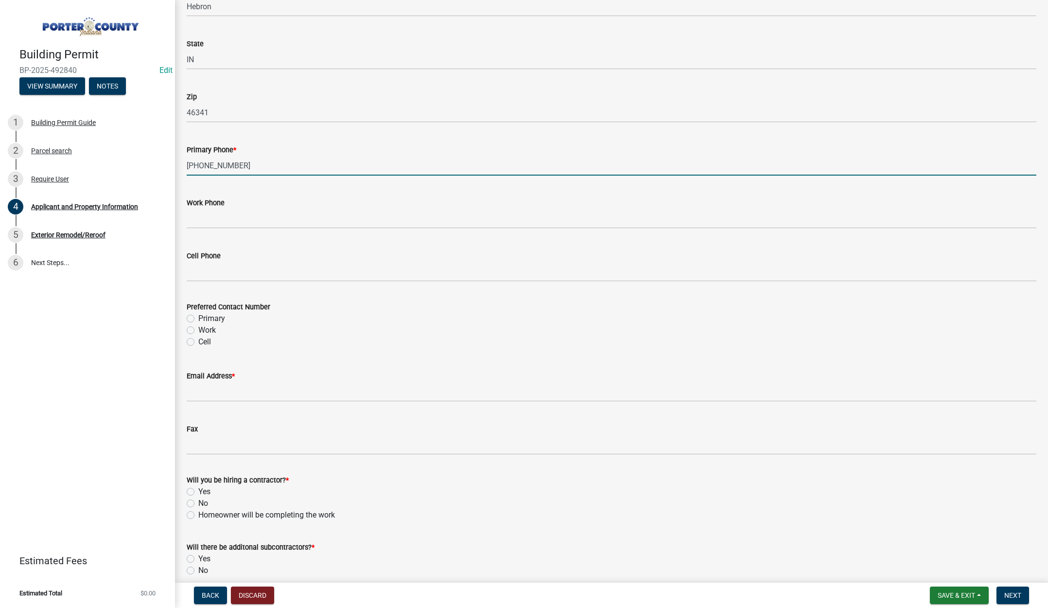
click at [198, 318] on label "Primary" at bounding box center [211, 319] width 27 height 12
click at [198, 318] on input "Primary" at bounding box center [201, 316] width 6 height 6
radio input "true"
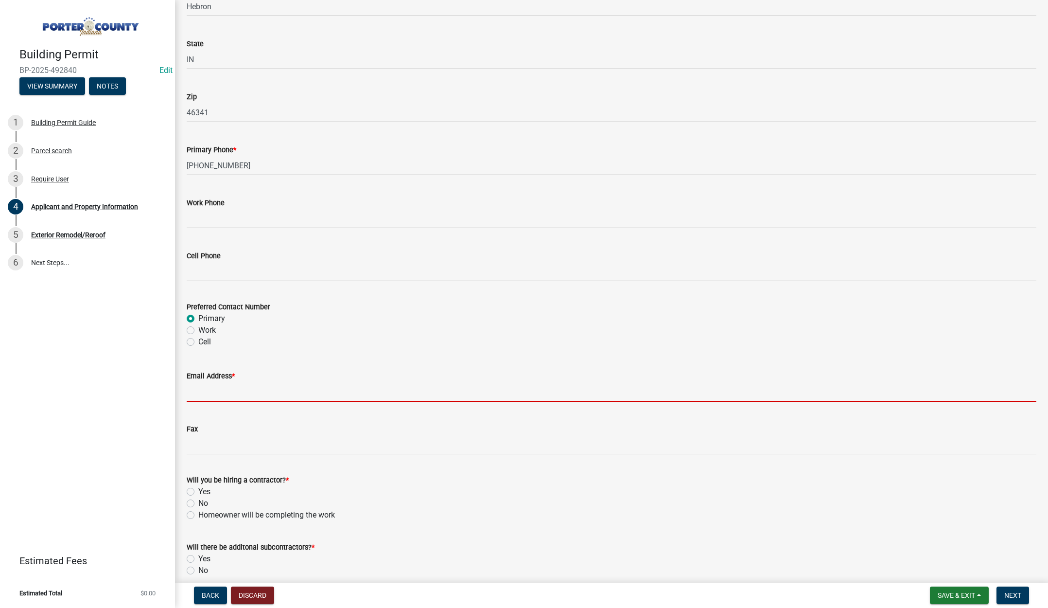
drag, startPoint x: 216, startPoint y: 392, endPoint x: 222, endPoint y: 392, distance: 5.9
click at [216, 392] on input "Email Address *" at bounding box center [612, 392] width 850 height 20
type input "[EMAIL_ADDRESS][DOMAIN_NAME]"
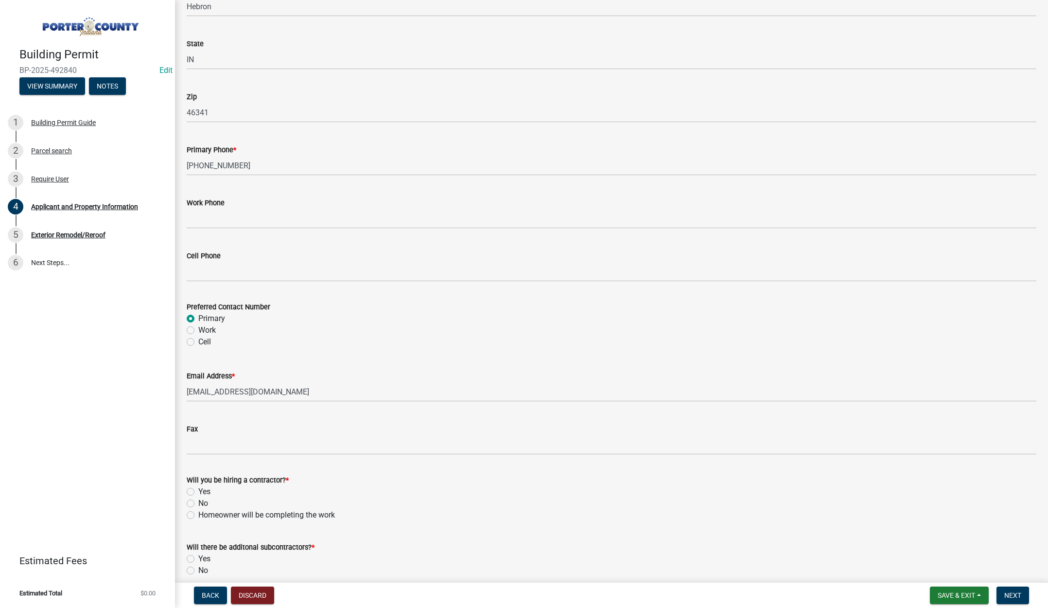
click at [198, 490] on label "Yes" at bounding box center [204, 492] width 12 height 12
click at [198, 490] on input "Yes" at bounding box center [201, 489] width 6 height 6
radio input "true"
click at [198, 571] on label "No" at bounding box center [203, 570] width 10 height 12
click at [198, 571] on input "No" at bounding box center [201, 567] width 6 height 6
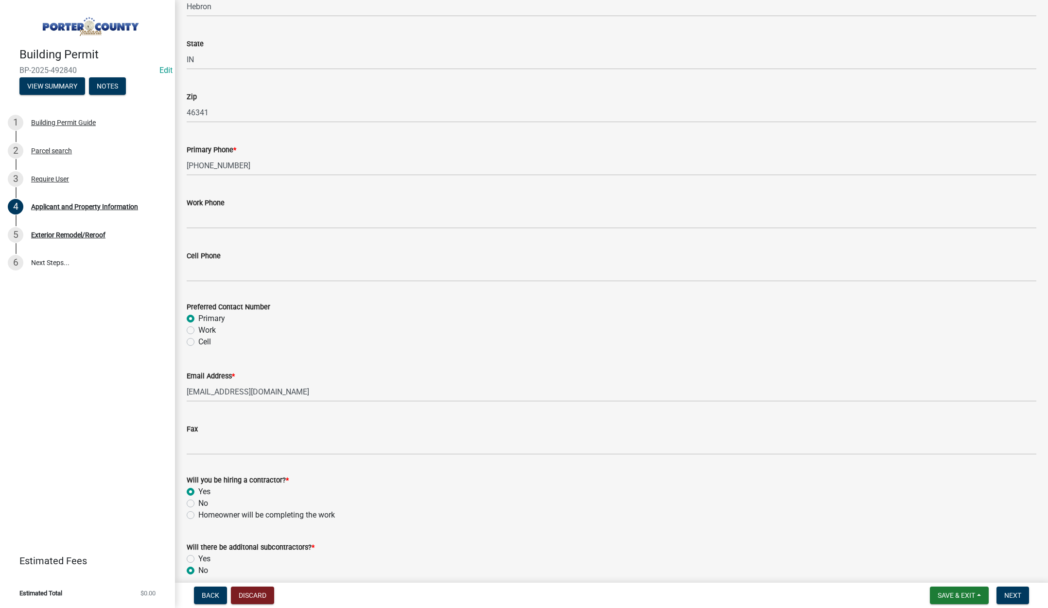
radio input "true"
click at [1010, 591] on span "Next" at bounding box center [1012, 595] width 17 height 8
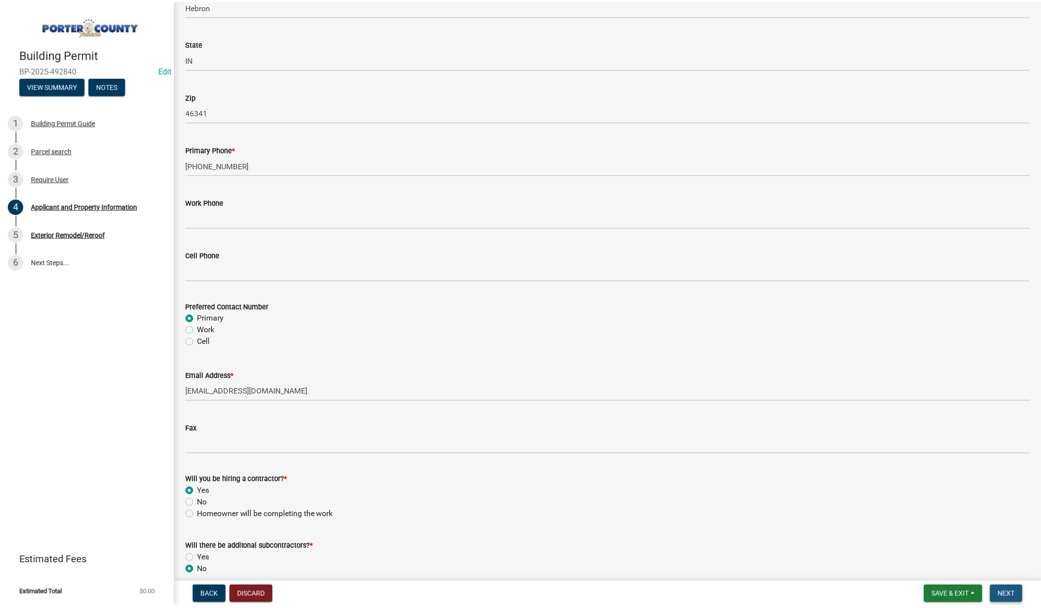
scroll to position [0, 0]
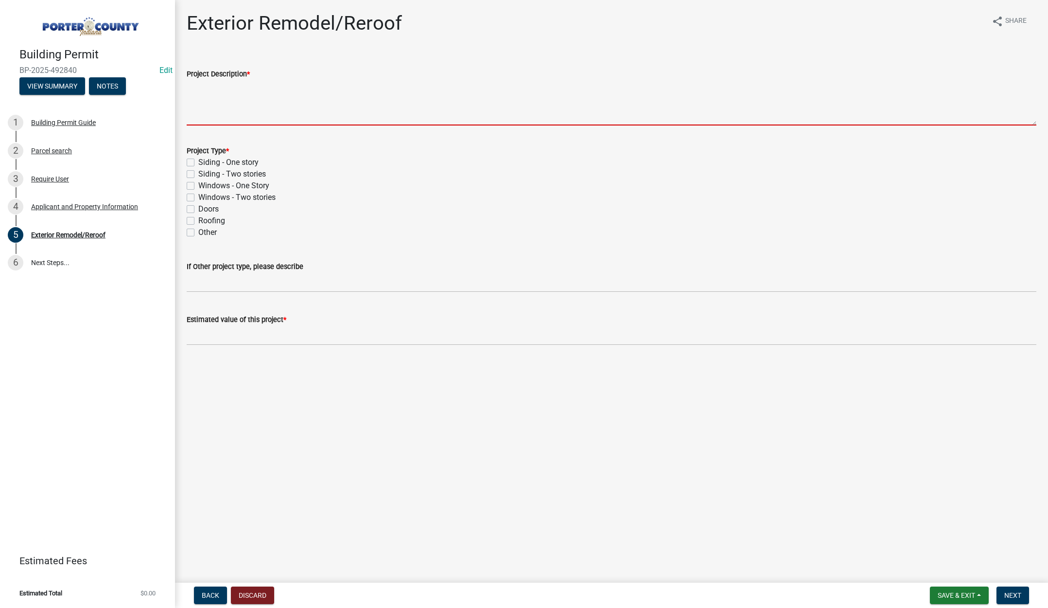
click at [251, 89] on textarea "Project Description *" at bounding box center [612, 103] width 850 height 46
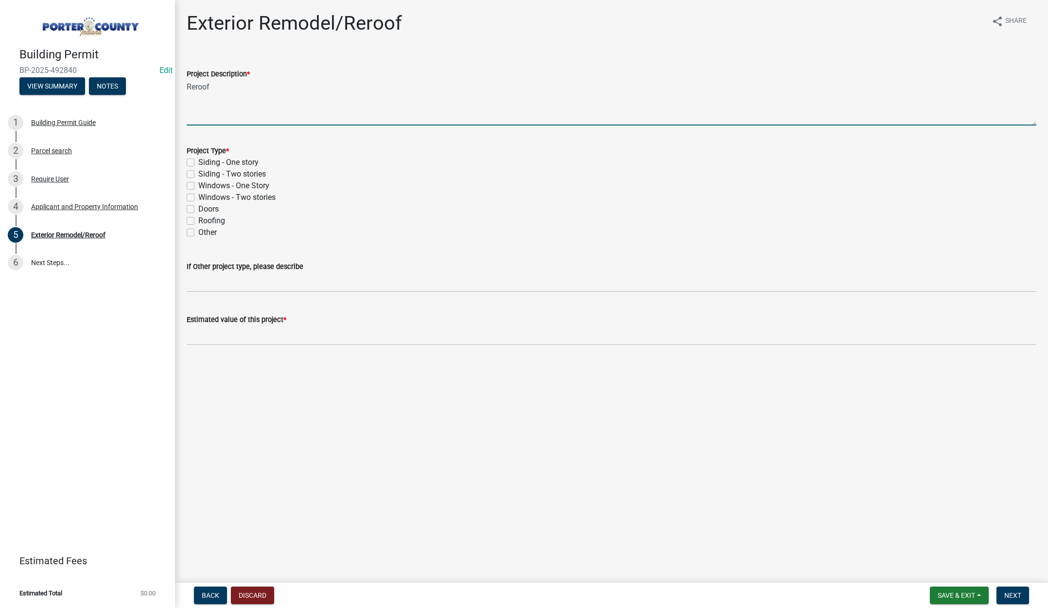
type textarea "Reroof"
click at [198, 218] on label "Roofing" at bounding box center [211, 221] width 27 height 12
click at [198, 218] on input "Roofing" at bounding box center [201, 218] width 6 height 6
checkbox input "true"
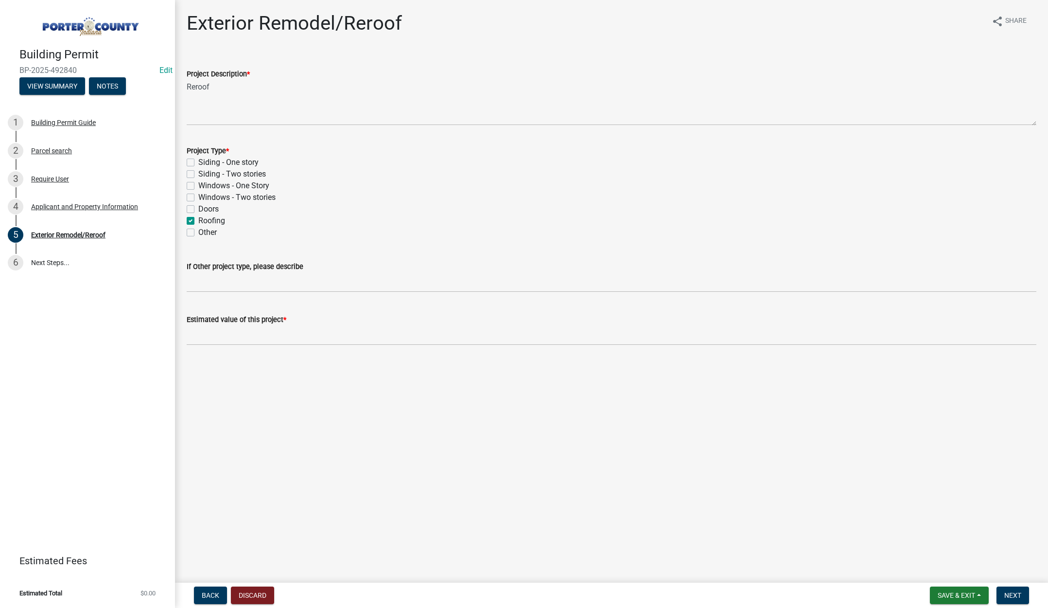
checkbox input "false"
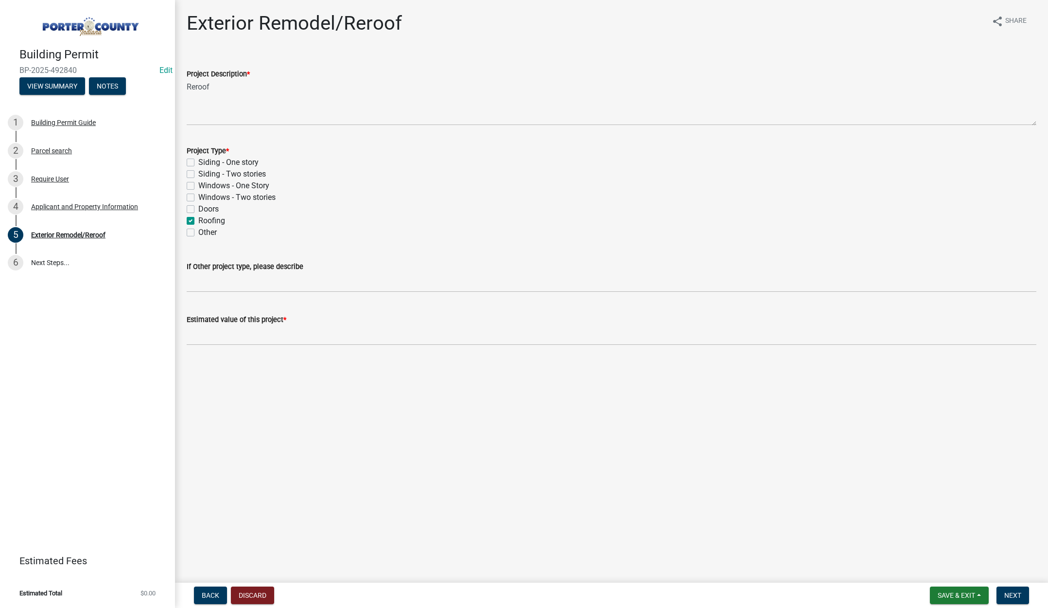
checkbox input "true"
checkbox input "false"
click at [248, 332] on input "text" at bounding box center [612, 335] width 850 height 20
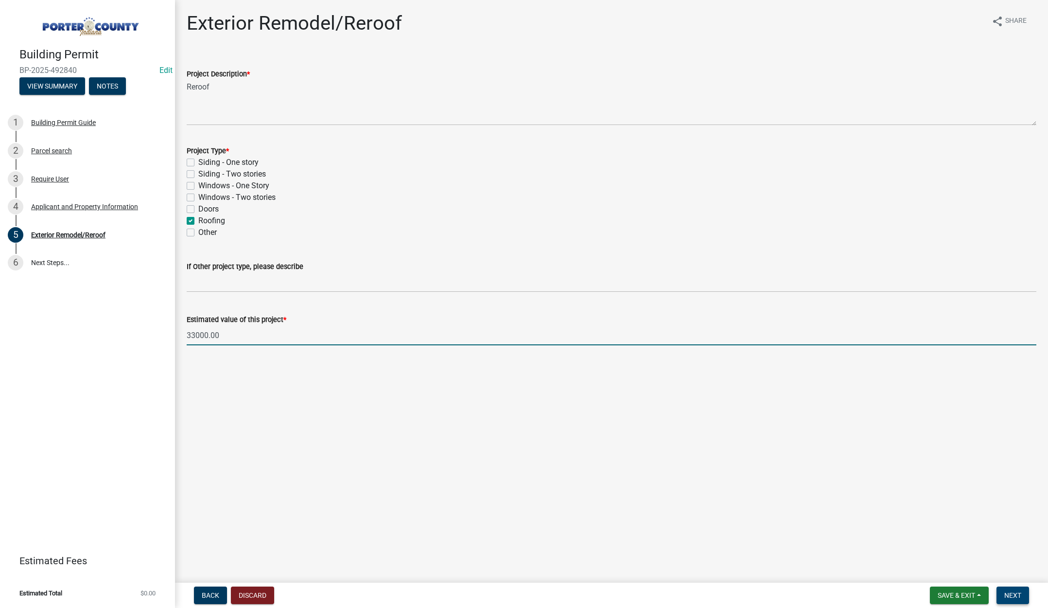
type input "33000"
click at [1010, 591] on span "Next" at bounding box center [1012, 595] width 17 height 8
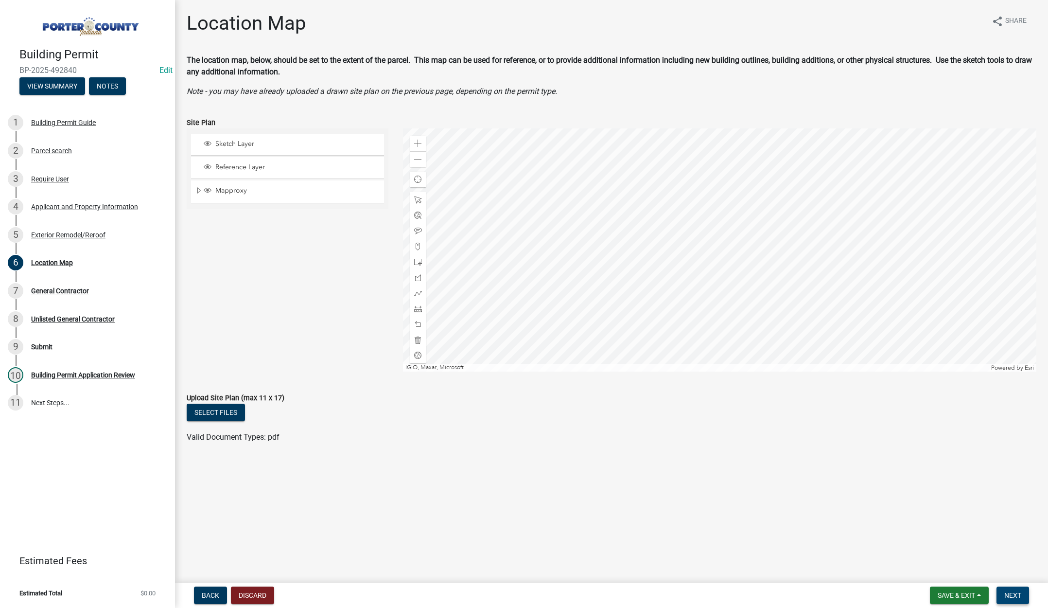
click at [1016, 595] on span "Next" at bounding box center [1012, 595] width 17 height 8
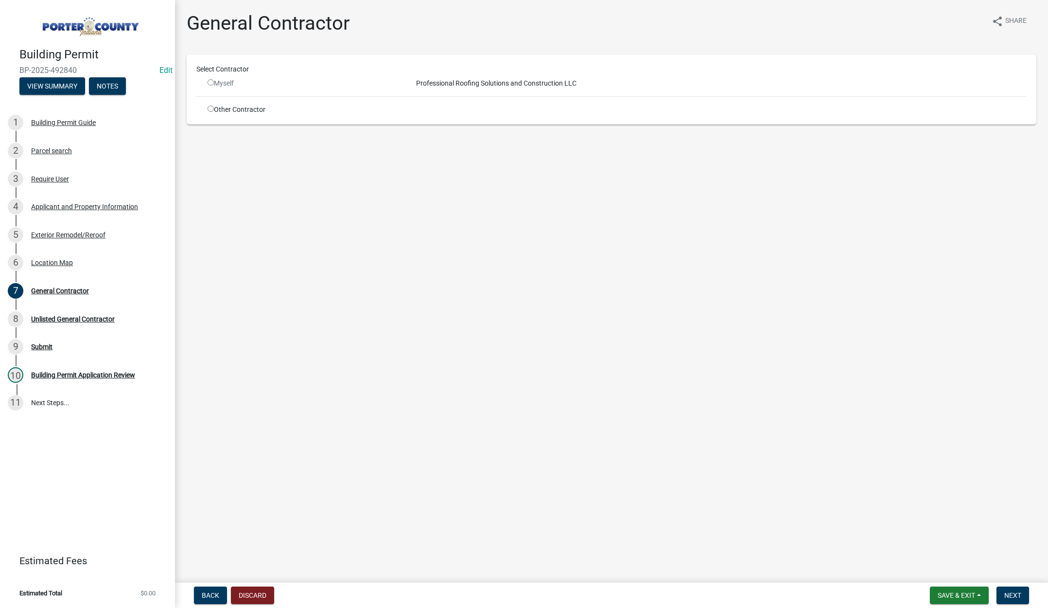
click at [211, 107] on input "radio" at bounding box center [211, 109] width 6 height 6
radio input "true"
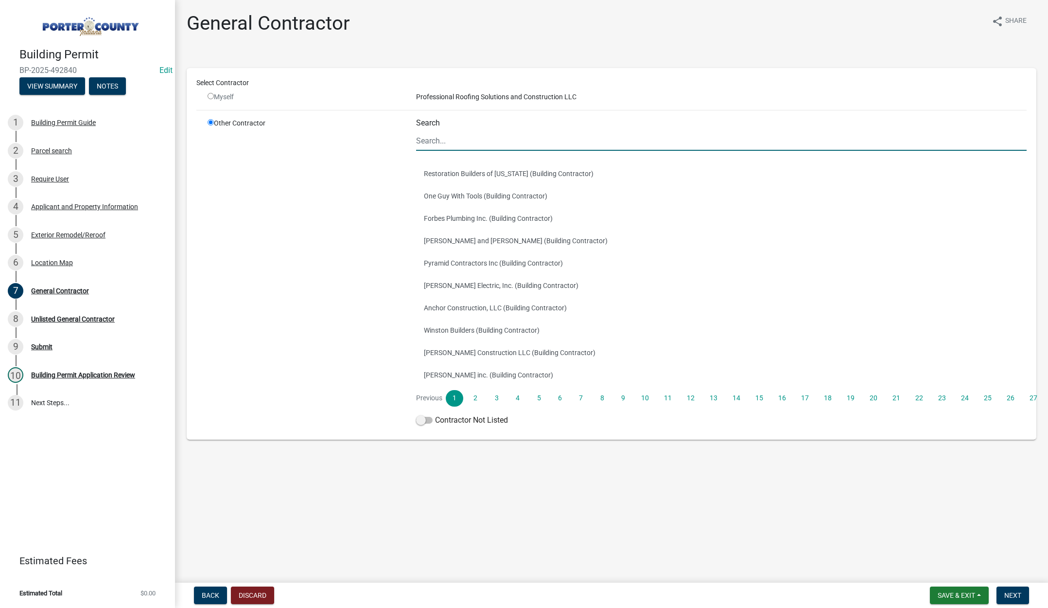
click at [438, 140] on input "Search" at bounding box center [721, 141] width 611 height 20
type input "tri coun"
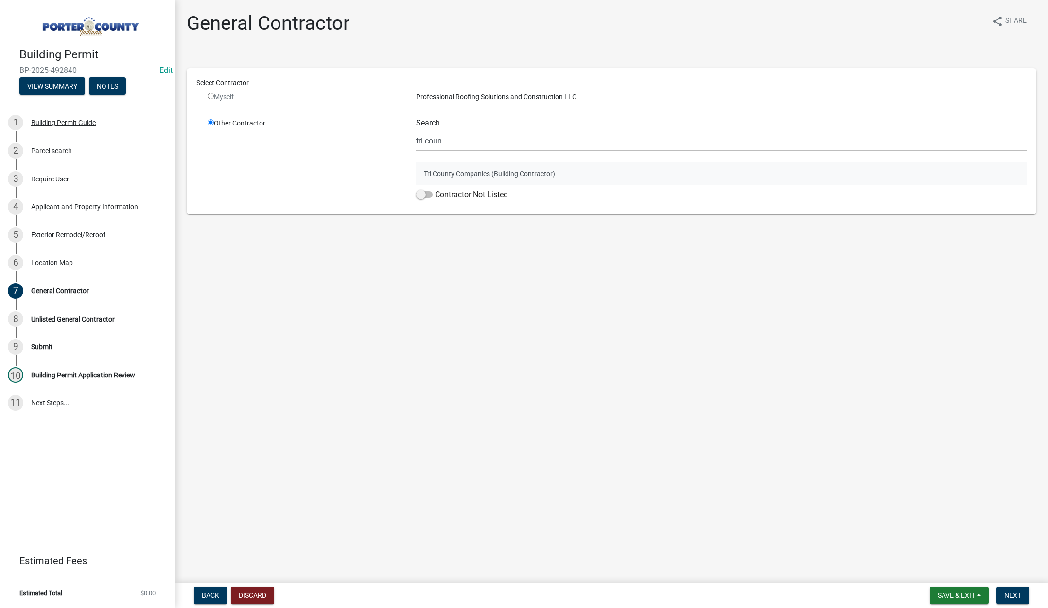
click at [480, 169] on button "Tri County Companies (Building Contractor)" at bounding box center [721, 173] width 611 height 22
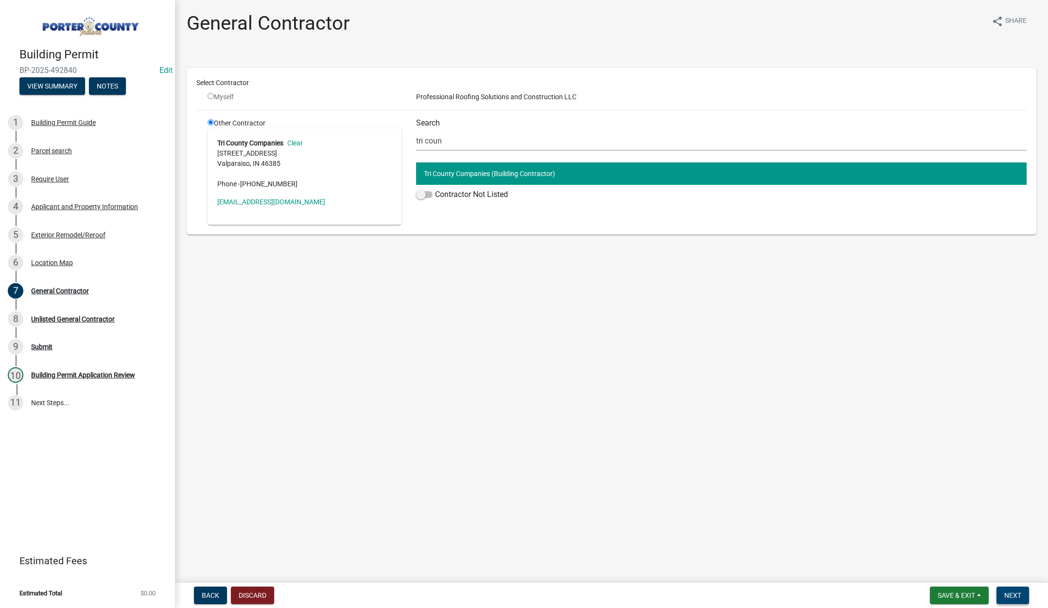
click at [1007, 588] on button "Next" at bounding box center [1013, 595] width 33 height 18
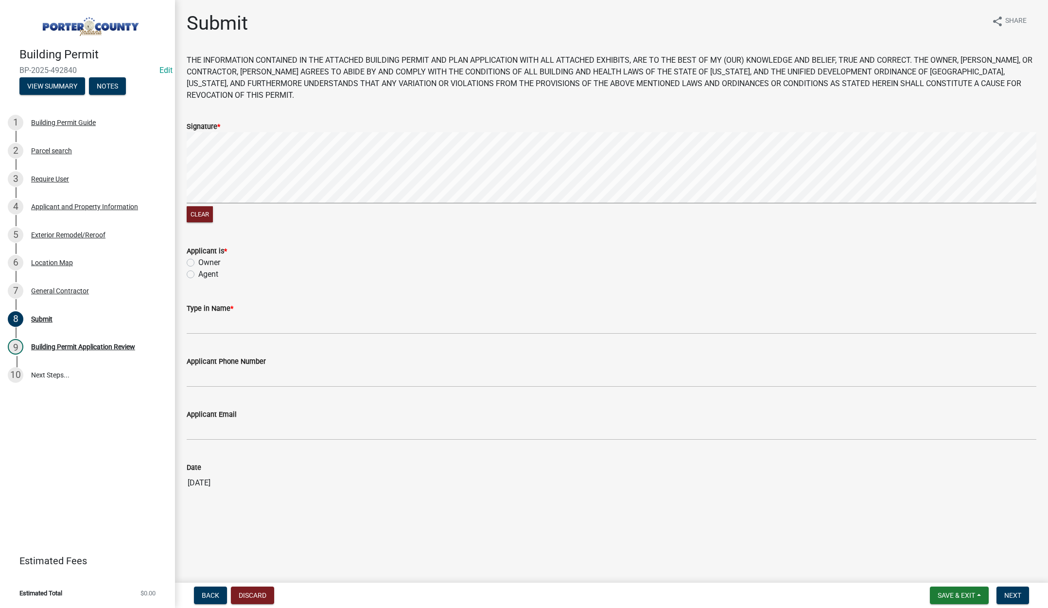
click at [198, 273] on label "Agent" at bounding box center [208, 274] width 20 height 12
click at [198, 273] on input "Agent" at bounding box center [201, 271] width 6 height 6
radio input "true"
drag, startPoint x: 197, startPoint y: 321, endPoint x: 207, endPoint y: 326, distance: 10.2
click at [197, 322] on input "Type in Name *" at bounding box center [612, 324] width 850 height 20
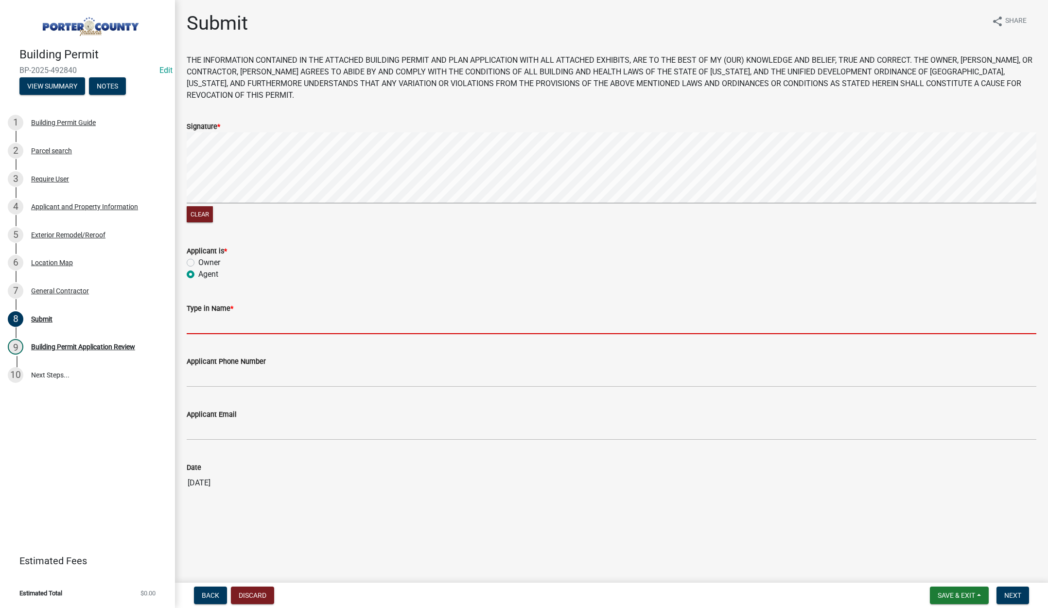
type input "[PERSON_NAME]"
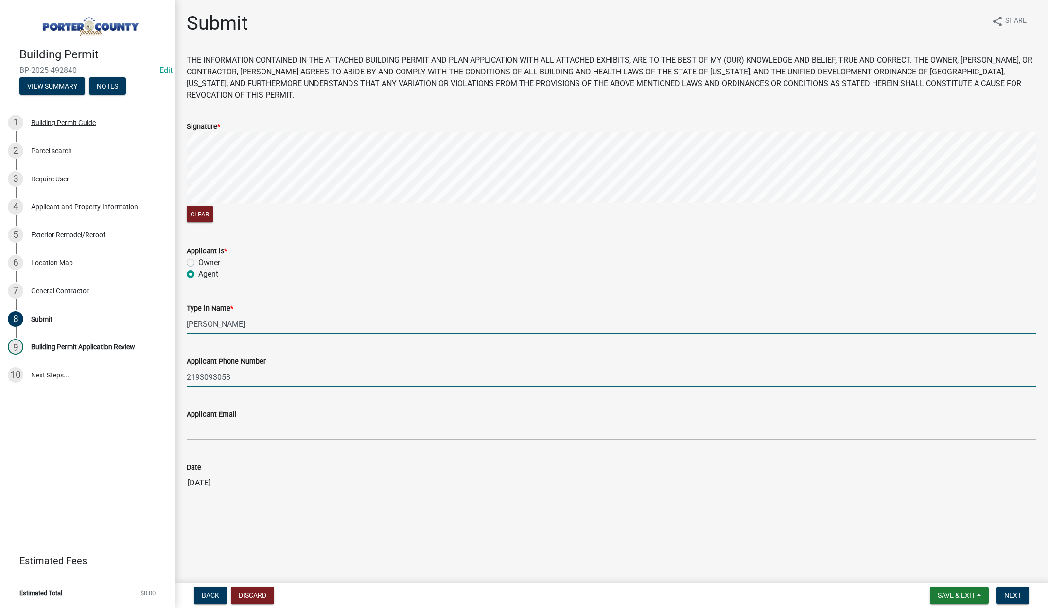
click at [262, 378] on input "2193093058" at bounding box center [612, 377] width 850 height 20
click at [261, 378] on input "2193093058" at bounding box center [612, 377] width 850 height 20
click at [260, 378] on input "2193093058" at bounding box center [612, 377] width 850 height 20
type input "21930930"
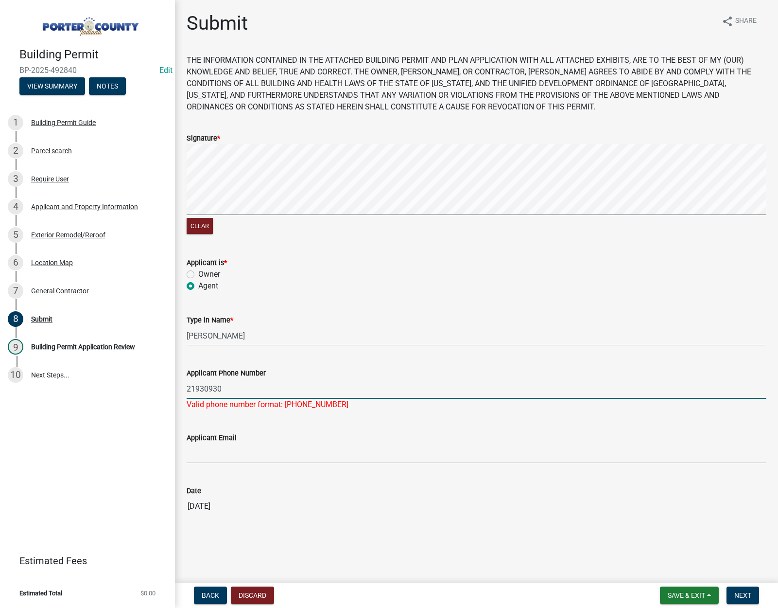
click at [236, 387] on input "21930930" at bounding box center [477, 389] width 580 height 20
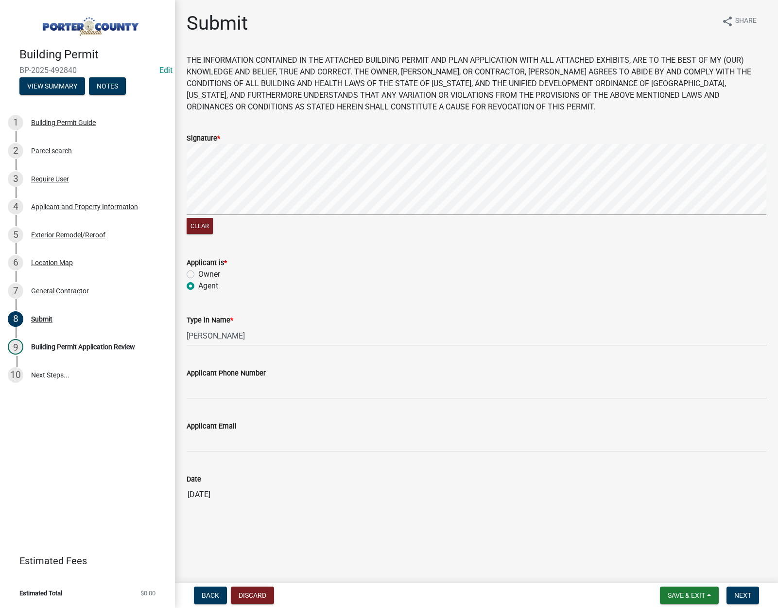
click at [653, 505] on wm-data-entity-input "Date [DATE]" at bounding box center [477, 485] width 580 height 53
click at [533, 556] on main "Submit share Share THE INFORMATION CONTAINED IN THE ATTACHED BUILDING PERMIT AN…" at bounding box center [476, 289] width 603 height 579
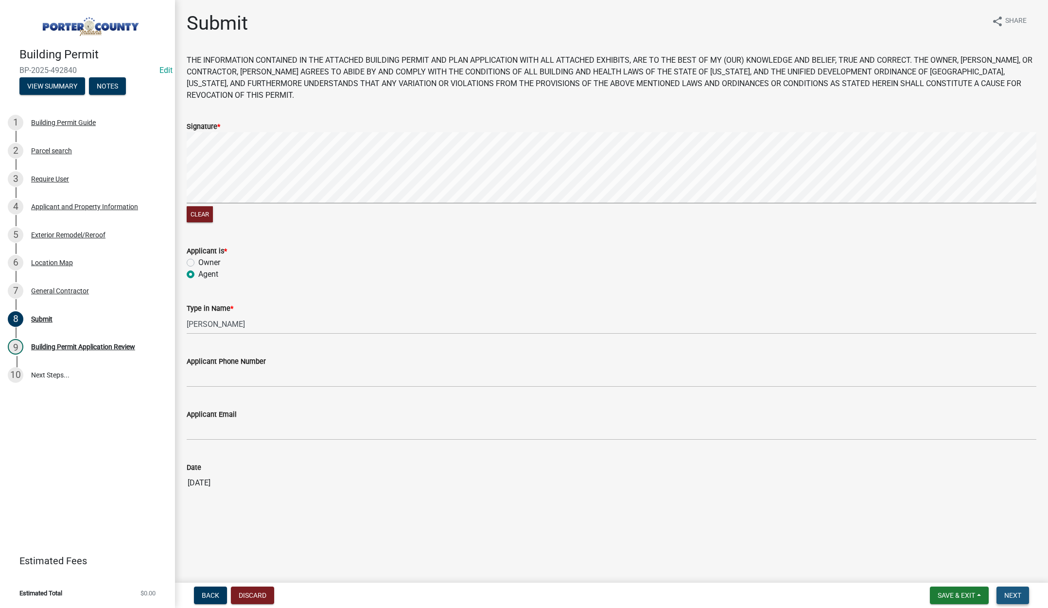
click at [1010, 594] on span "Next" at bounding box center [1012, 595] width 17 height 8
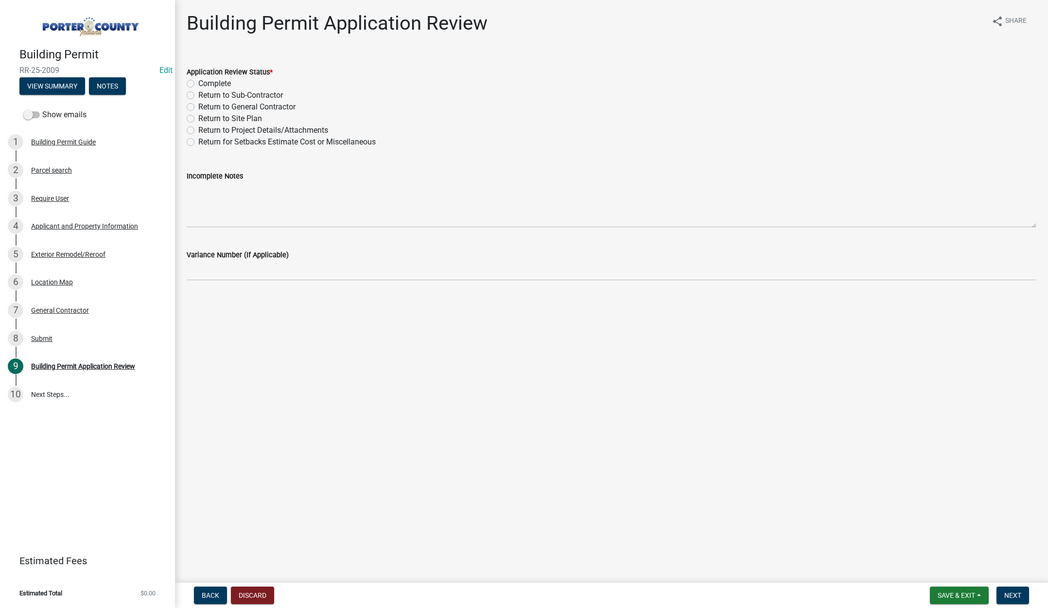
drag, startPoint x: 191, startPoint y: 82, endPoint x: 206, endPoint y: 90, distance: 17.4
click at [198, 82] on label "Complete" at bounding box center [214, 84] width 33 height 12
click at [198, 82] on input "Complete" at bounding box center [201, 81] width 6 height 6
radio input "true"
click at [1012, 596] on span "Next" at bounding box center [1012, 595] width 17 height 8
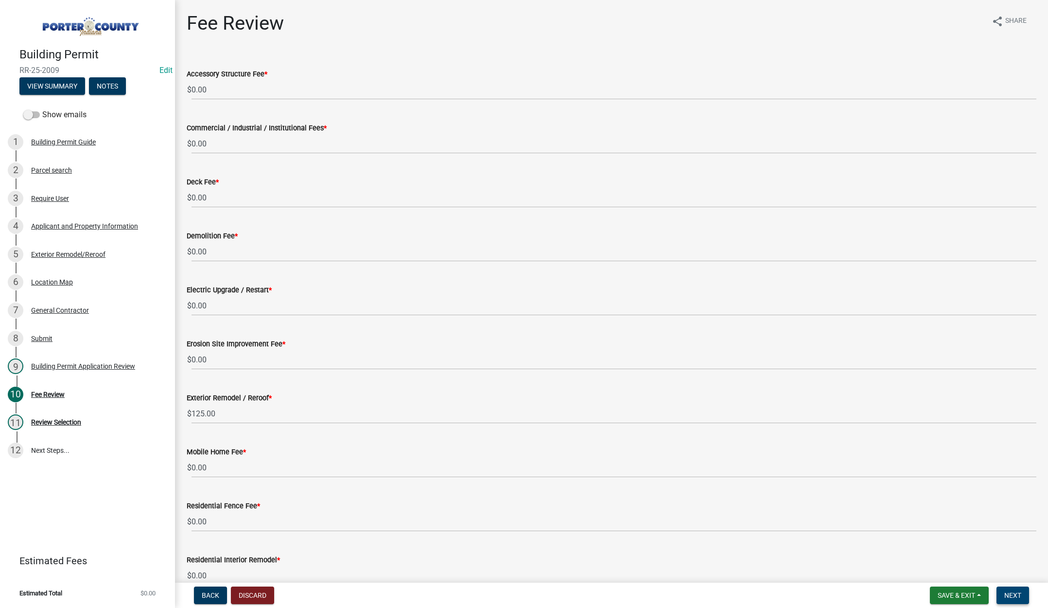
click at [1022, 594] on button "Next" at bounding box center [1013, 595] width 33 height 18
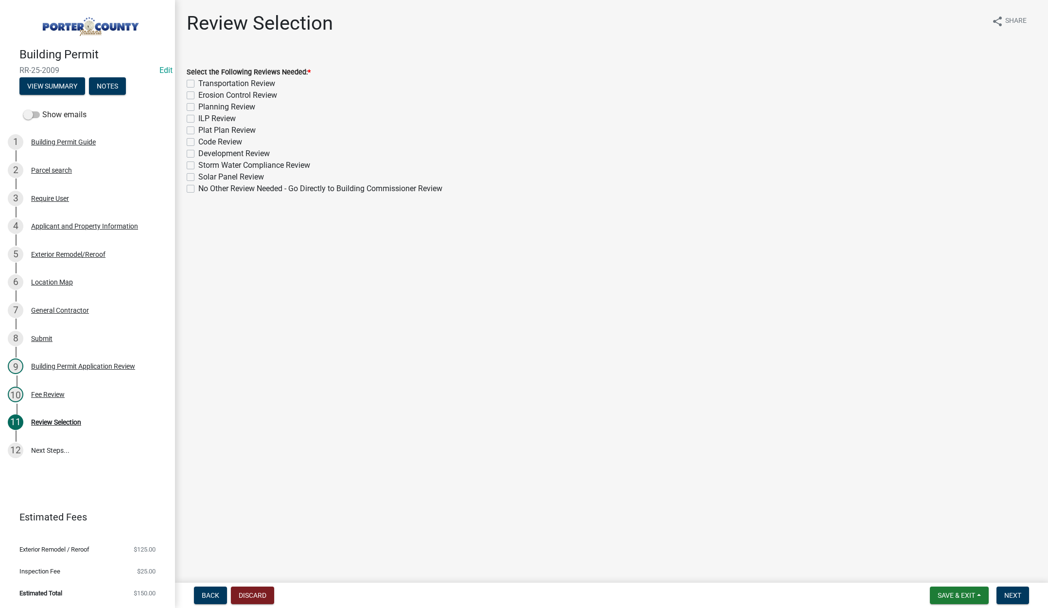
drag, startPoint x: 189, startPoint y: 188, endPoint x: 212, endPoint y: 199, distance: 26.1
click at [198, 188] on label "No Other Review Needed - Go Directly to Building Commissioner Review" at bounding box center [320, 189] width 244 height 12
click at [198, 188] on input "No Other Review Needed - Go Directly to Building Commissioner Review" at bounding box center [201, 186] width 6 height 6
checkbox input "true"
checkbox input "false"
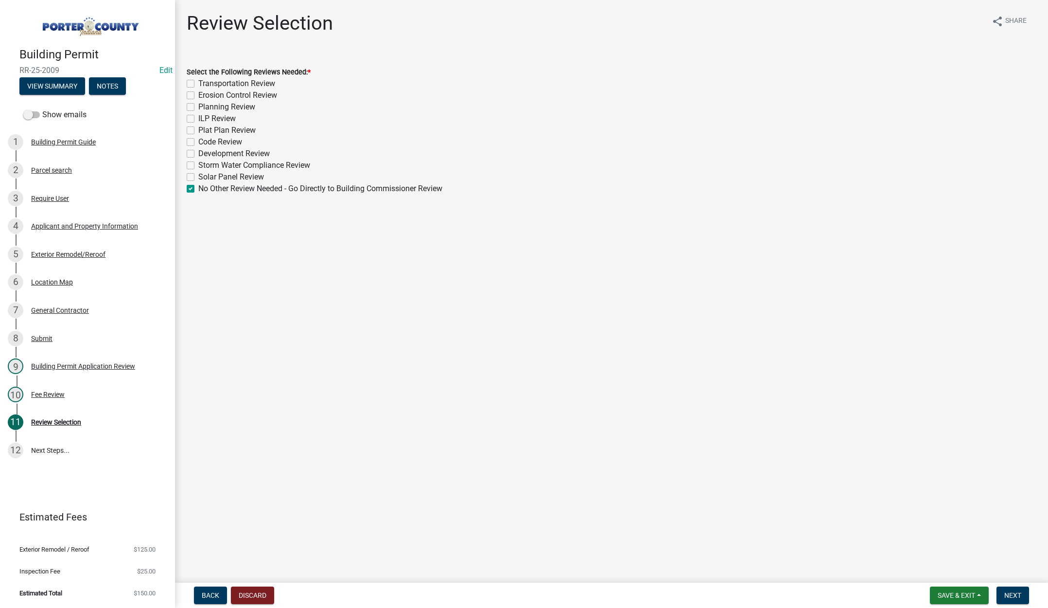
checkbox input "false"
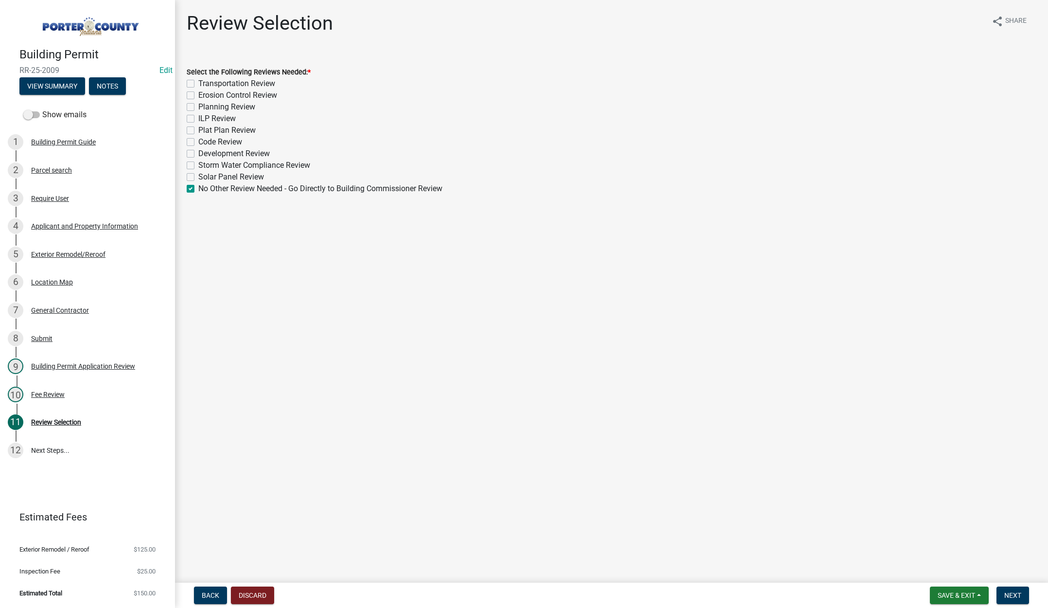
checkbox input "false"
checkbox input "true"
drag, startPoint x: 1014, startPoint y: 596, endPoint x: 1004, endPoint y: 578, distance: 21.1
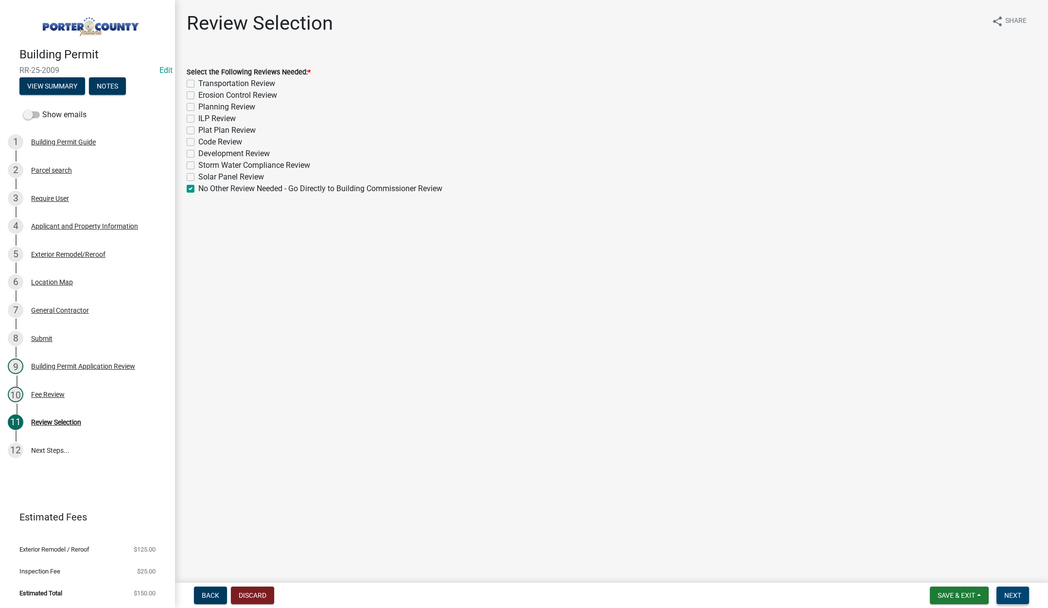
click at [1014, 596] on span "Next" at bounding box center [1012, 595] width 17 height 8
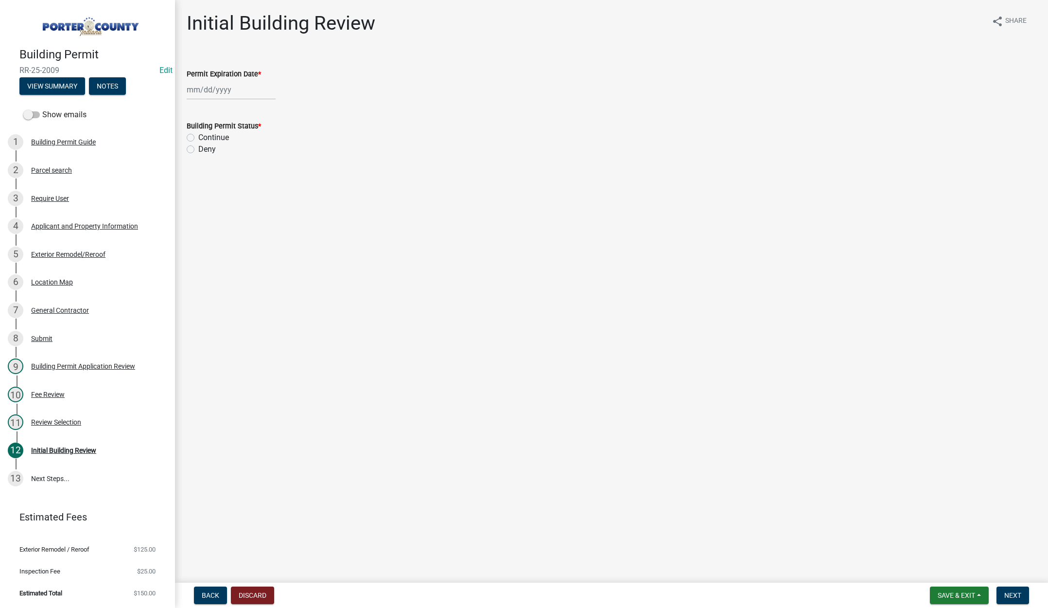
click at [242, 92] on div at bounding box center [231, 90] width 89 height 20
select select "10"
click at [268, 111] on select "1525 1526 1527 1528 1529 1530 1531 1532 1533 1534 1535 1536 1537 1538 1539 1540…" at bounding box center [263, 110] width 35 height 15
select select "2026"
click at [246, 103] on select "1525 1526 1527 1528 1529 1530 1531 1532 1533 1534 1535 1536 1537 1538 1539 1540…" at bounding box center [263, 110] width 35 height 15
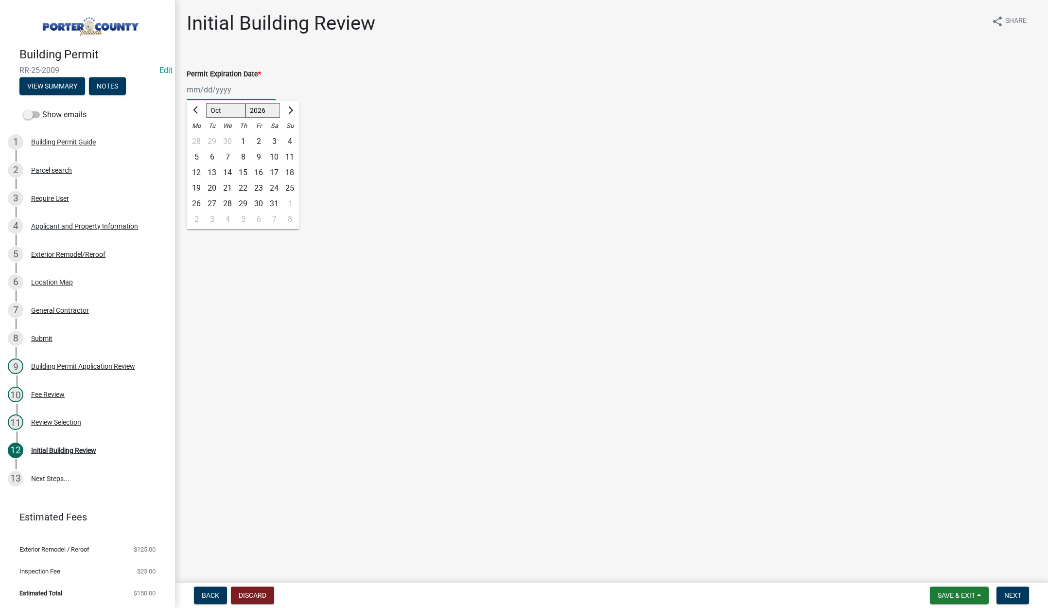
click at [244, 171] on div "15" at bounding box center [243, 173] width 16 height 16
type input "[DATE]"
drag, startPoint x: 189, startPoint y: 135, endPoint x: 200, endPoint y: 141, distance: 12.8
click at [198, 136] on label "Continue" at bounding box center [213, 138] width 31 height 12
click at [198, 136] on input "Continue" at bounding box center [201, 135] width 6 height 6
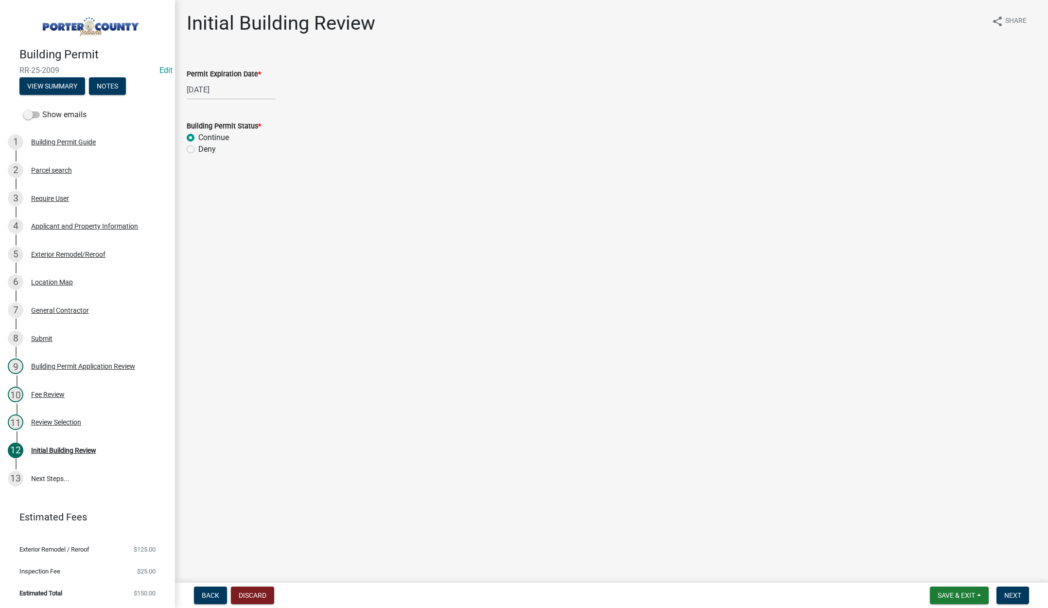
radio input "true"
click at [1005, 590] on button "Next" at bounding box center [1013, 595] width 33 height 18
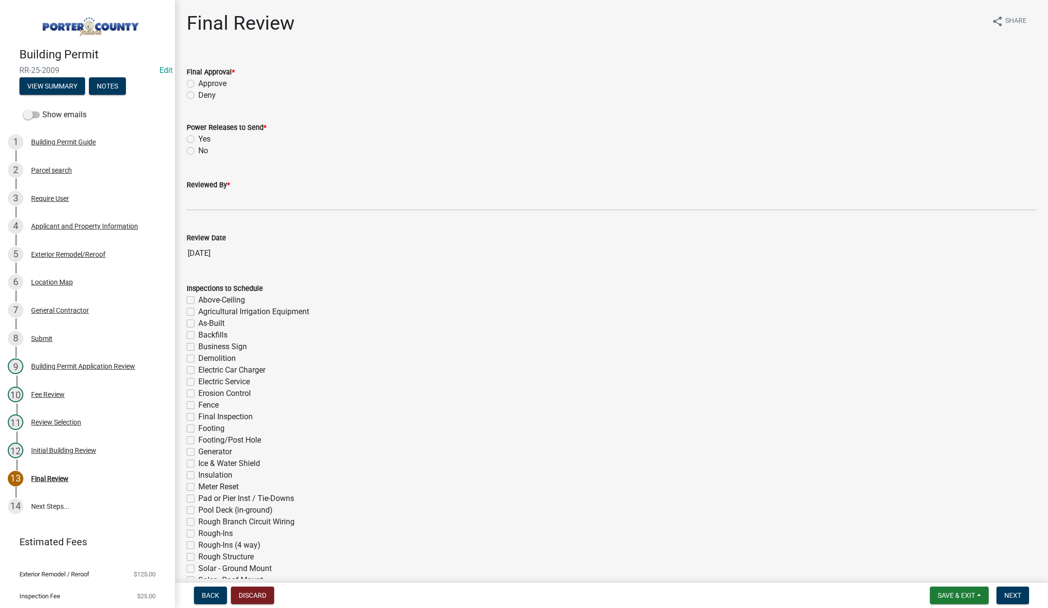
click at [198, 83] on label "Approve" at bounding box center [212, 84] width 28 height 12
click at [198, 83] on input "Approve" at bounding box center [201, 81] width 6 height 6
radio input "true"
click at [198, 150] on label "No" at bounding box center [203, 151] width 10 height 12
click at [198, 150] on input "No" at bounding box center [201, 148] width 6 height 6
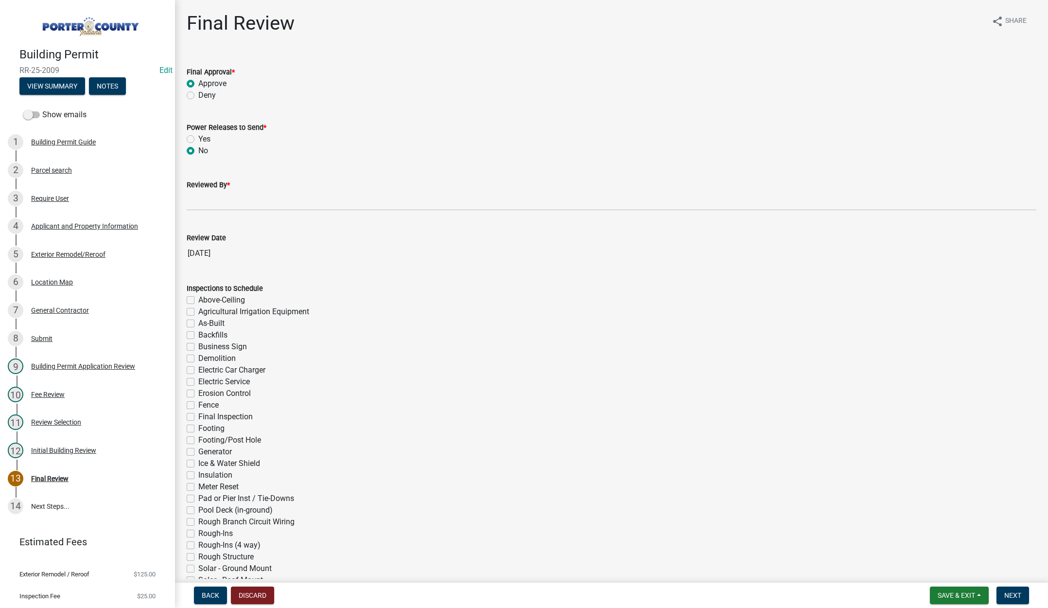
radio input "true"
click at [191, 195] on input "Reviewed By *" at bounding box center [612, 201] width 850 height 20
type input "[PERSON_NAME]"
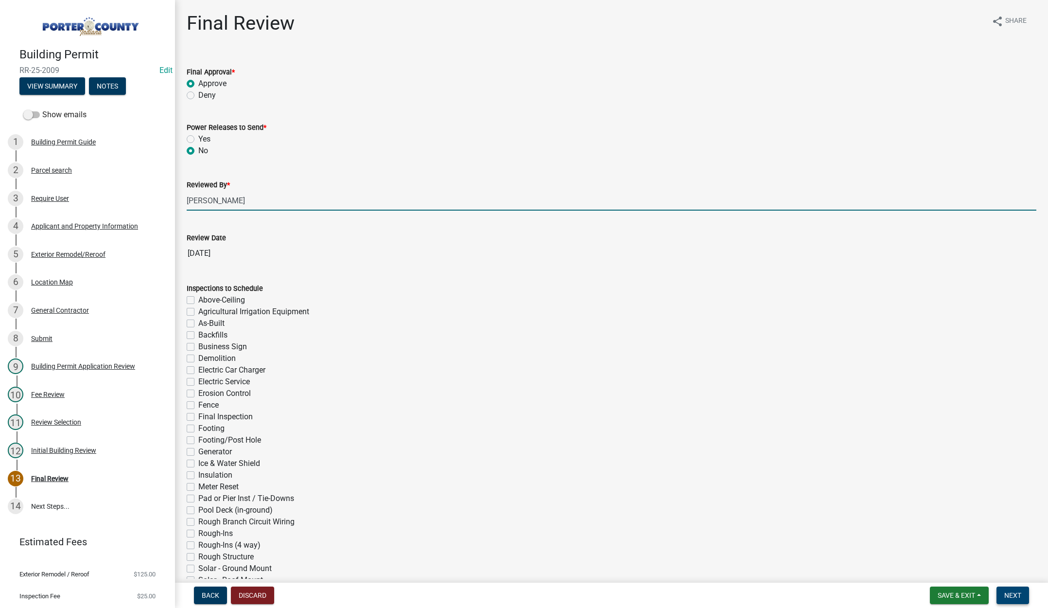
click at [1006, 591] on span "Next" at bounding box center [1012, 595] width 17 height 8
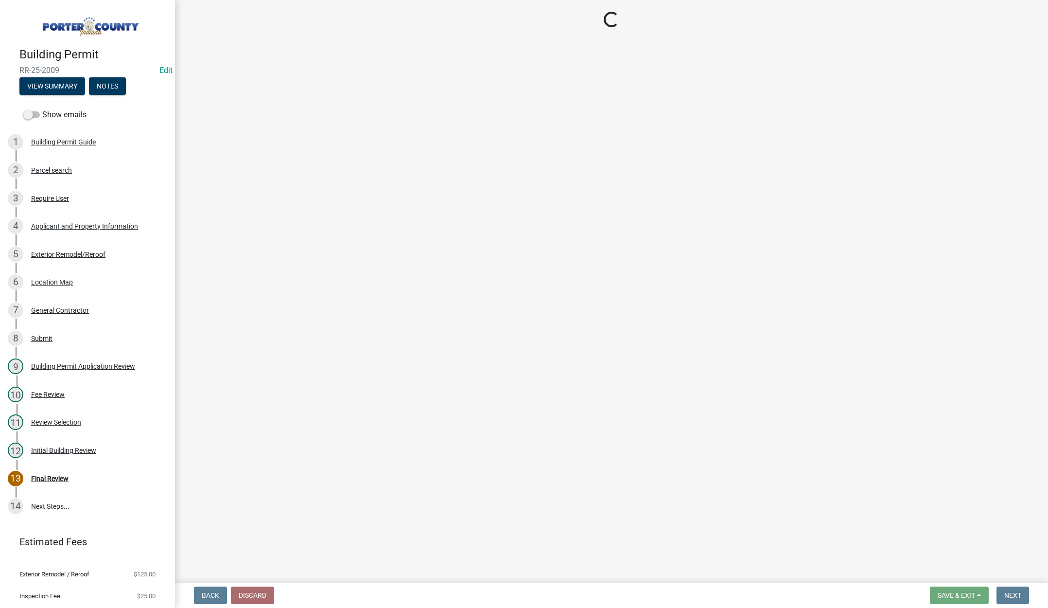
select select "3: 3"
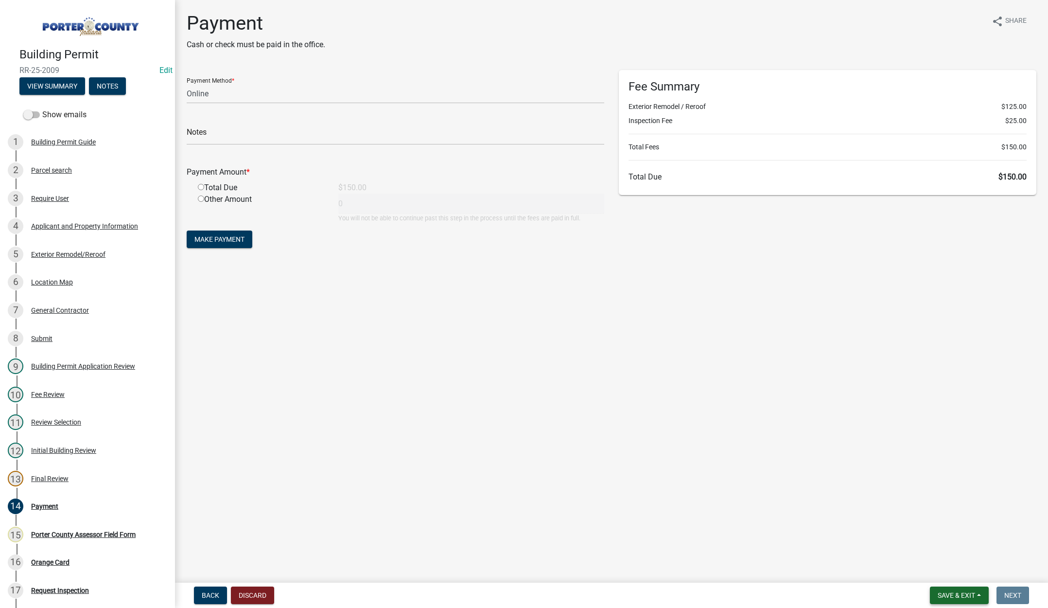
click at [951, 592] on span "Save & Exit" at bounding box center [956, 595] width 37 height 8
click at [961, 569] on button "Save & Exit" at bounding box center [950, 569] width 78 height 23
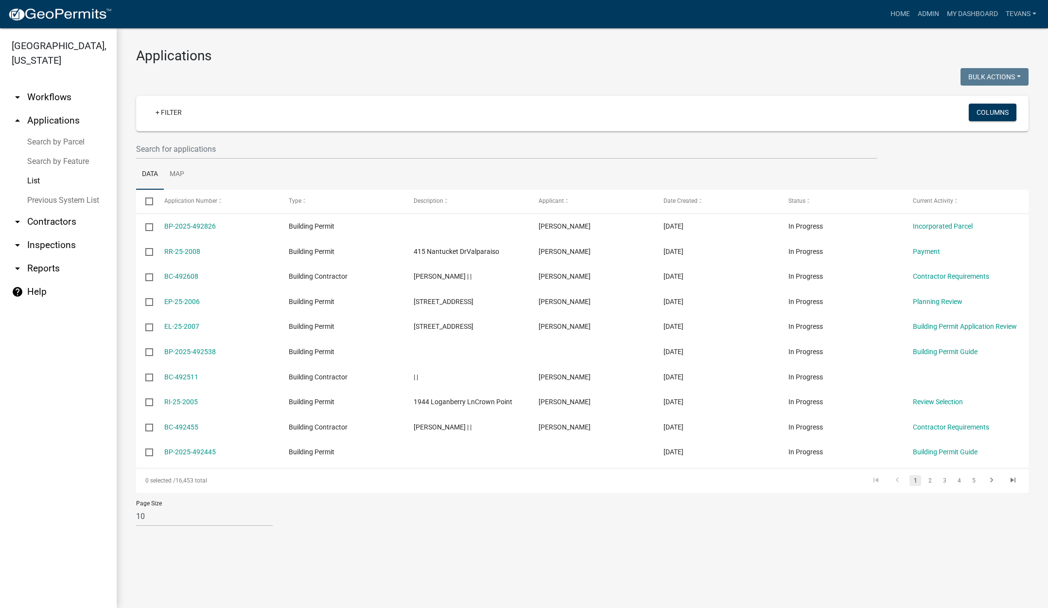
click at [68, 132] on link "Search by Parcel" at bounding box center [58, 141] width 117 height 19
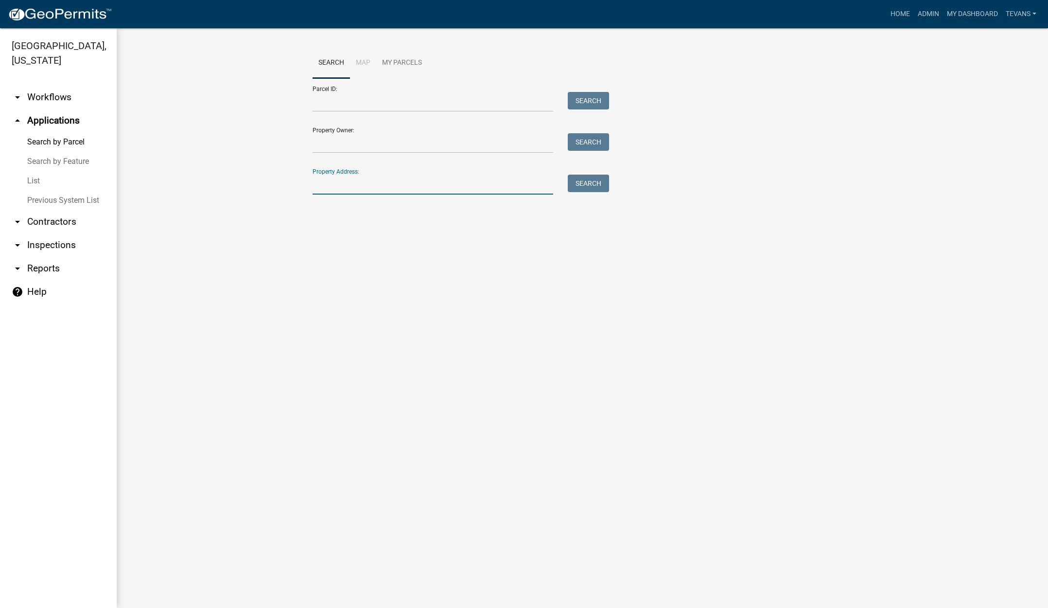
click at [337, 188] on input "Property Address:" at bounding box center [433, 185] width 241 height 20
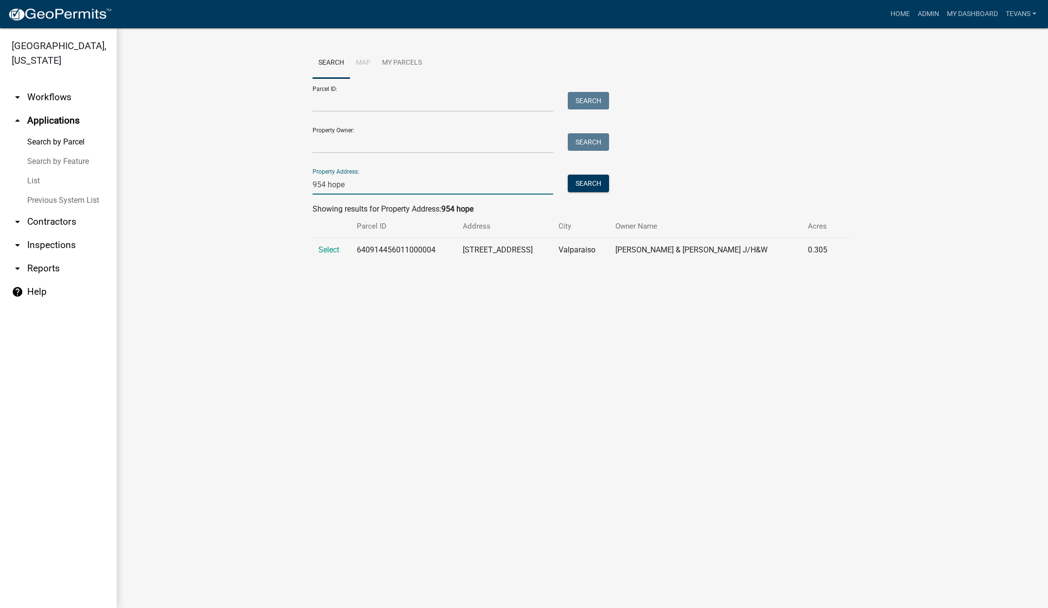
type input "954 hope"
click at [84, 405] on ul "arrow_drop_down Workflows List arrow_drop_up Applications Search by Parcel Sear…" at bounding box center [58, 343] width 117 height 530
click at [47, 210] on link "arrow_drop_down Contractors" at bounding box center [58, 221] width 117 height 23
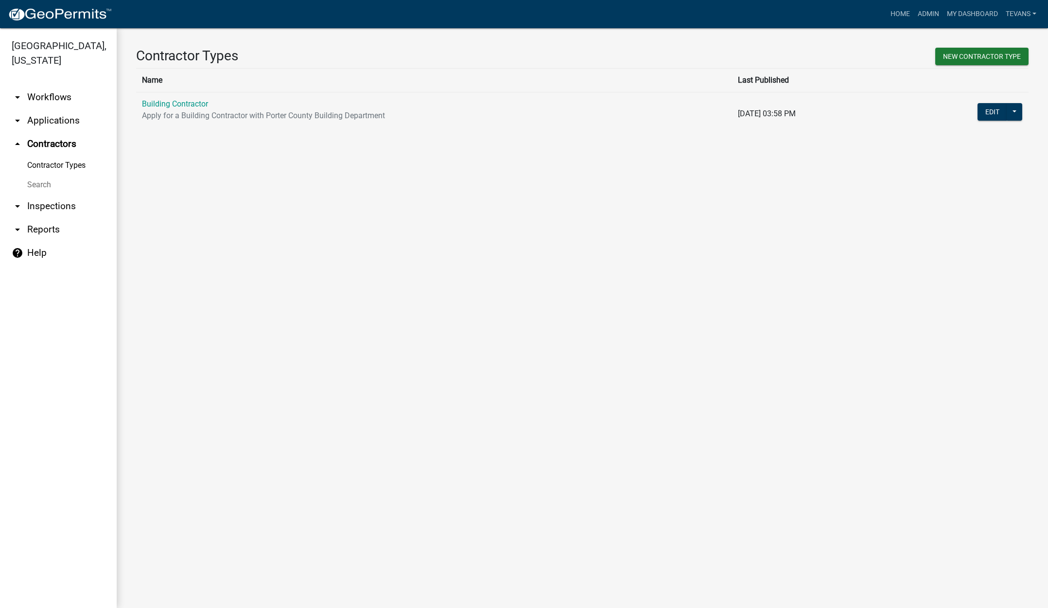
click at [43, 175] on link "Search" at bounding box center [58, 184] width 117 height 19
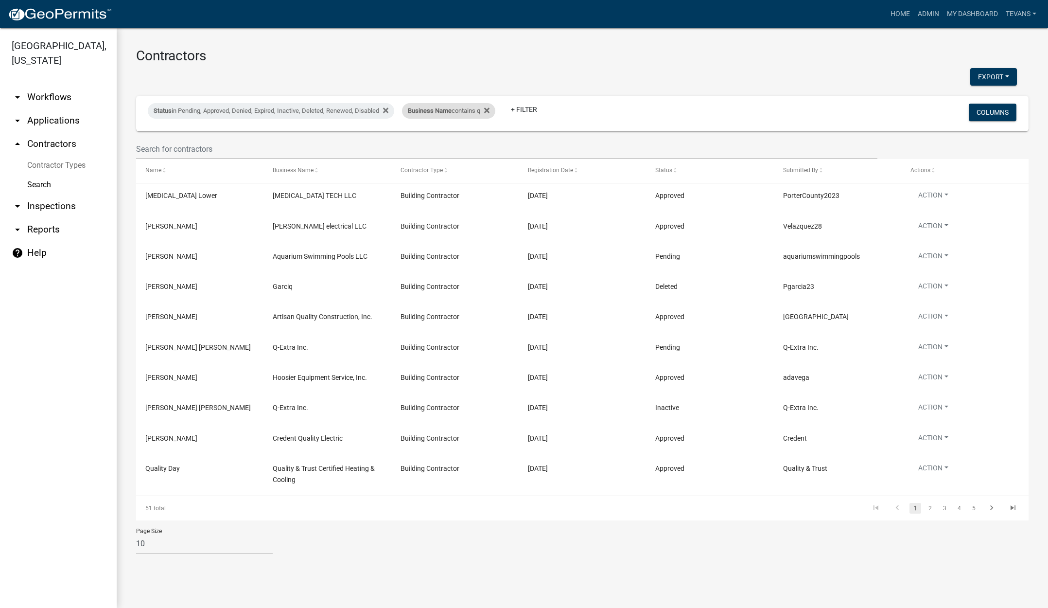
click at [443, 117] on div "Business Name contains q" at bounding box center [448, 111] width 93 height 16
click at [418, 149] on input "q" at bounding box center [455, 147] width 89 height 20
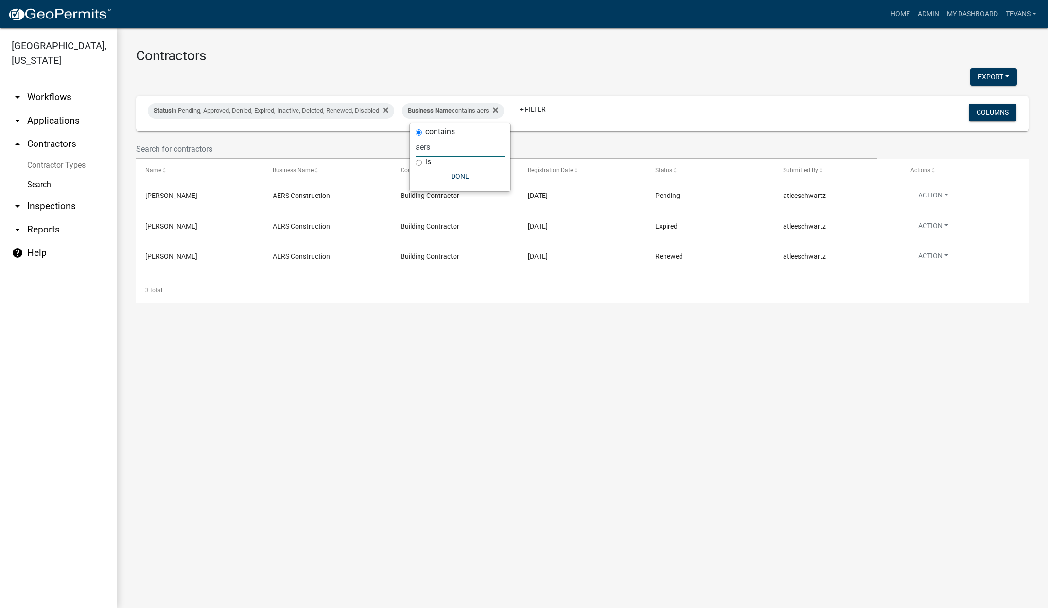
type input "aers"
drag, startPoint x: 53, startPoint y: 103, endPoint x: 107, endPoint y: 101, distance: 53.5
click at [53, 109] on link "arrow_drop_down Applications" at bounding box center [58, 120] width 117 height 23
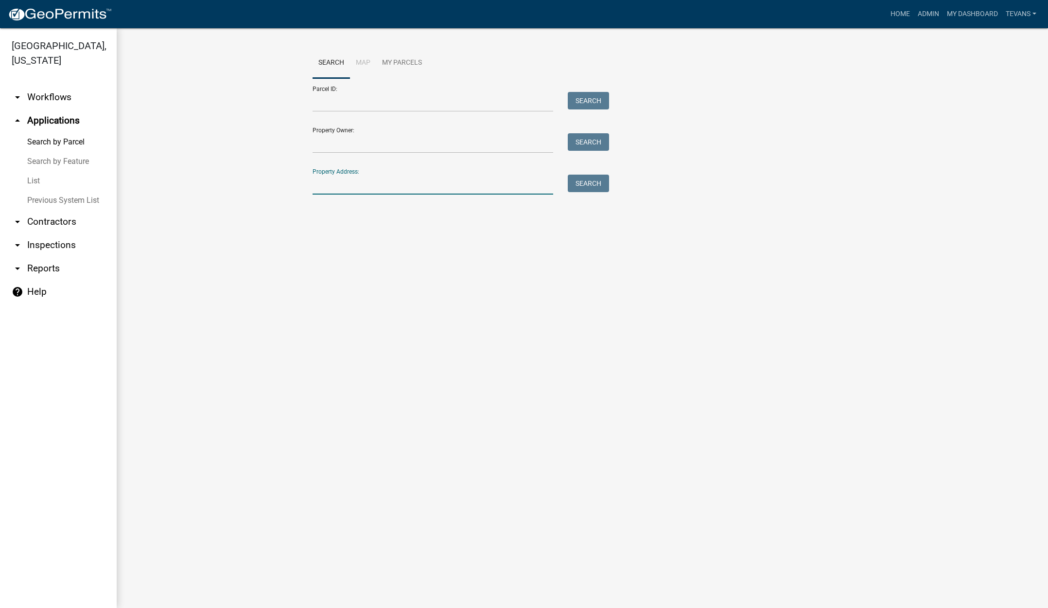
click at [406, 185] on input "Property Address:" at bounding box center [433, 185] width 241 height 20
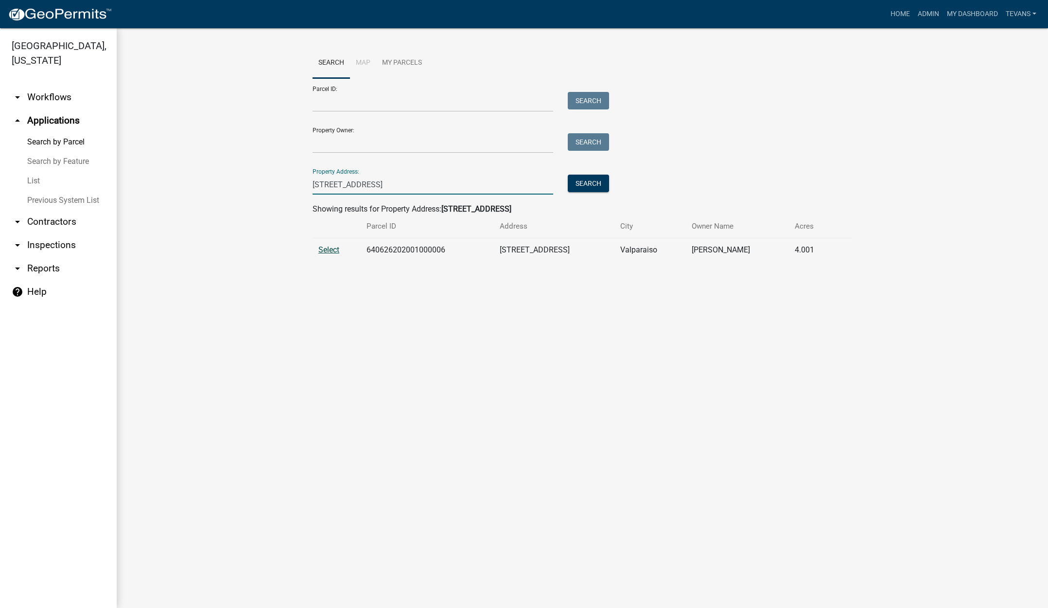
type input "34 w us hwy 6"
click at [326, 248] on span "Select" at bounding box center [328, 249] width 21 height 9
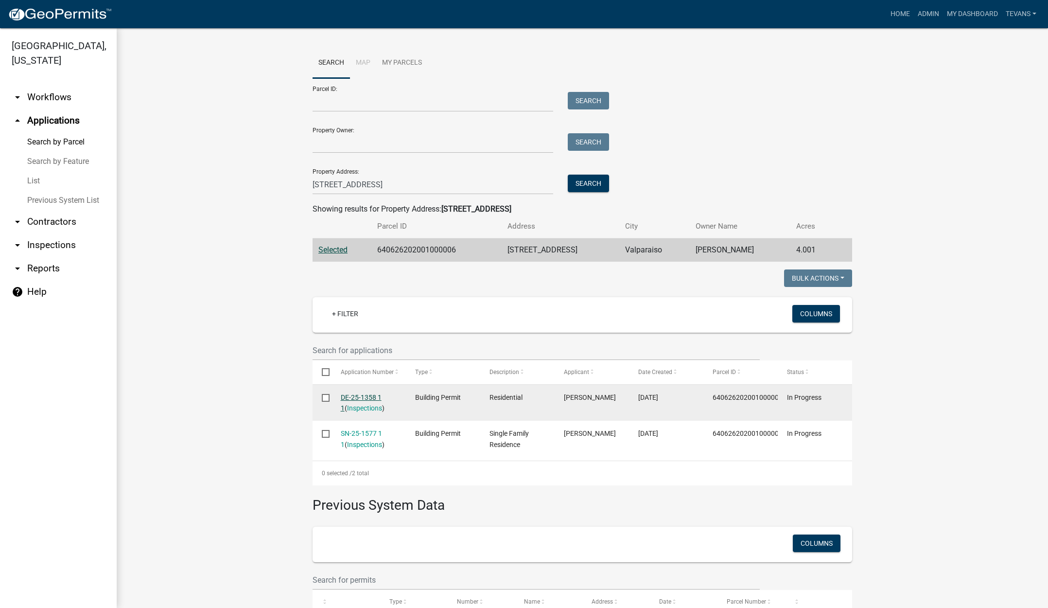
click at [350, 398] on link "DE-25-1358 1 1" at bounding box center [361, 402] width 41 height 19
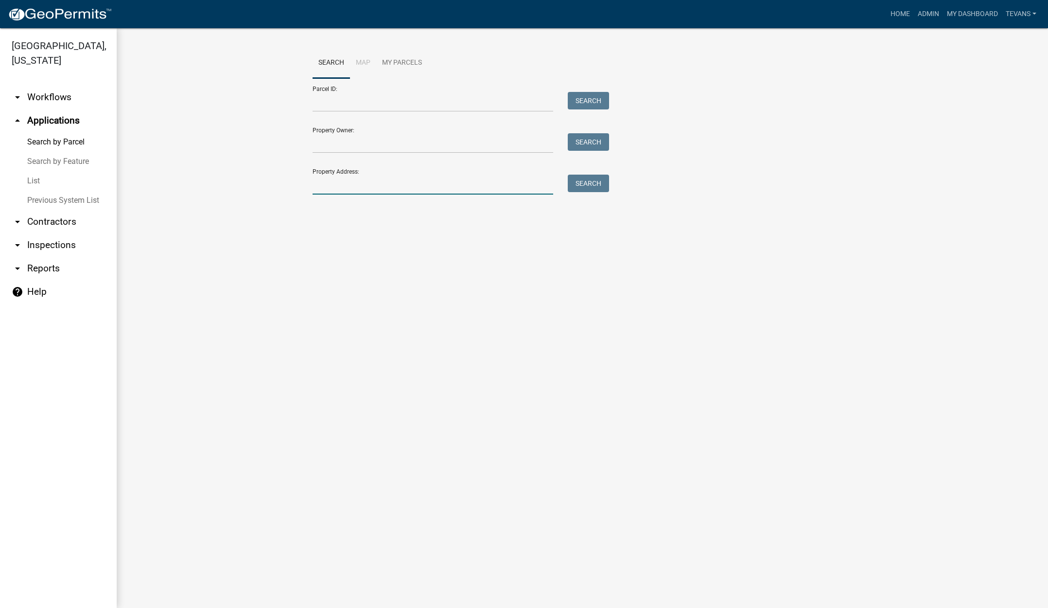
click at [355, 180] on input "Property Address:" at bounding box center [433, 185] width 241 height 20
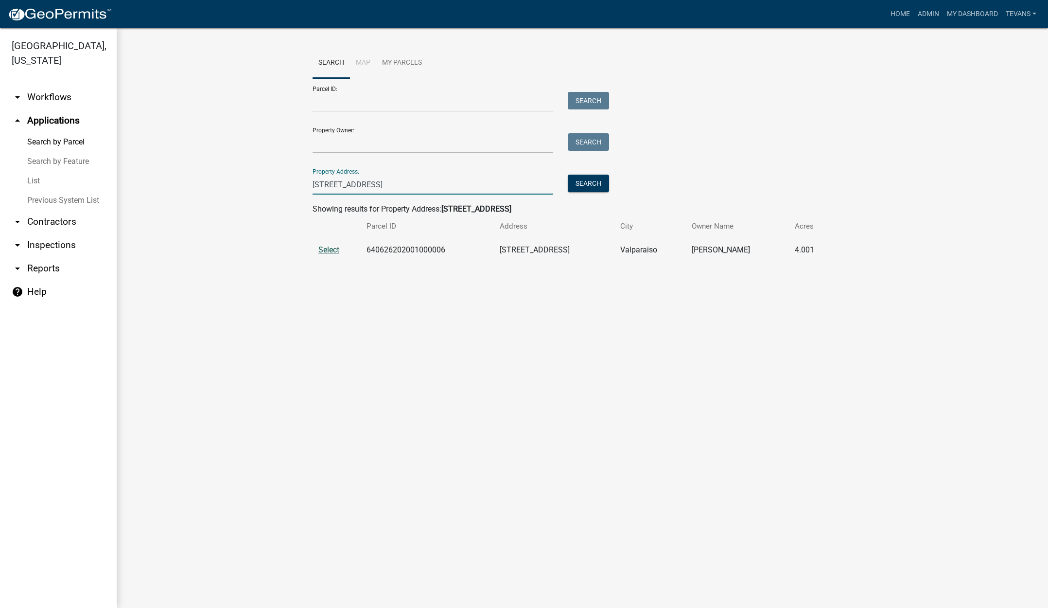
type input "34 w us hwy 6"
click at [323, 248] on span "Select" at bounding box center [328, 249] width 21 height 9
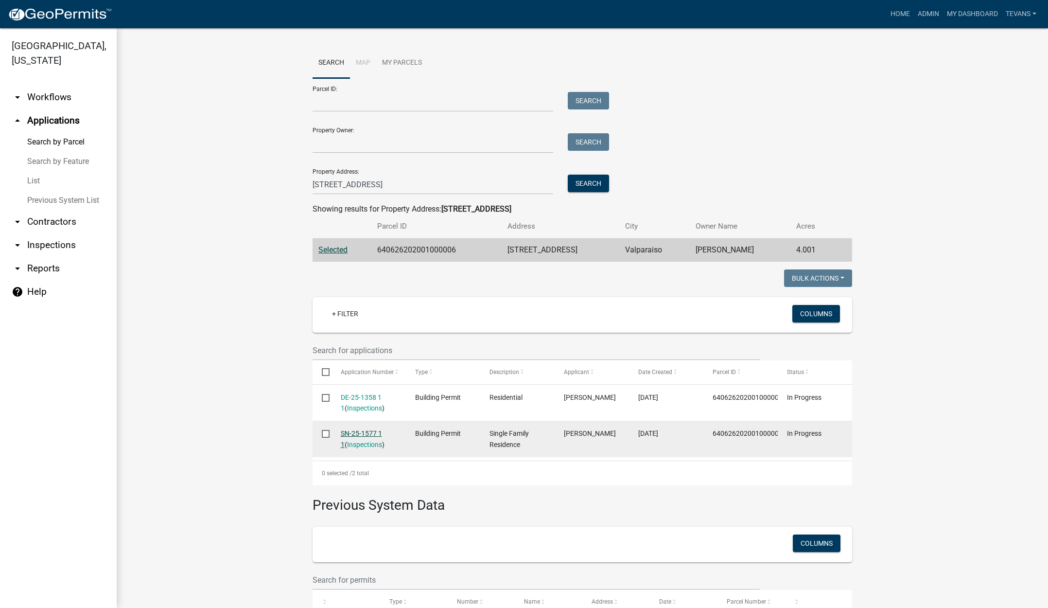
click at [355, 429] on link "SN-25-1577 1 1" at bounding box center [361, 438] width 41 height 19
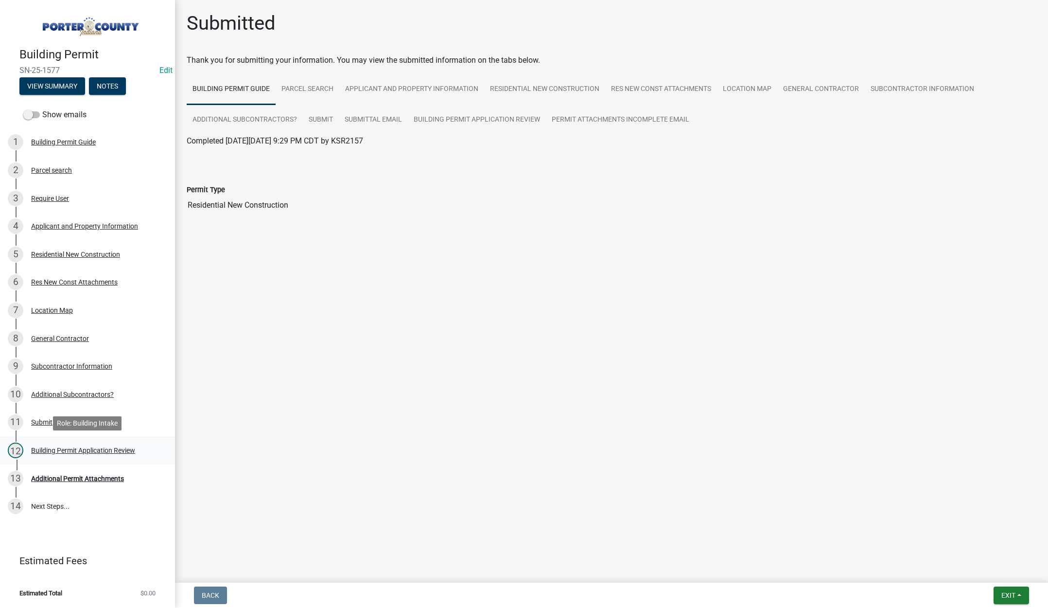
click at [101, 448] on div "Building Permit Application Review" at bounding box center [83, 450] width 104 height 7
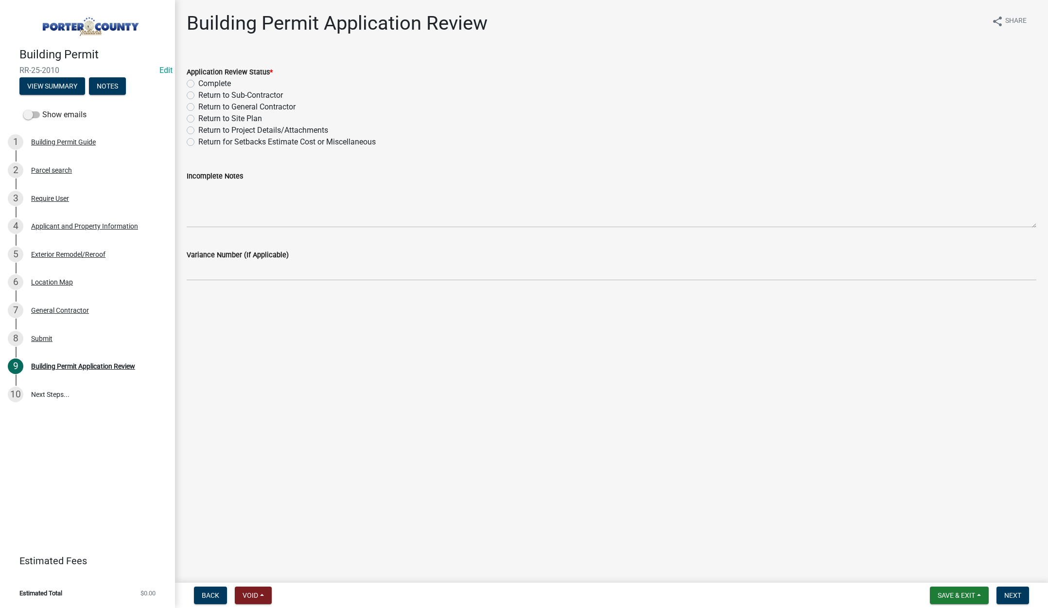
click at [198, 83] on label "Complete" at bounding box center [214, 84] width 33 height 12
click at [198, 83] on input "Complete" at bounding box center [201, 81] width 6 height 6
radio input "true"
click at [1008, 591] on span "Next" at bounding box center [1012, 595] width 17 height 8
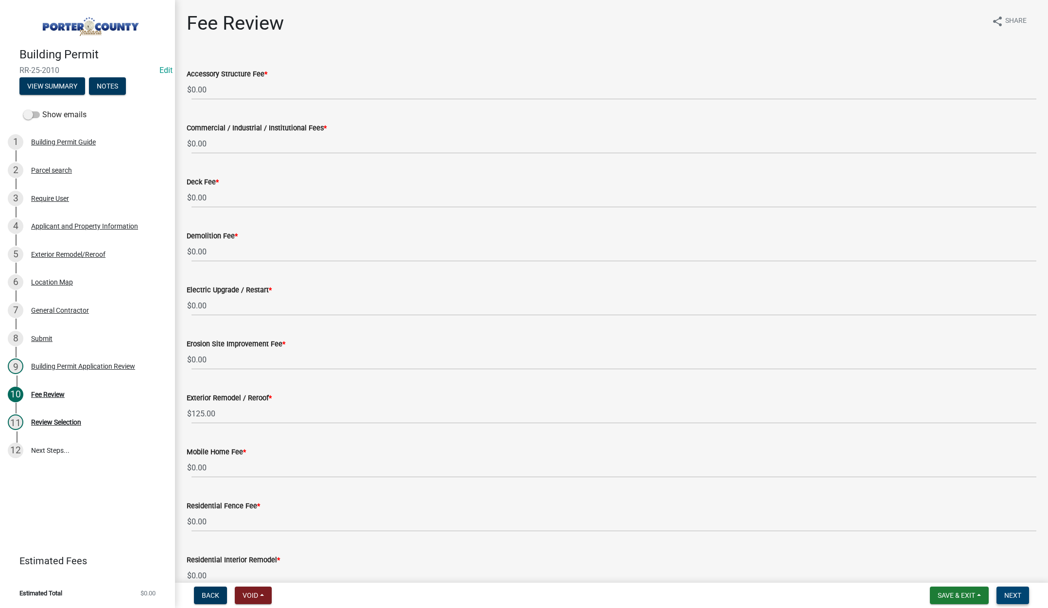
click at [1011, 588] on button "Next" at bounding box center [1013, 595] width 33 height 18
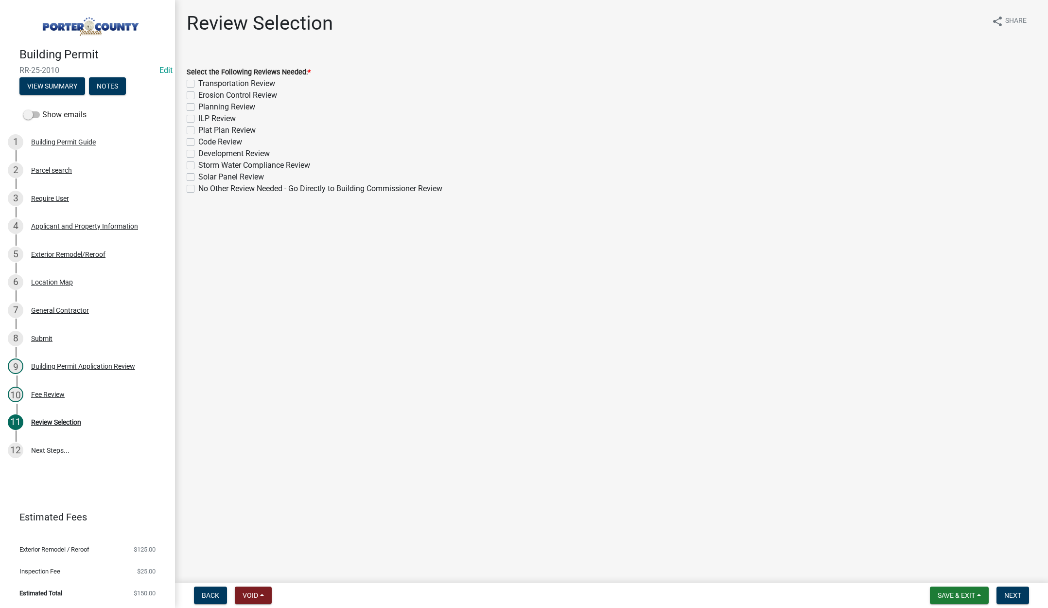
click at [198, 185] on label "No Other Review Needed - Go Directly to Building Commissioner Review" at bounding box center [320, 189] width 244 height 12
click at [198, 185] on input "No Other Review Needed - Go Directly to Building Commissioner Review" at bounding box center [201, 186] width 6 height 6
checkbox input "true"
checkbox input "false"
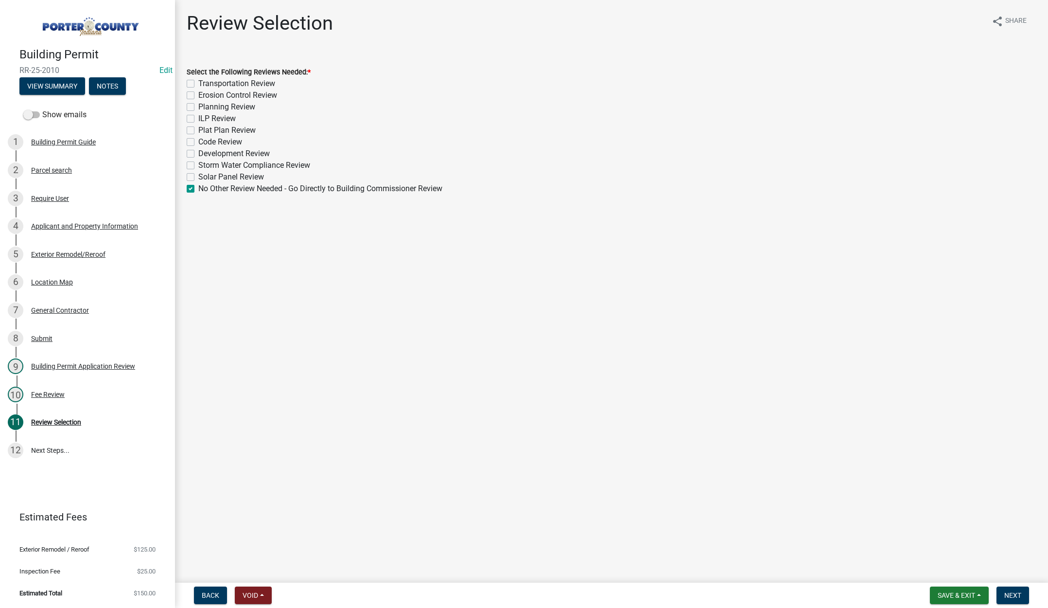
checkbox input "false"
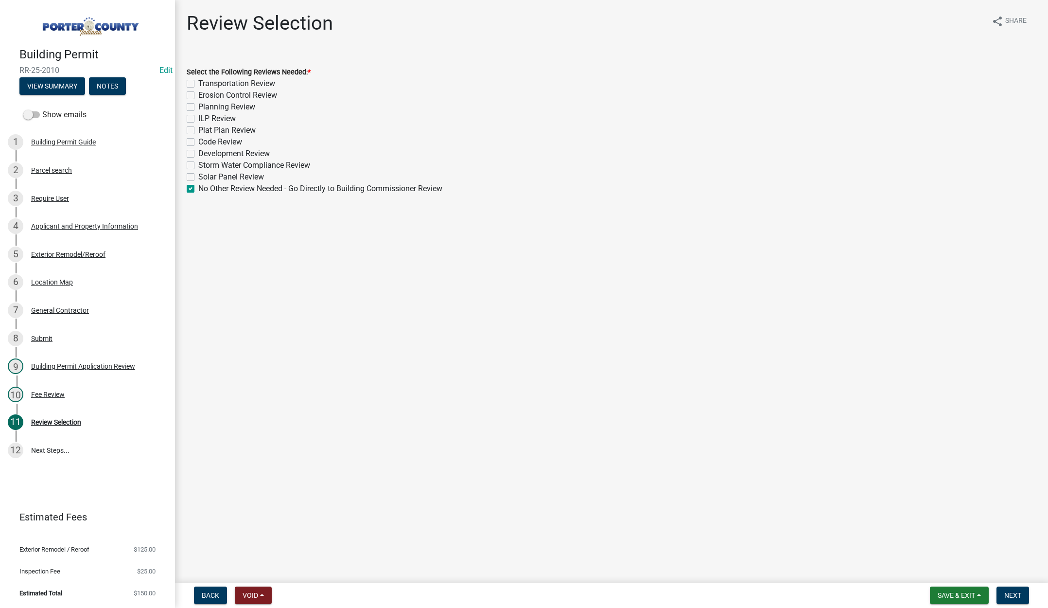
checkbox input "false"
checkbox input "true"
click at [1008, 589] on button "Next" at bounding box center [1013, 595] width 33 height 18
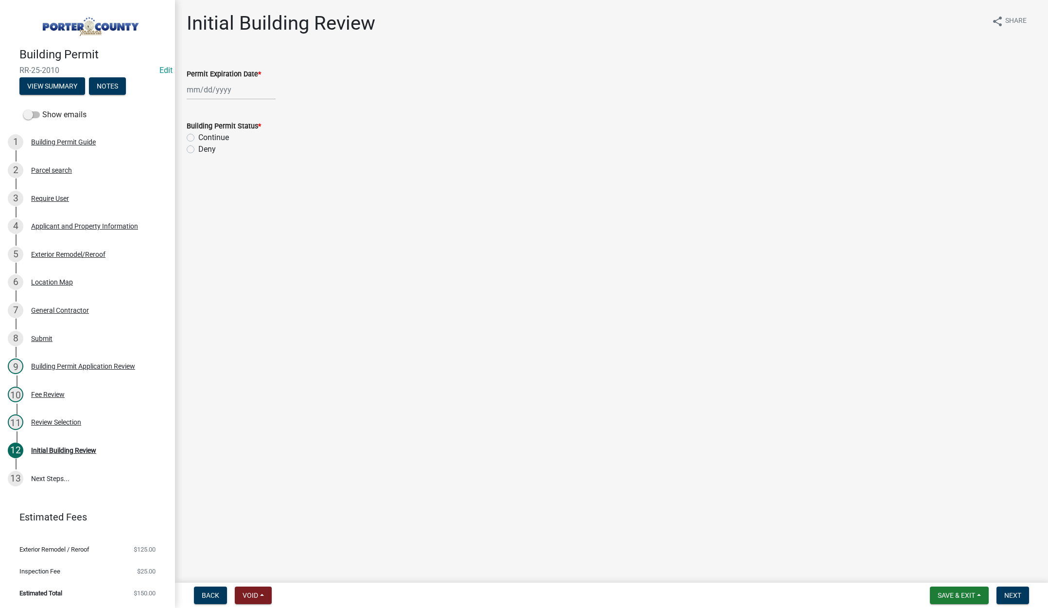
click at [243, 88] on div at bounding box center [231, 90] width 89 height 20
select select "10"
click at [269, 108] on select "1525 1526 1527 1528 1529 1530 1531 1532 1533 1534 1535 1536 1537 1538 1539 1540…" at bounding box center [263, 110] width 35 height 15
select select "2026"
click at [246, 103] on select "1525 1526 1527 1528 1529 1530 1531 1532 1533 1534 1535 1536 1537 1538 1539 1540…" at bounding box center [263, 110] width 35 height 15
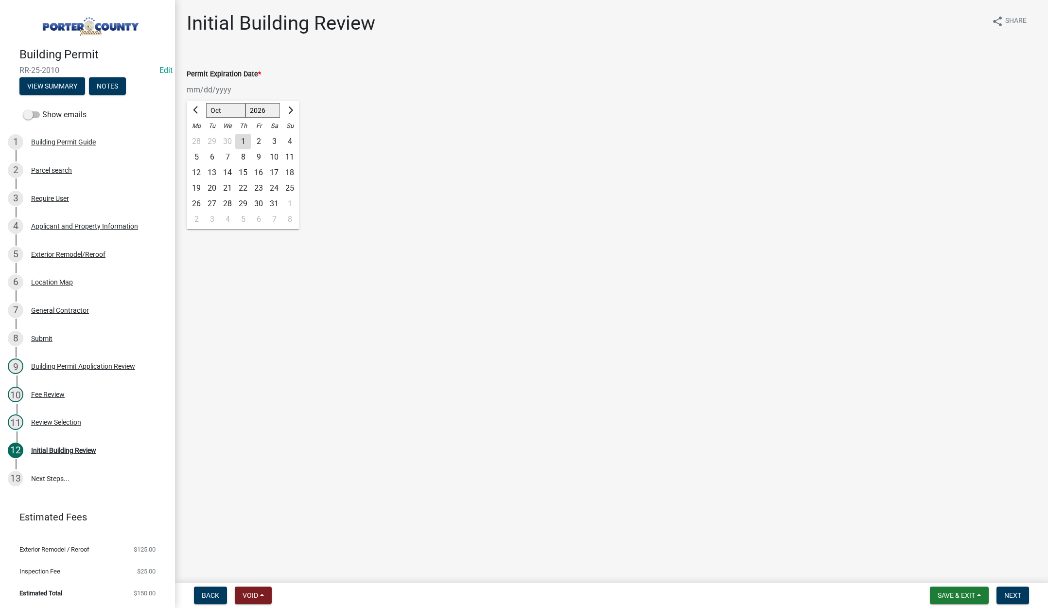
click at [245, 172] on div "15" at bounding box center [243, 173] width 16 height 16
type input "[DATE]"
click at [198, 136] on label "Continue" at bounding box center [213, 138] width 31 height 12
click at [198, 136] on input "Continue" at bounding box center [201, 135] width 6 height 6
radio input "true"
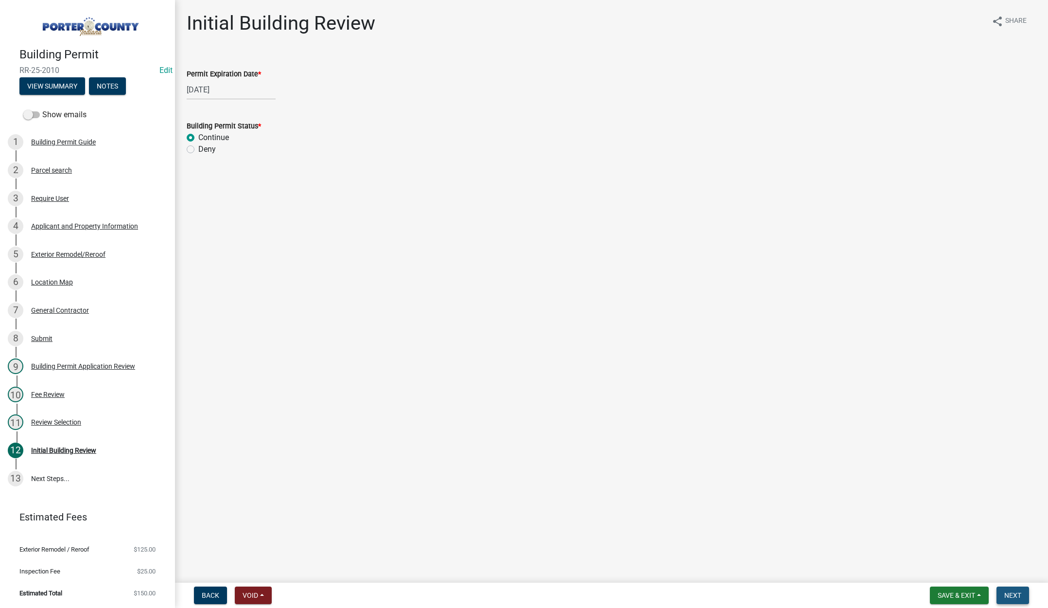
click at [1011, 596] on span "Next" at bounding box center [1012, 595] width 17 height 8
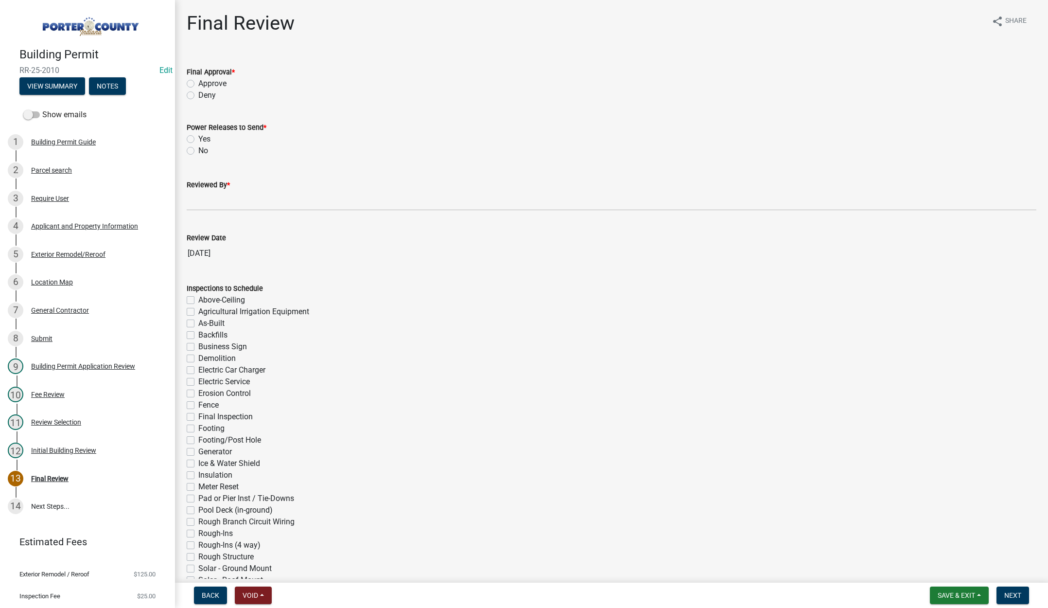
click at [198, 85] on label "Approve" at bounding box center [212, 84] width 28 height 12
click at [198, 84] on input "Approve" at bounding box center [201, 81] width 6 height 6
radio input "true"
click at [198, 151] on label "No" at bounding box center [203, 151] width 10 height 12
click at [198, 151] on input "No" at bounding box center [201, 148] width 6 height 6
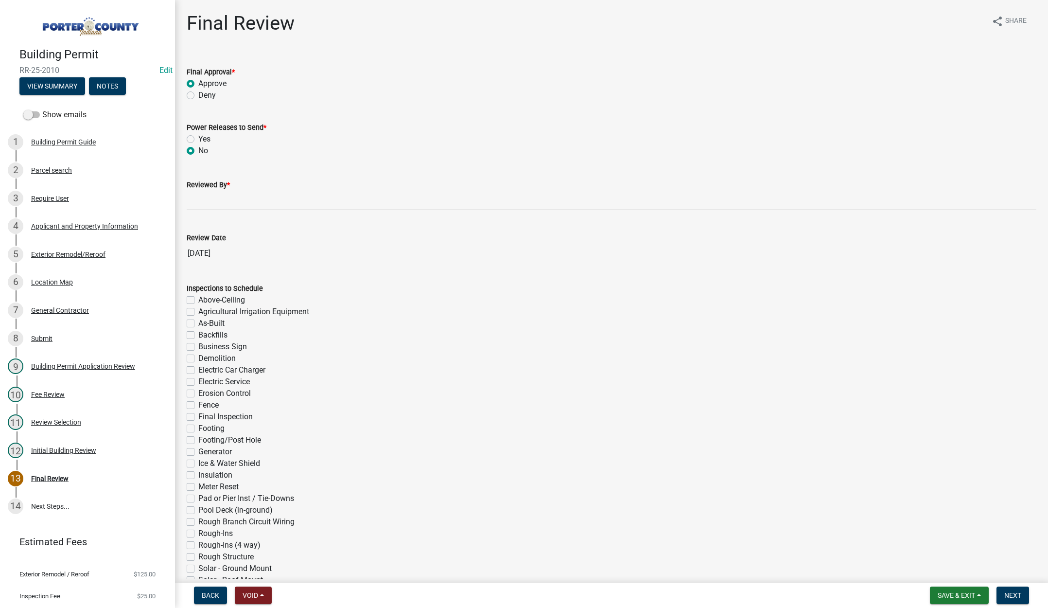
radio input "true"
drag, startPoint x: 194, startPoint y: 205, endPoint x: 201, endPoint y: 204, distance: 7.4
click at [195, 205] on input "Reviewed By *" at bounding box center [612, 201] width 850 height 20
type input "[PERSON_NAME]"
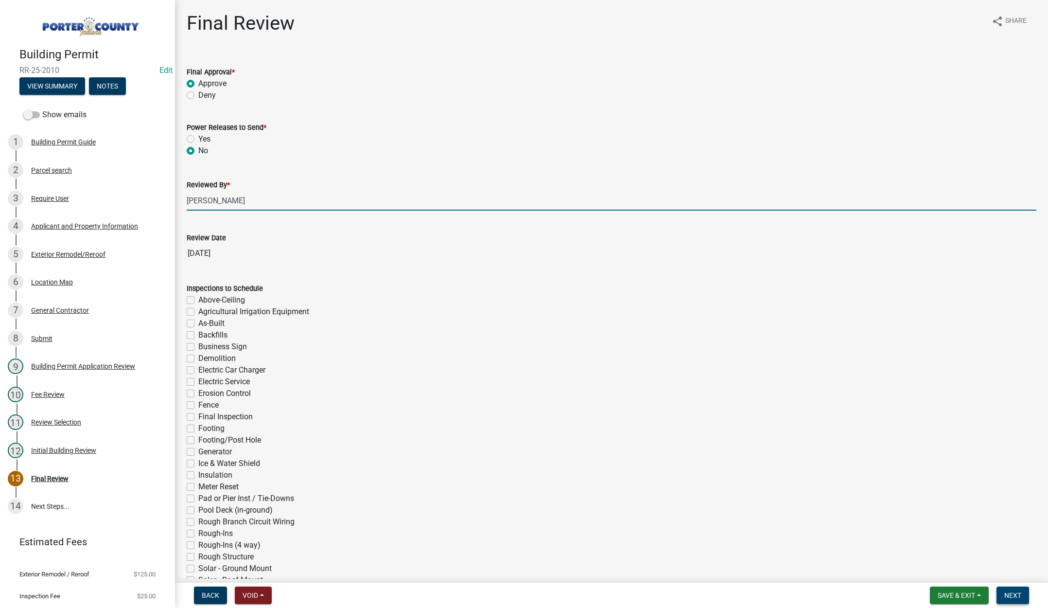
click at [1007, 589] on button "Next" at bounding box center [1013, 595] width 33 height 18
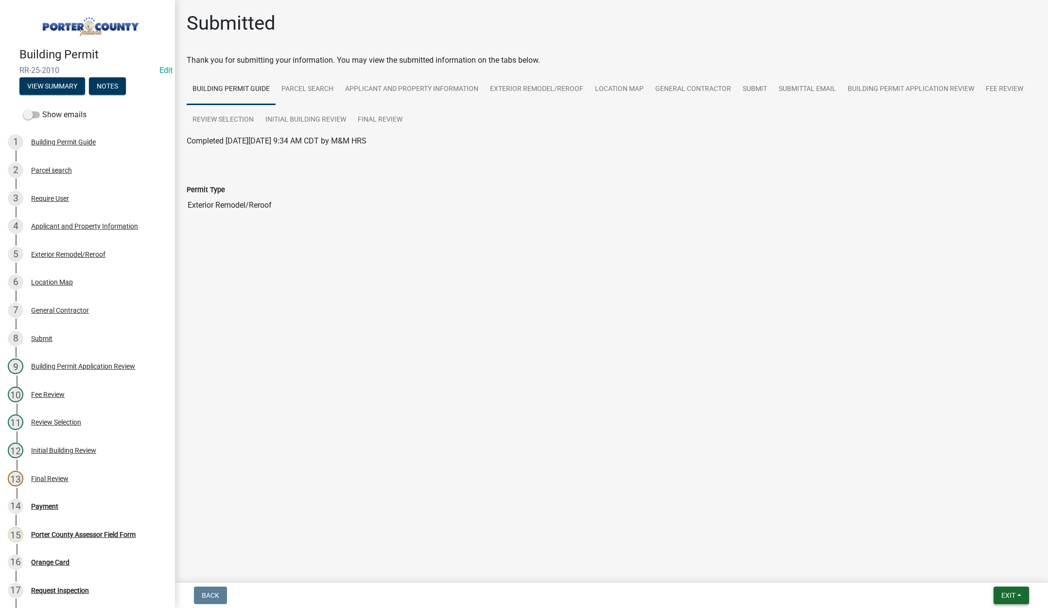
click at [1002, 590] on button "Exit" at bounding box center [1011, 595] width 35 height 18
click at [1000, 568] on button "Save & Exit" at bounding box center [991, 569] width 78 height 23
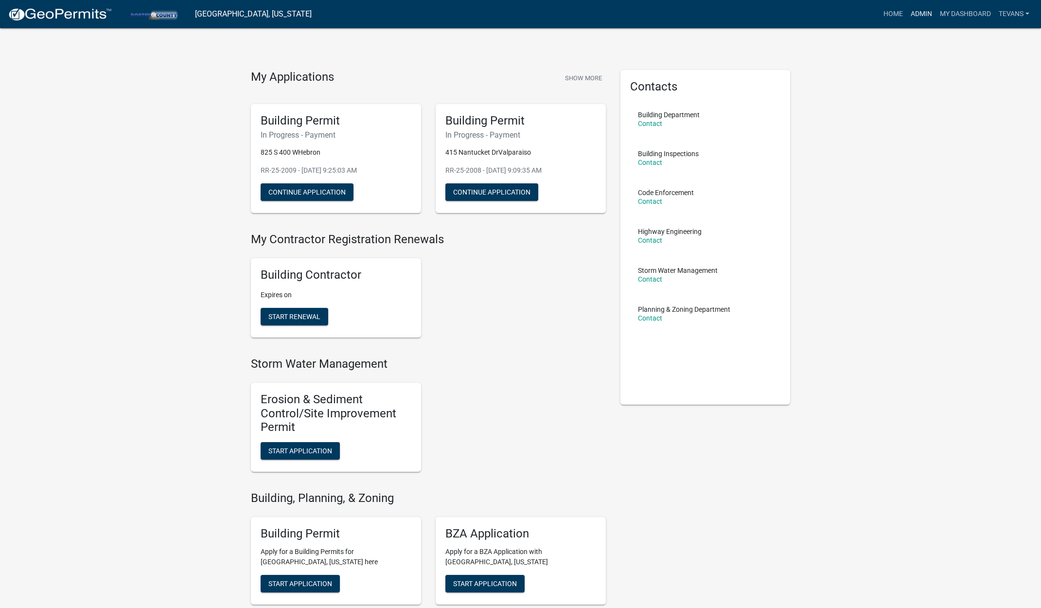
click at [912, 9] on link "Admin" at bounding box center [921, 14] width 29 height 18
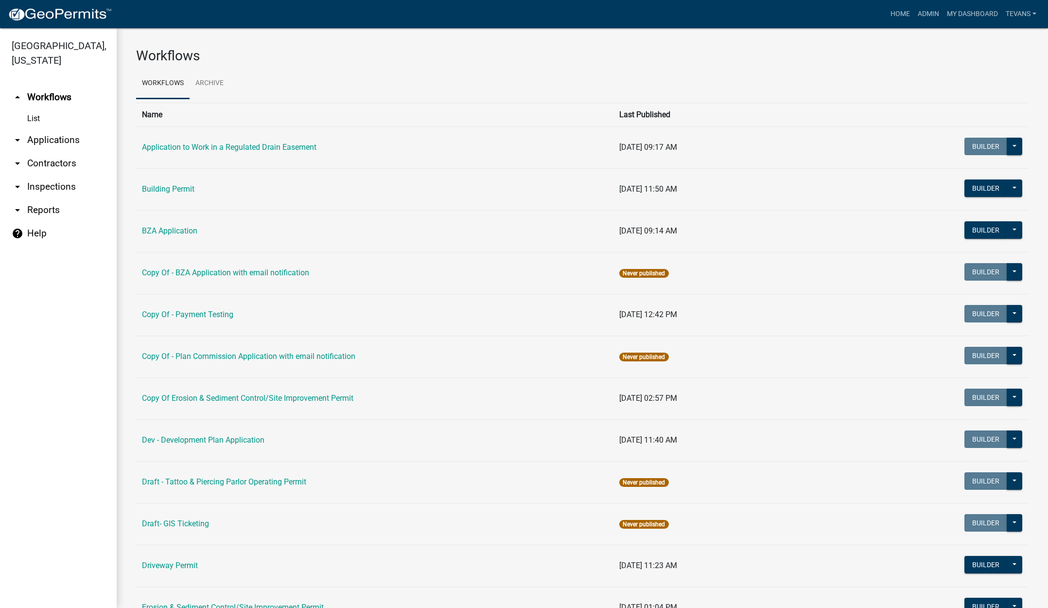
click at [54, 128] on link "arrow_drop_down Applications" at bounding box center [58, 139] width 117 height 23
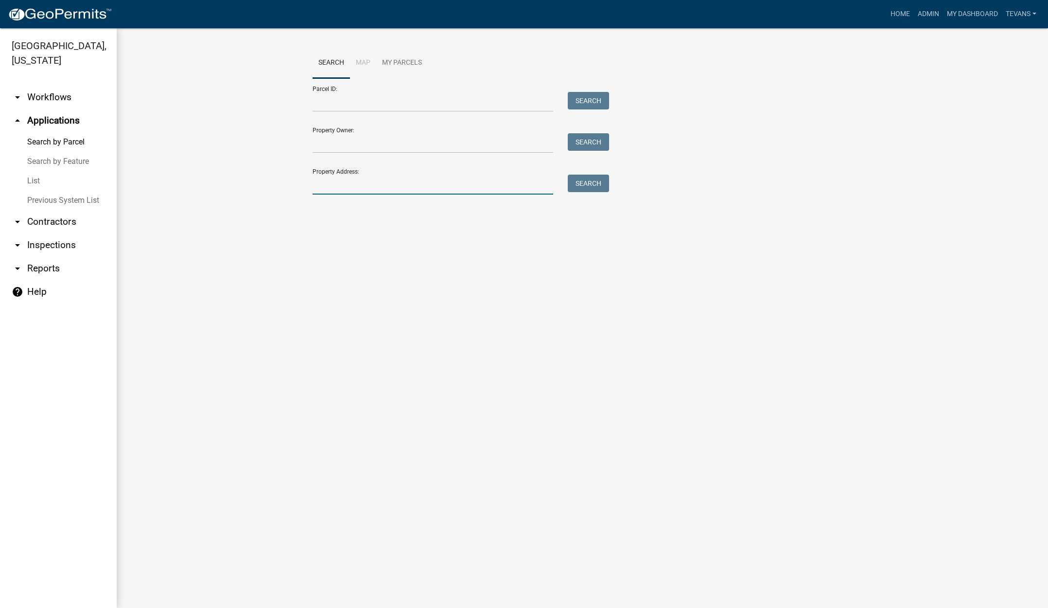
click at [364, 181] on input "Property Address:" at bounding box center [433, 185] width 241 height 20
type input "34 w us hwy 6"
click at [590, 182] on button "Search" at bounding box center [588, 184] width 41 height 18
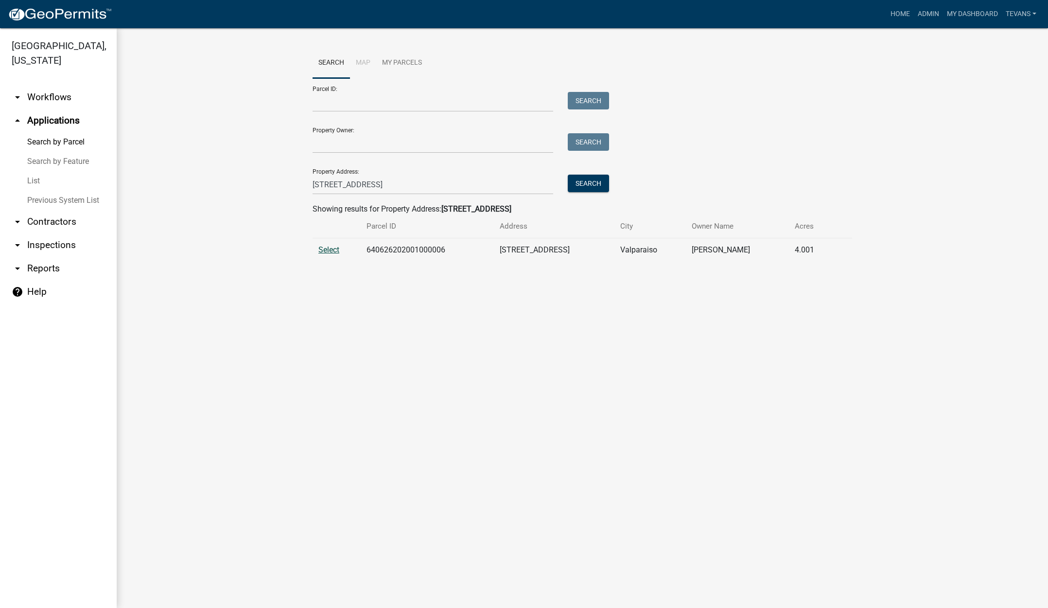
click at [328, 246] on span "Select" at bounding box center [328, 249] width 21 height 9
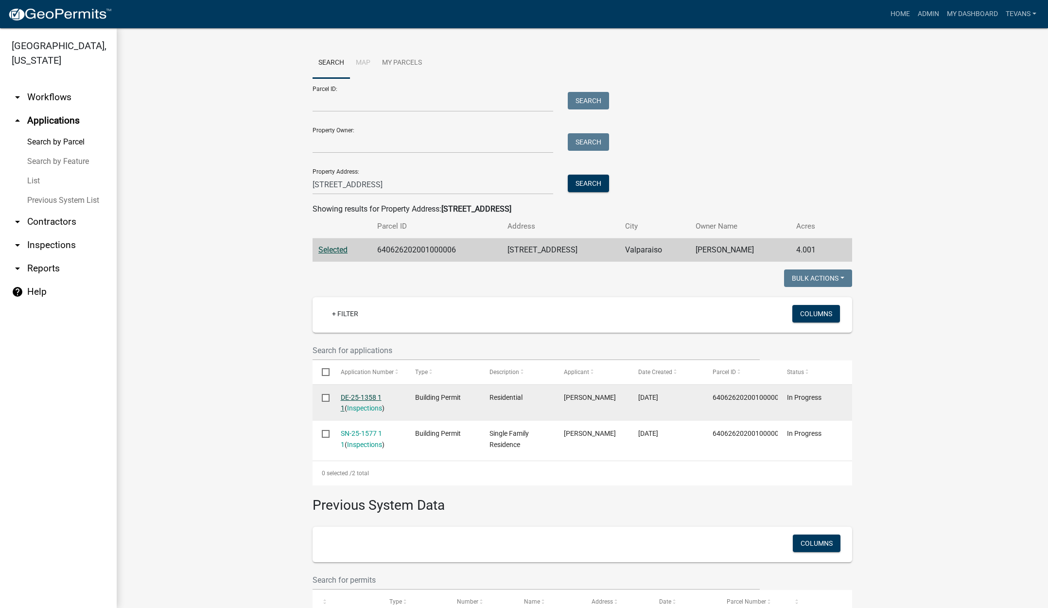
click at [358, 397] on link "DE-25-1358 1 1" at bounding box center [361, 402] width 41 height 19
